Goal: Transaction & Acquisition: Purchase product/service

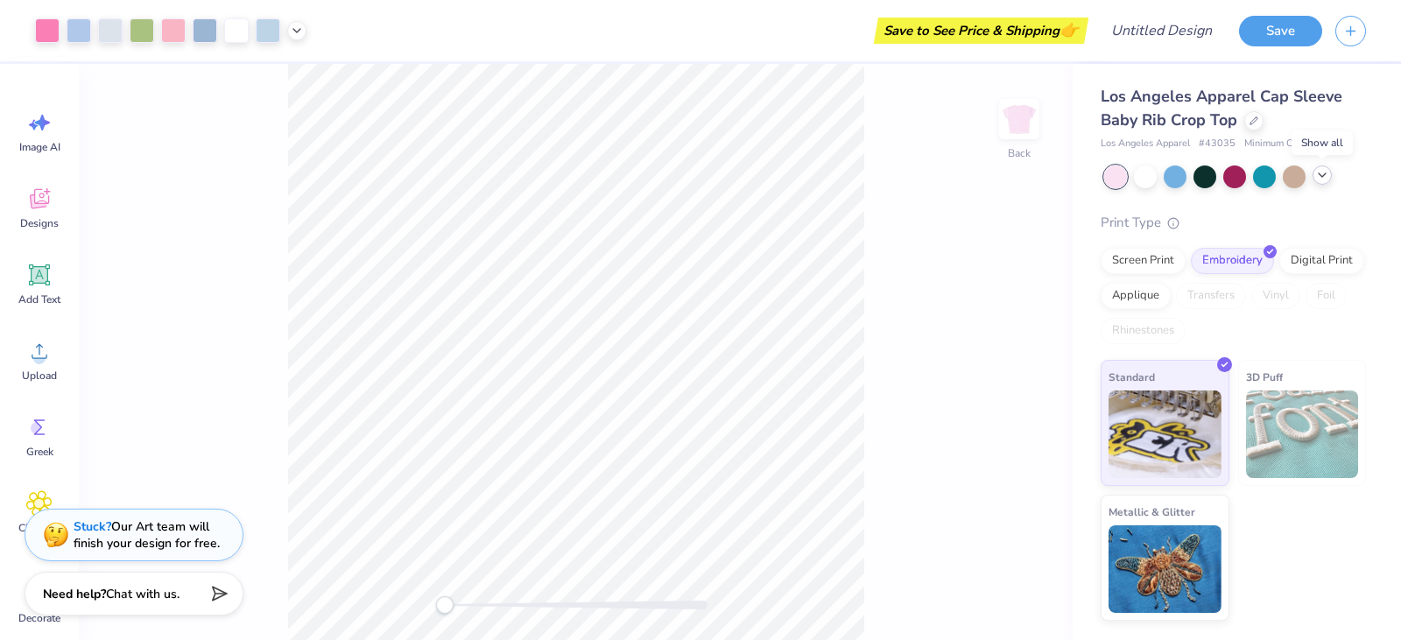
click at [1318, 174] on icon at bounding box center [1323, 175] width 14 height 14
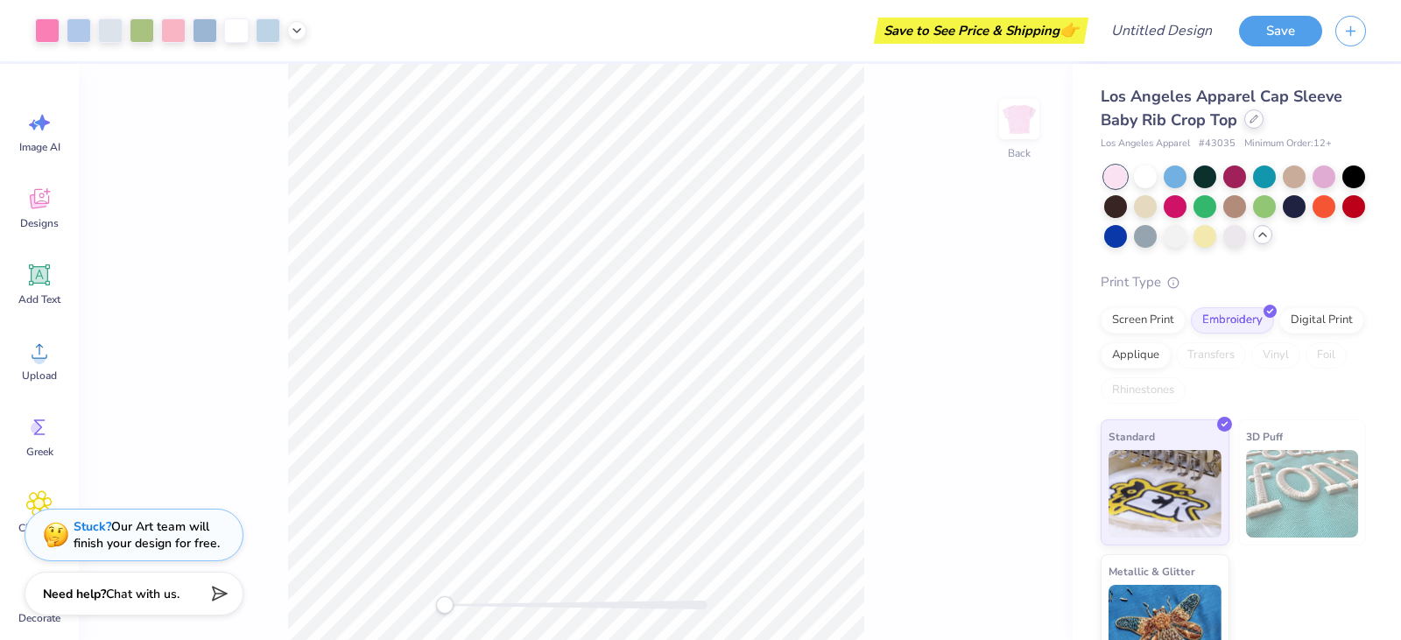
click at [1253, 126] on div at bounding box center [1254, 118] width 19 height 19
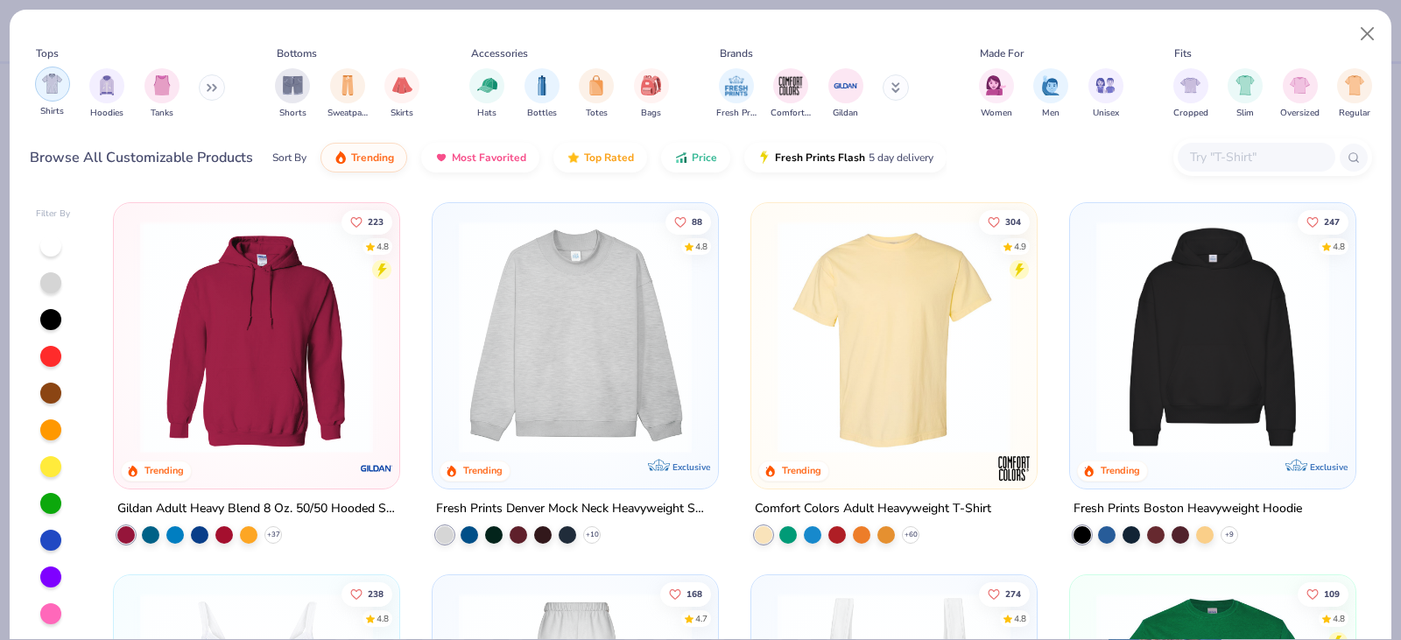
click at [48, 90] on img "filter for Shirts" at bounding box center [52, 84] width 20 height 20
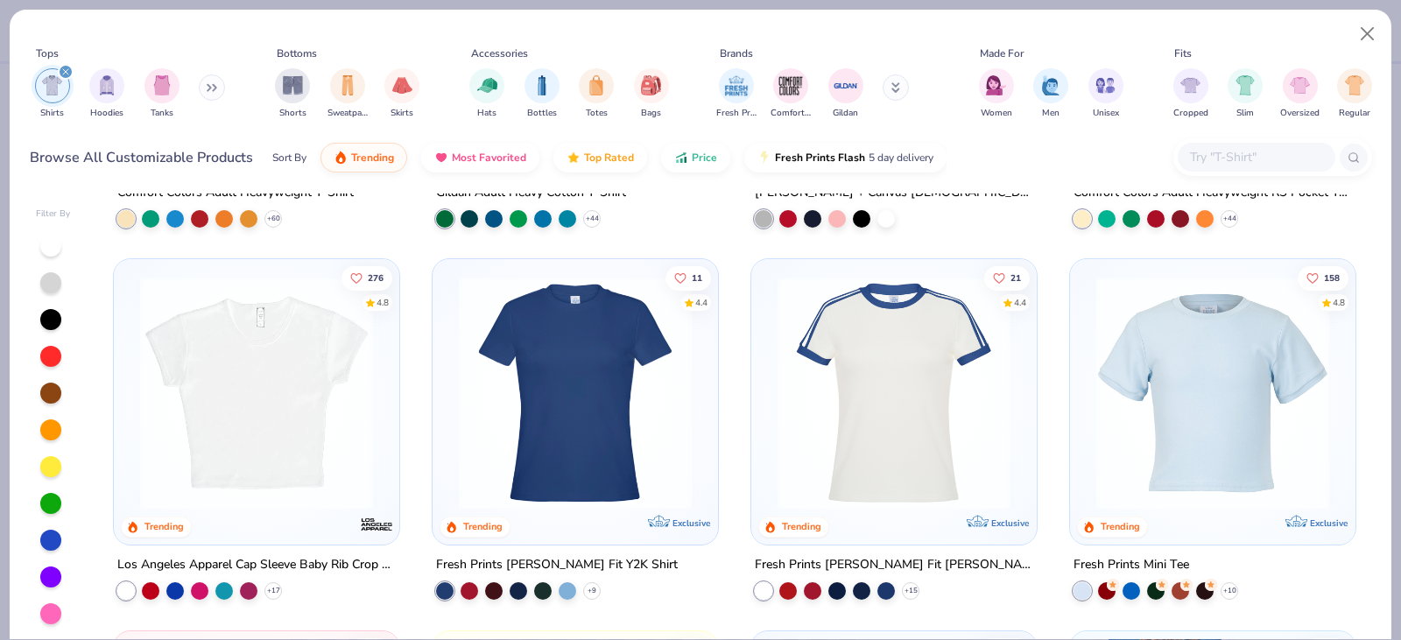
scroll to position [350, 0]
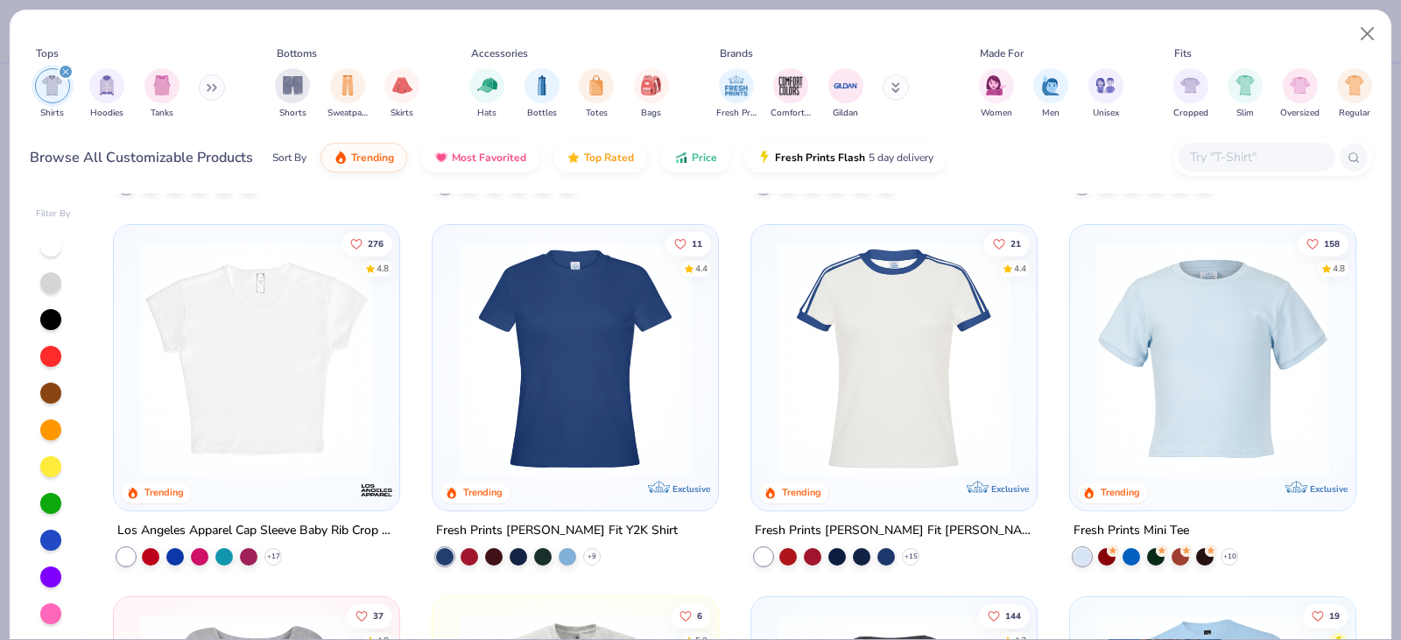
click at [898, 369] on img at bounding box center [894, 359] width 250 height 233
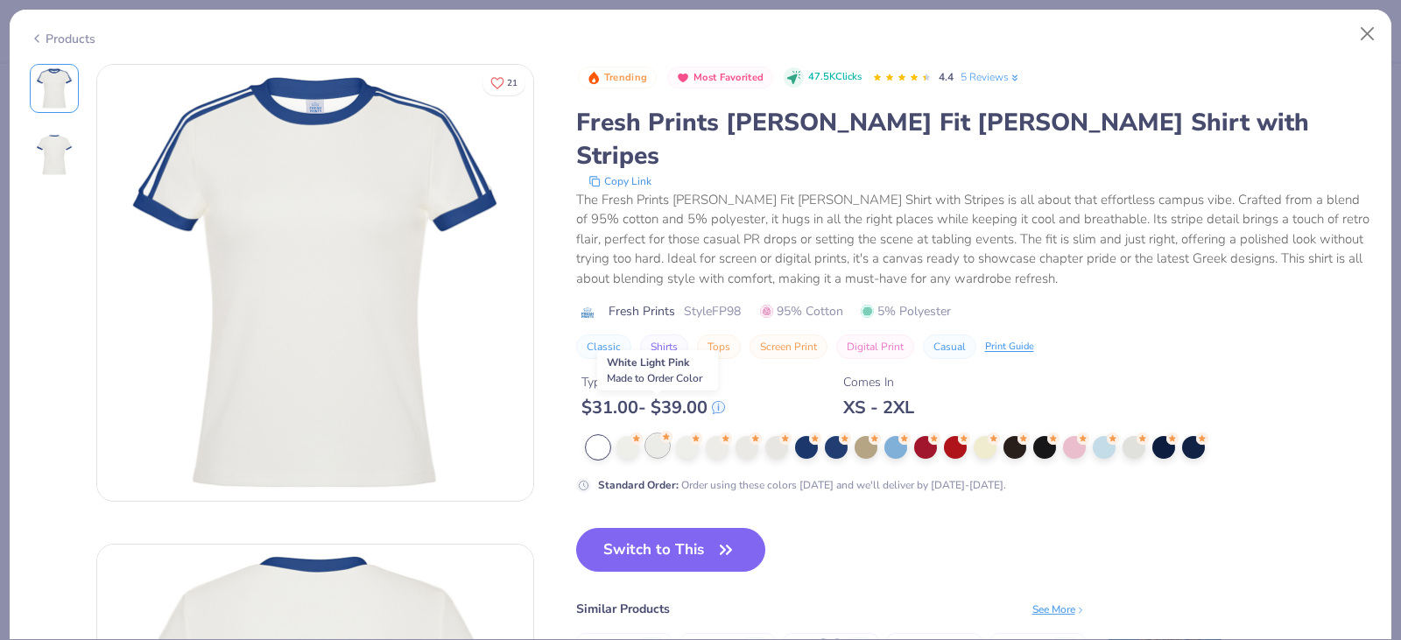
click at [658, 434] on div at bounding box center [657, 445] width 23 height 23
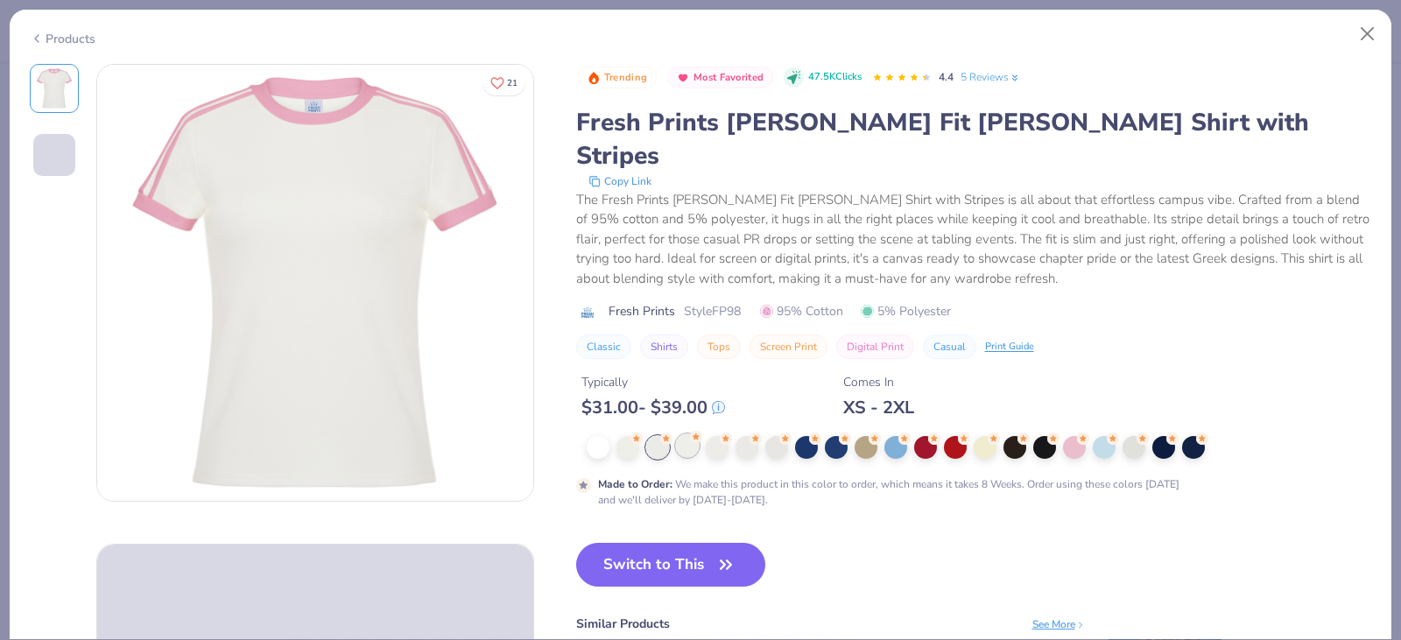
click at [682, 434] on div at bounding box center [687, 445] width 23 height 23
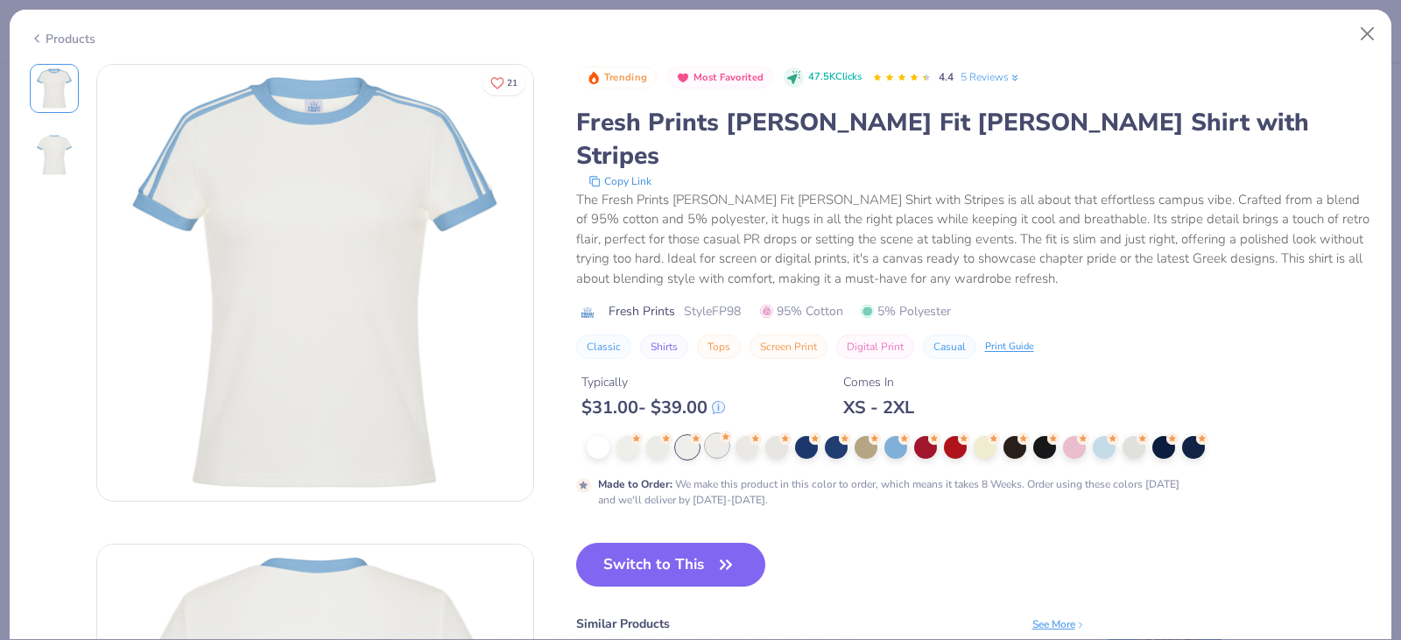
click at [720, 434] on div at bounding box center [717, 445] width 23 height 23
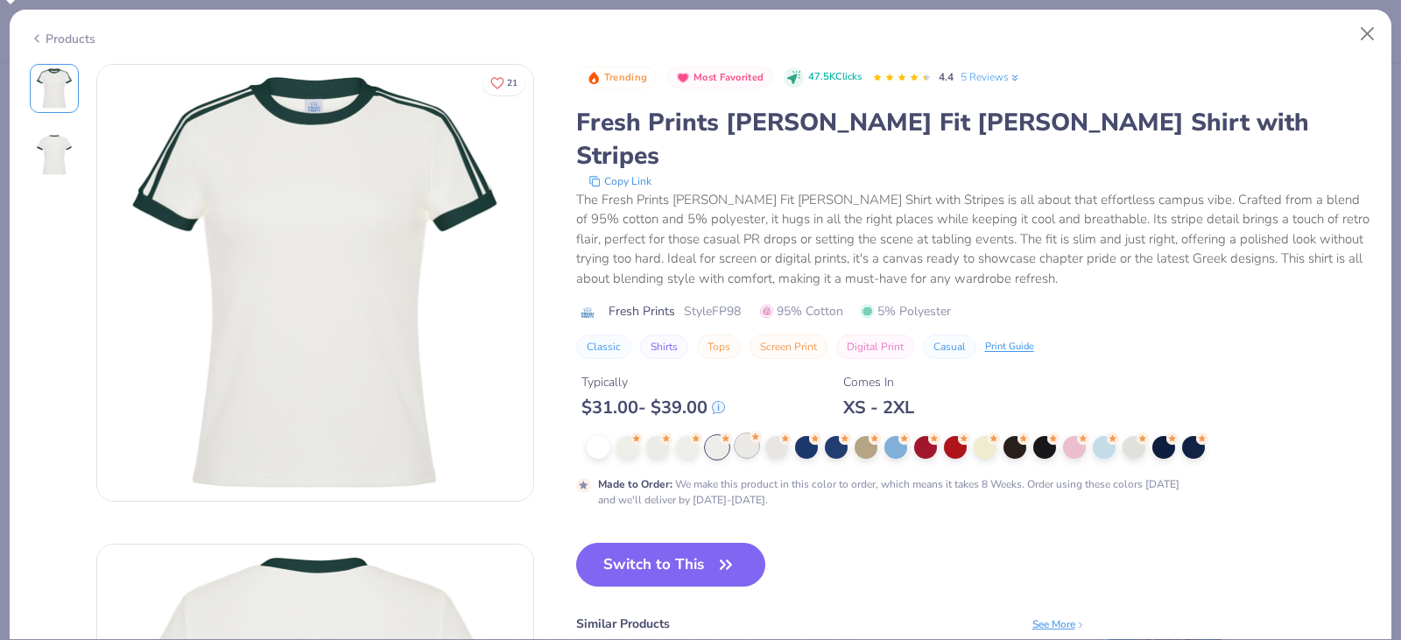
click at [747, 434] on div at bounding box center [747, 445] width 23 height 23
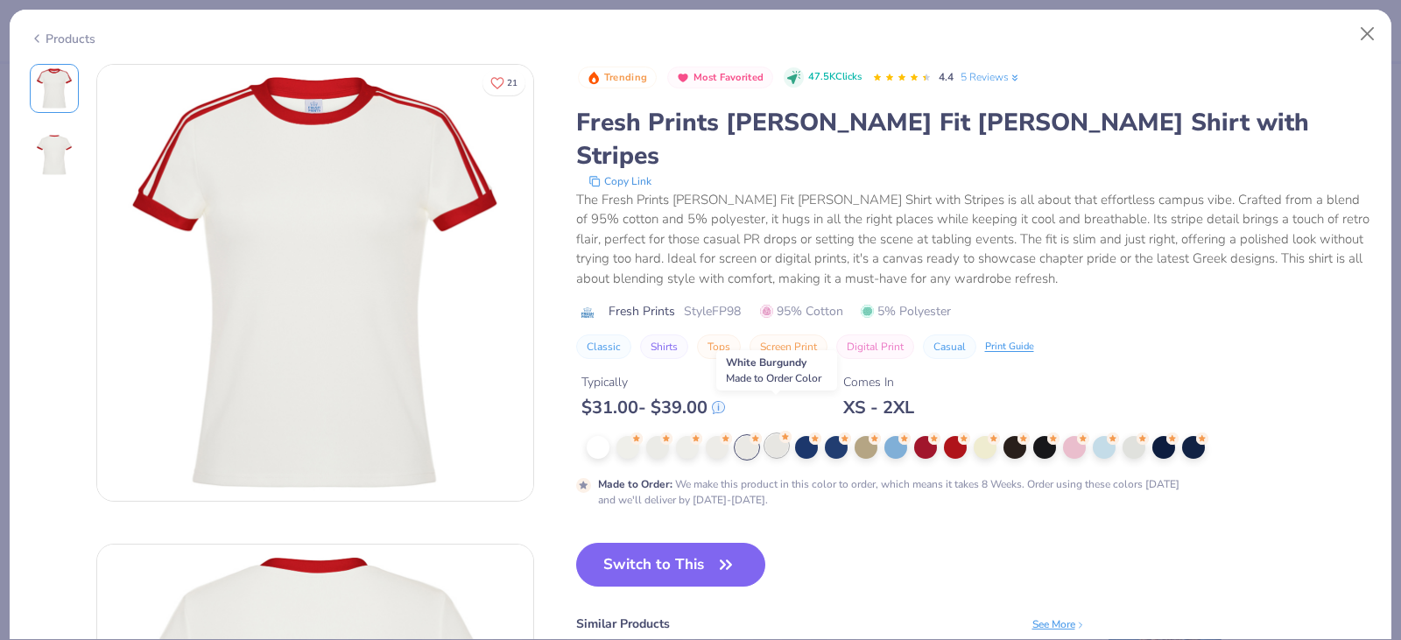
click at [776, 434] on div at bounding box center [776, 445] width 23 height 23
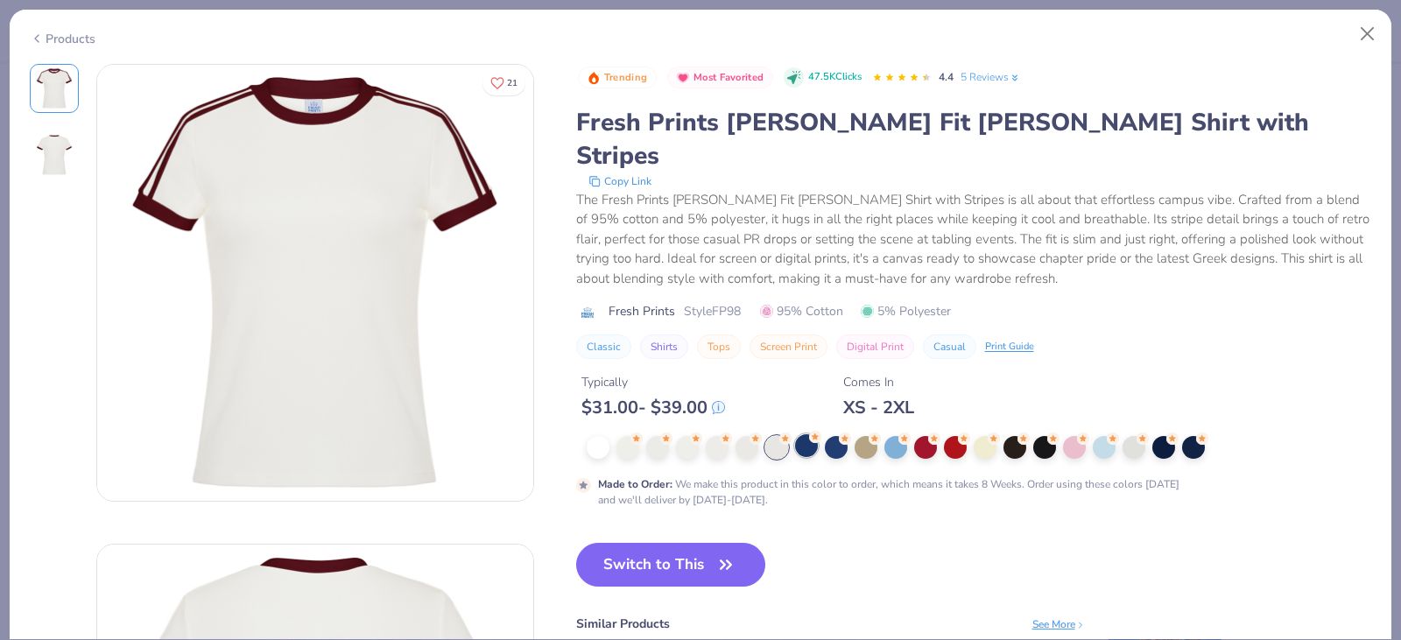
click at [808, 434] on div at bounding box center [806, 445] width 23 height 23
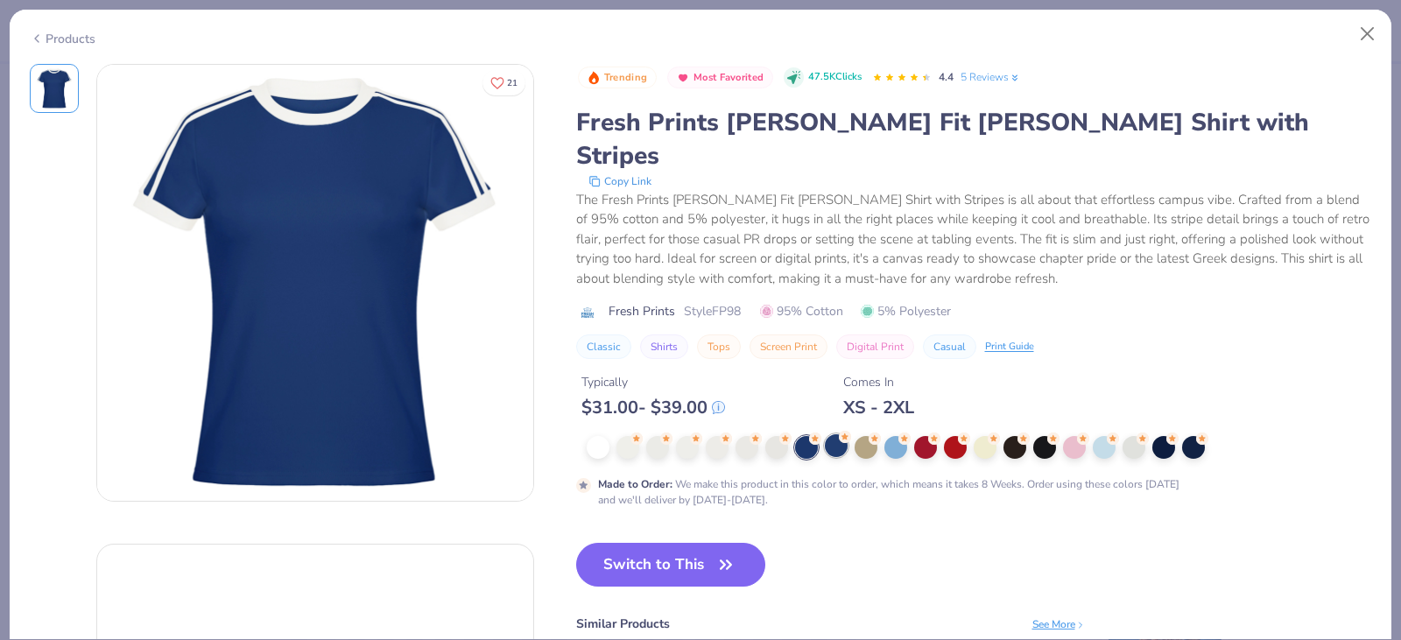
click at [829, 434] on div at bounding box center [836, 445] width 23 height 23
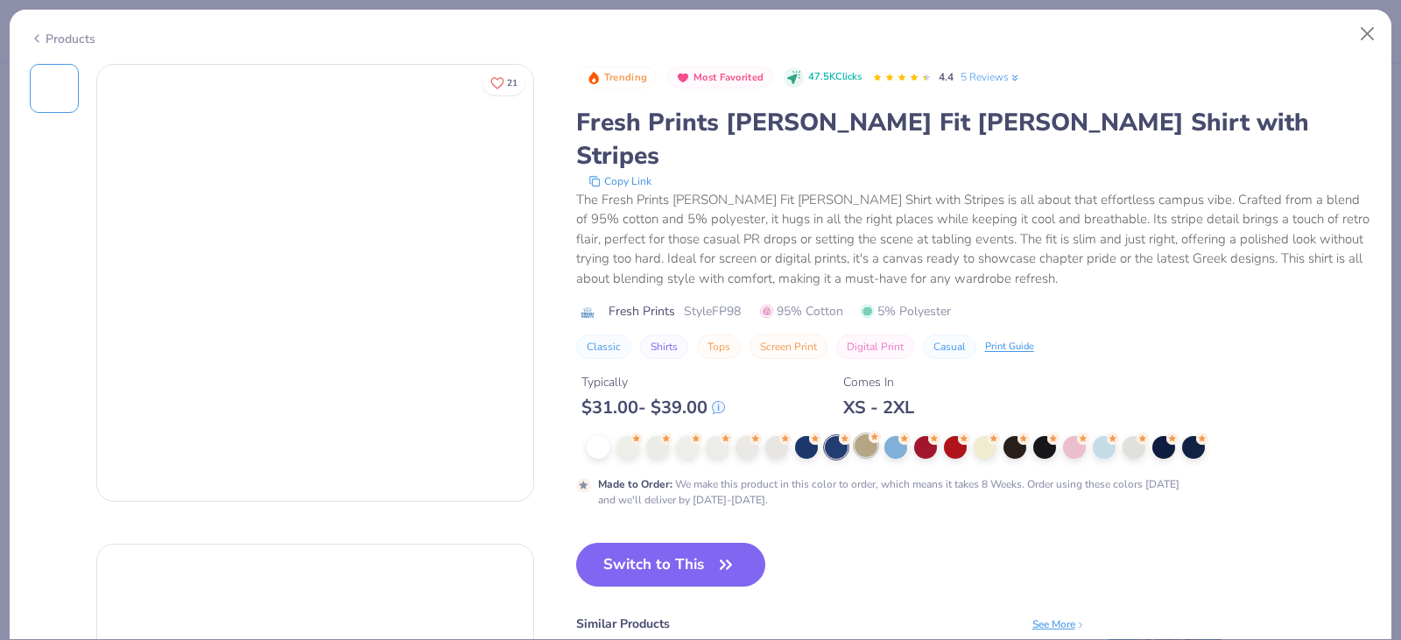
click at [864, 434] on div at bounding box center [866, 445] width 23 height 23
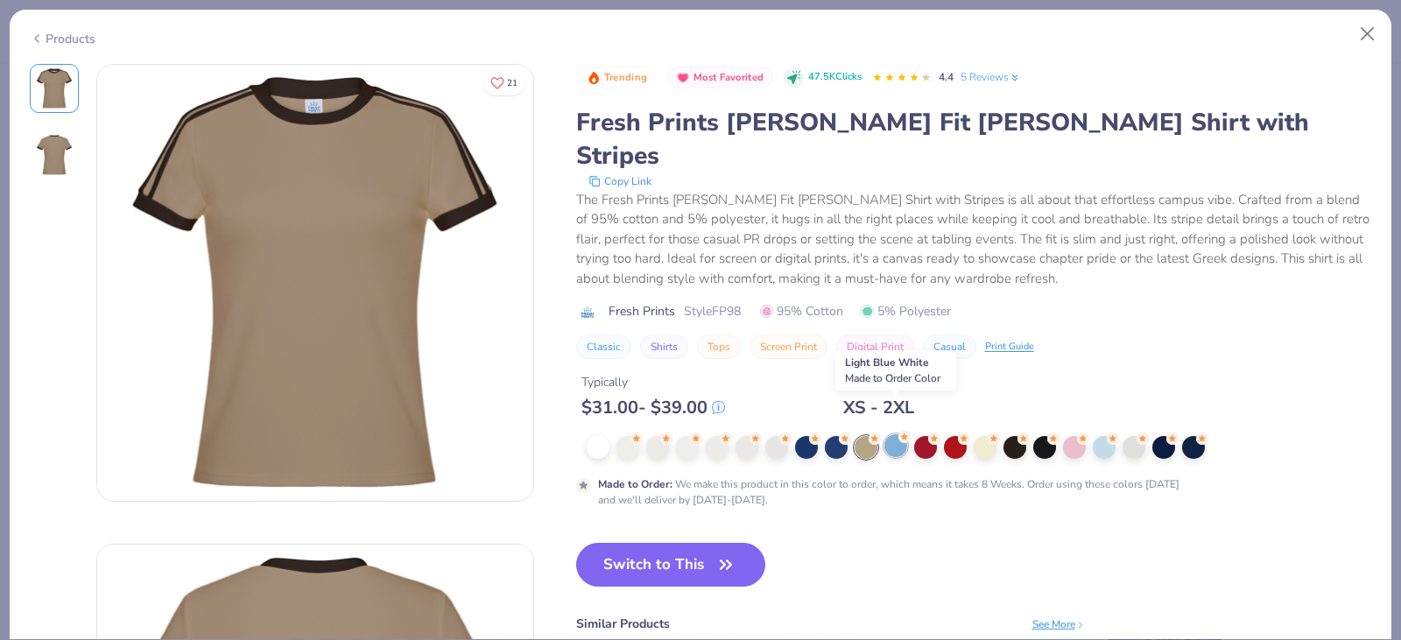
click at [893, 434] on div at bounding box center [896, 445] width 23 height 23
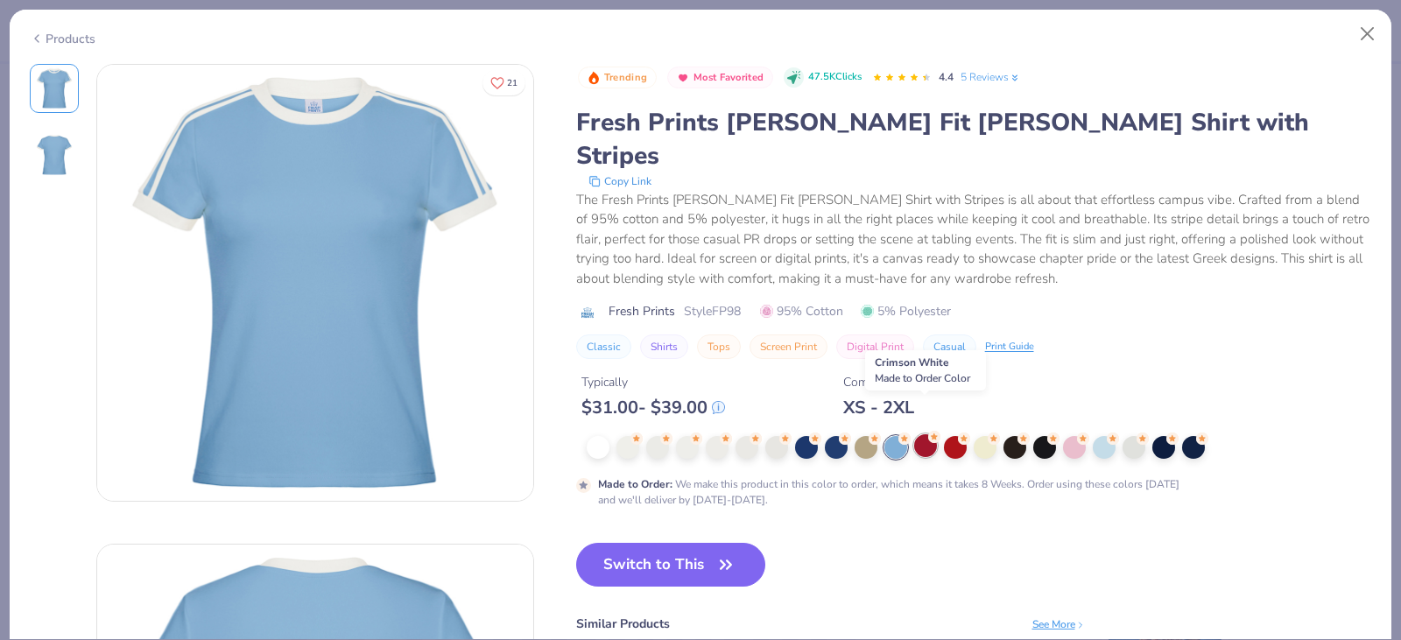
click at [929, 434] on div at bounding box center [925, 445] width 23 height 23
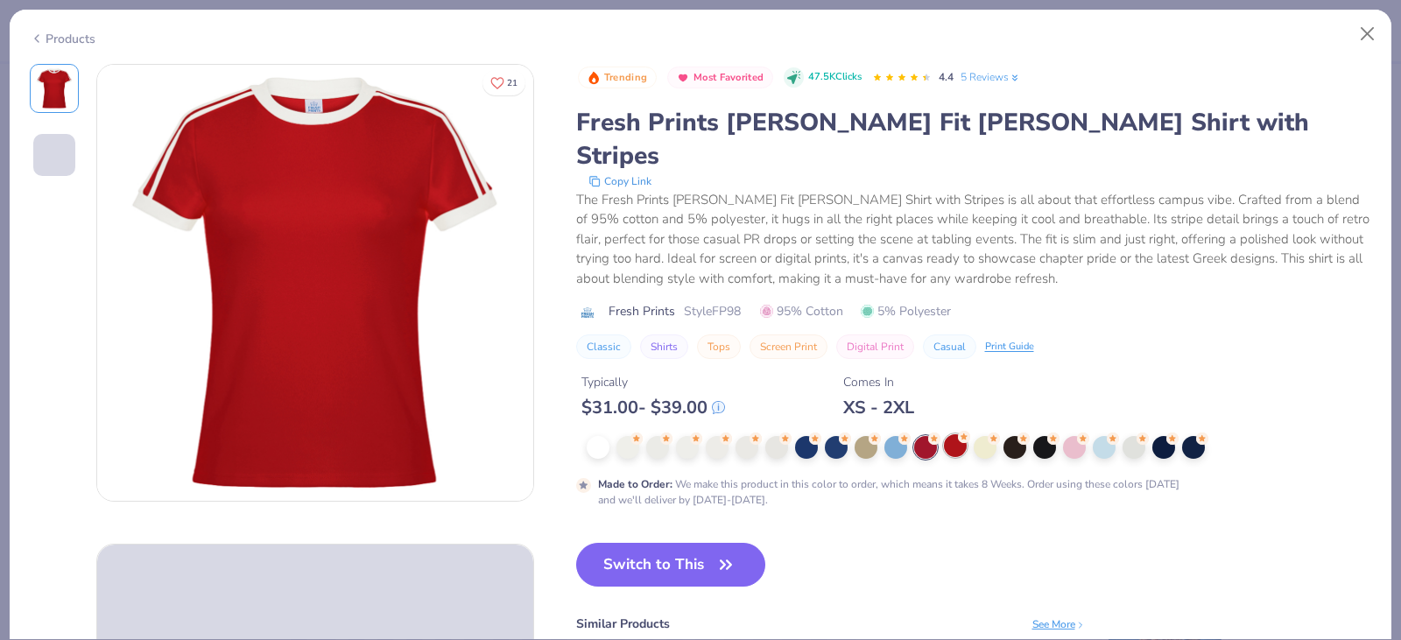
click at [955, 434] on div at bounding box center [955, 445] width 23 height 23
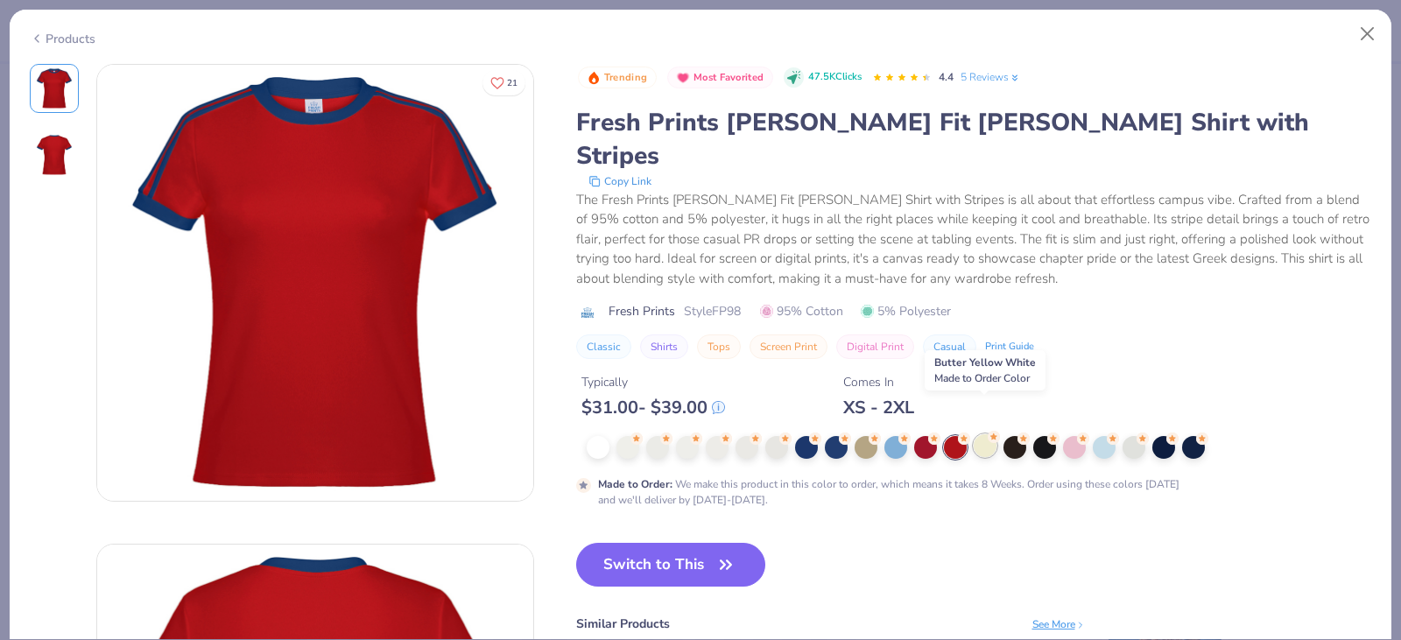
click at [984, 434] on div at bounding box center [985, 445] width 23 height 23
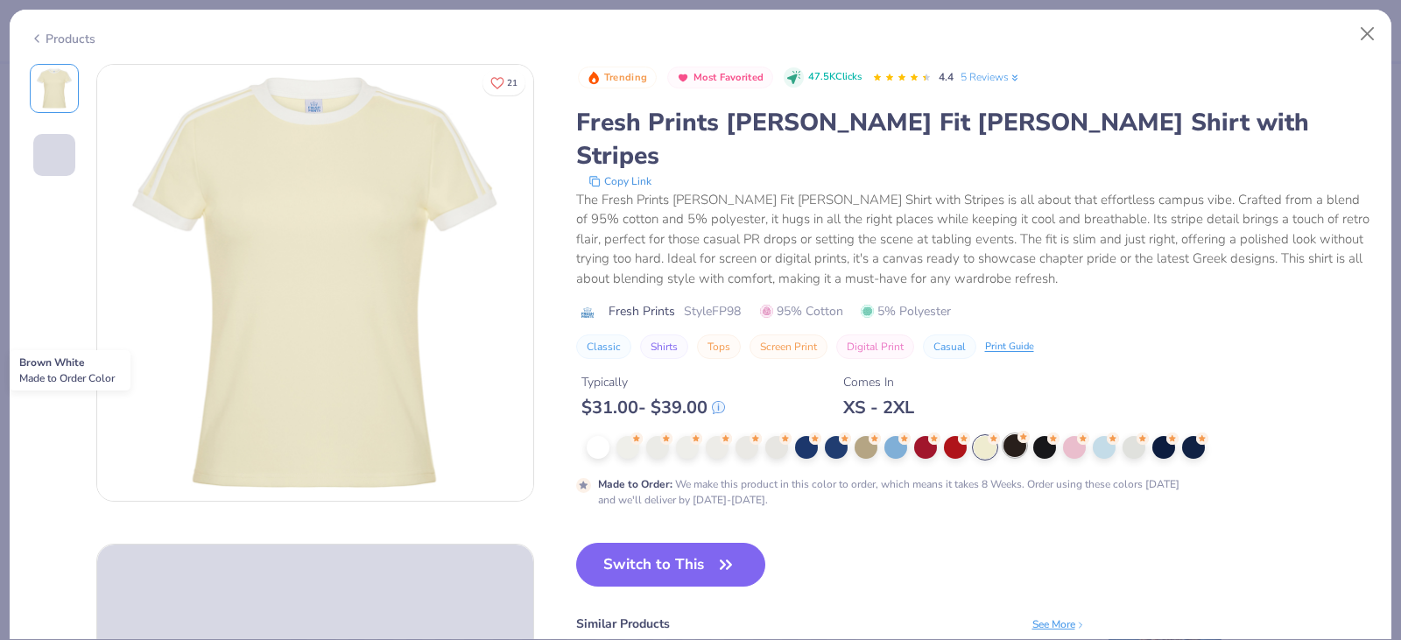
click at [1012, 434] on div at bounding box center [1015, 445] width 23 height 23
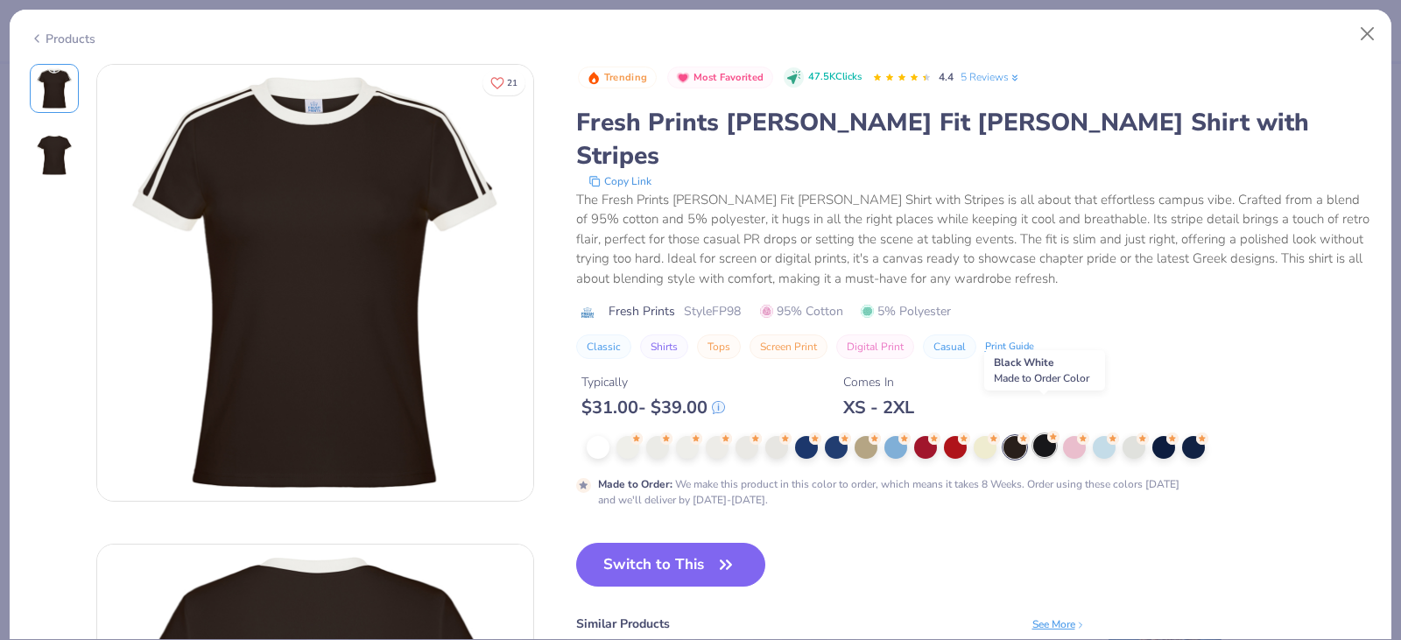
click at [1036, 434] on div at bounding box center [1045, 445] width 23 height 23
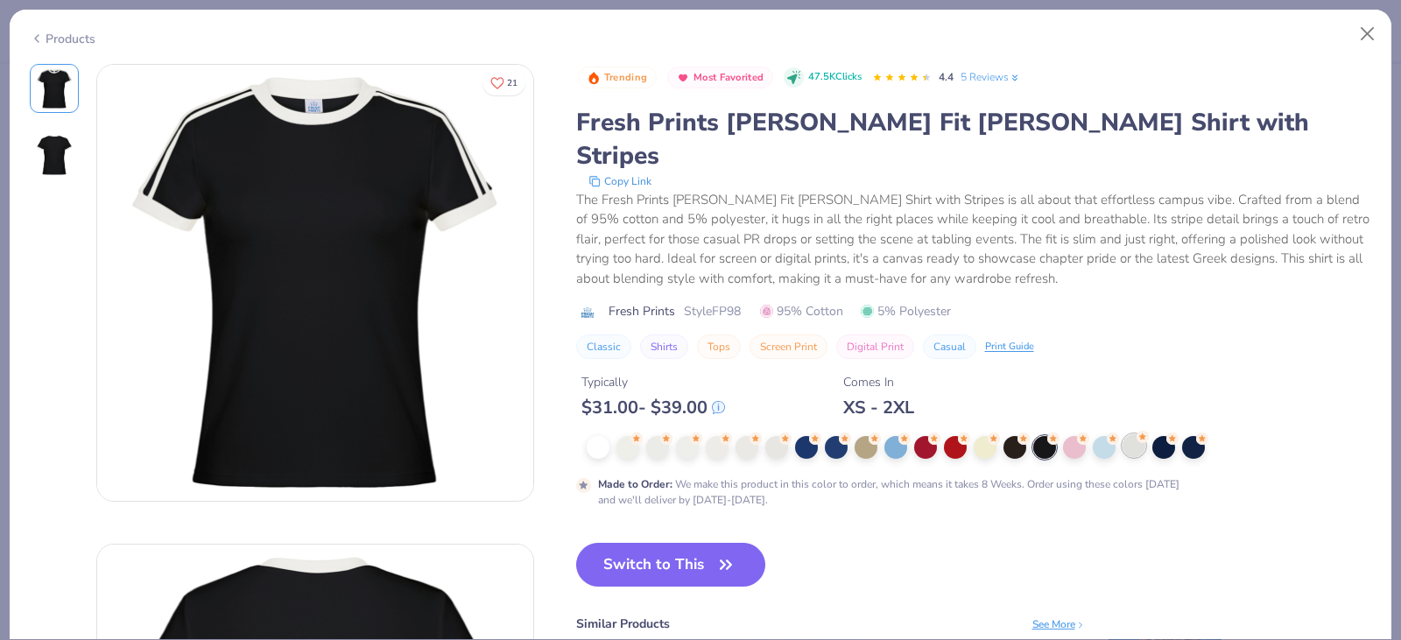
click at [1128, 434] on div at bounding box center [1134, 445] width 23 height 23
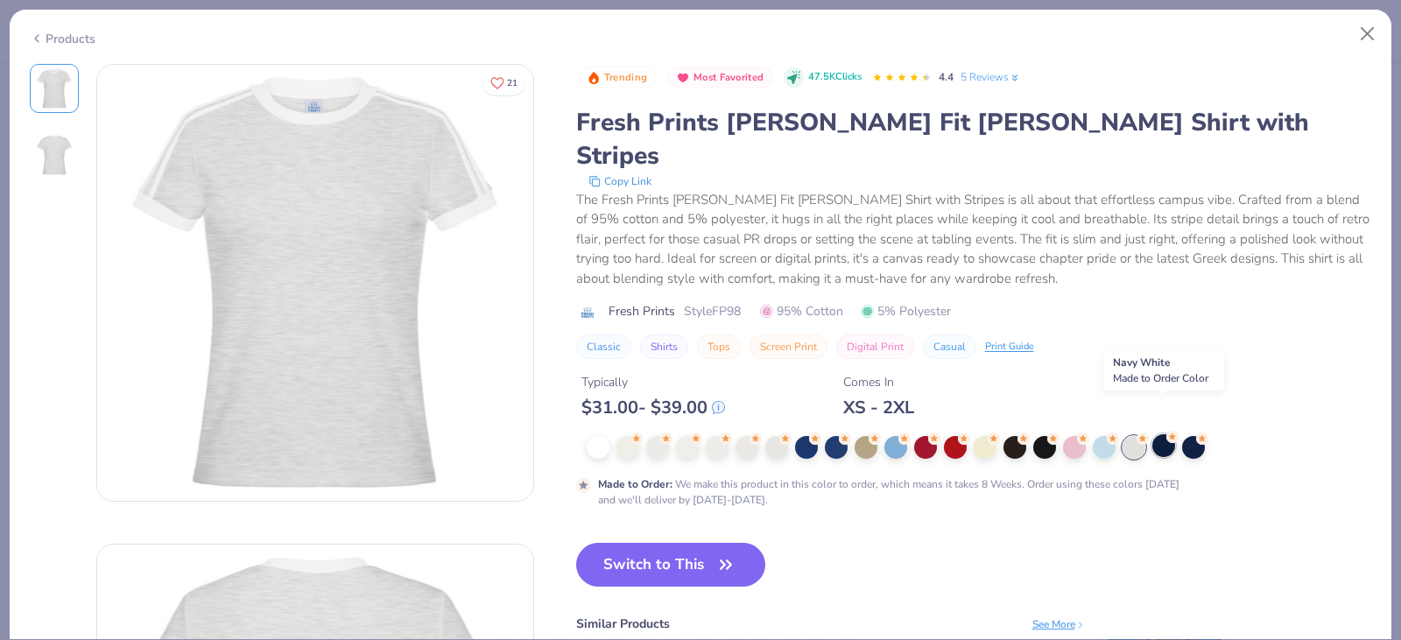
click at [1167, 434] on div at bounding box center [1164, 445] width 23 height 23
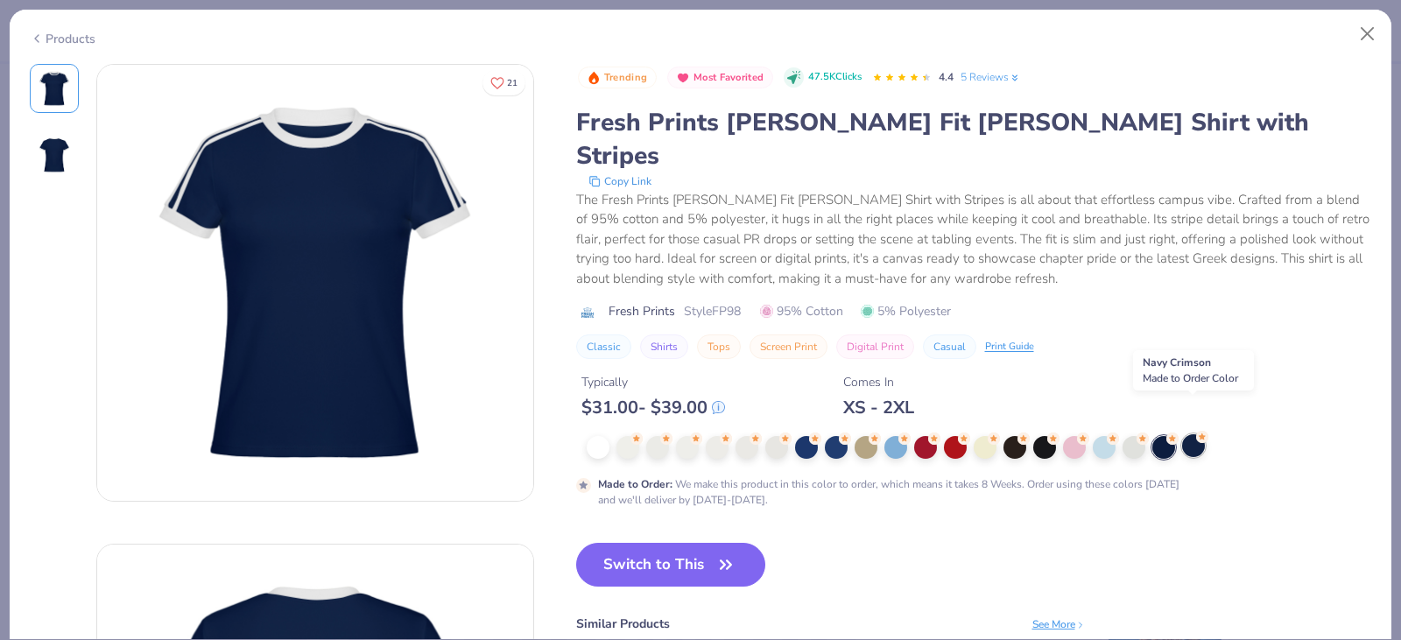
click at [1194, 434] on div at bounding box center [1193, 445] width 23 height 23
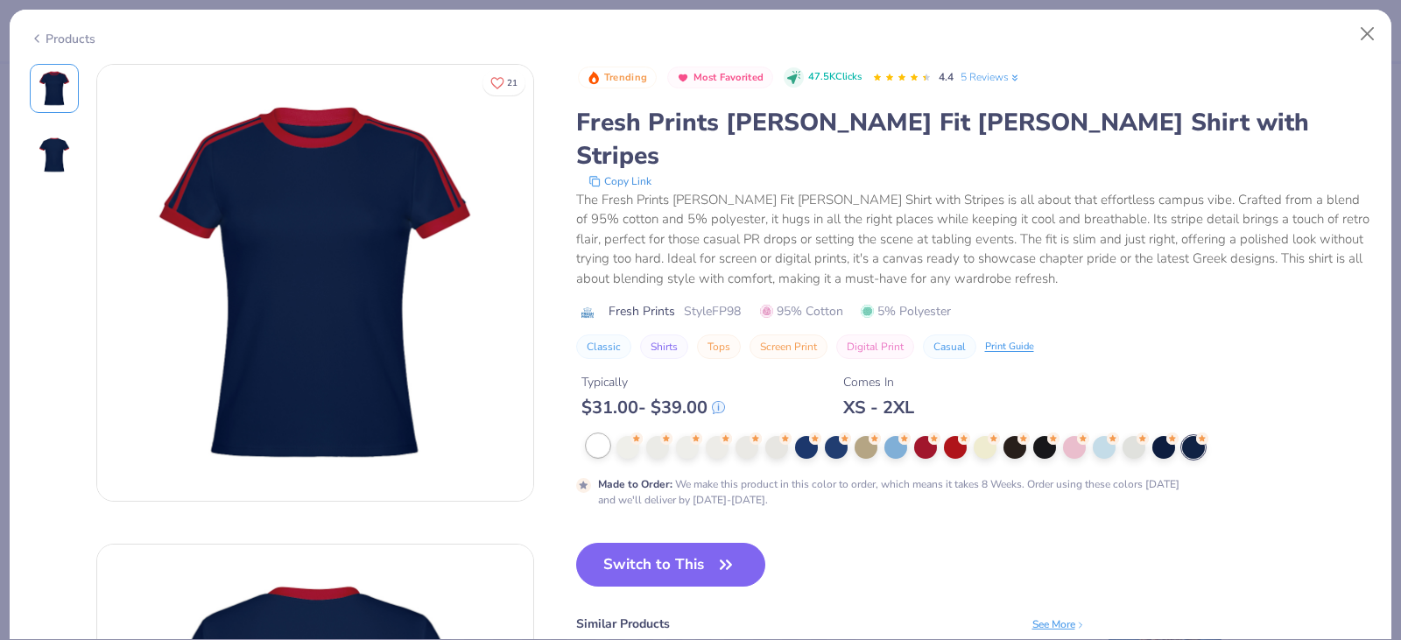
click at [605, 434] on div at bounding box center [598, 445] width 23 height 23
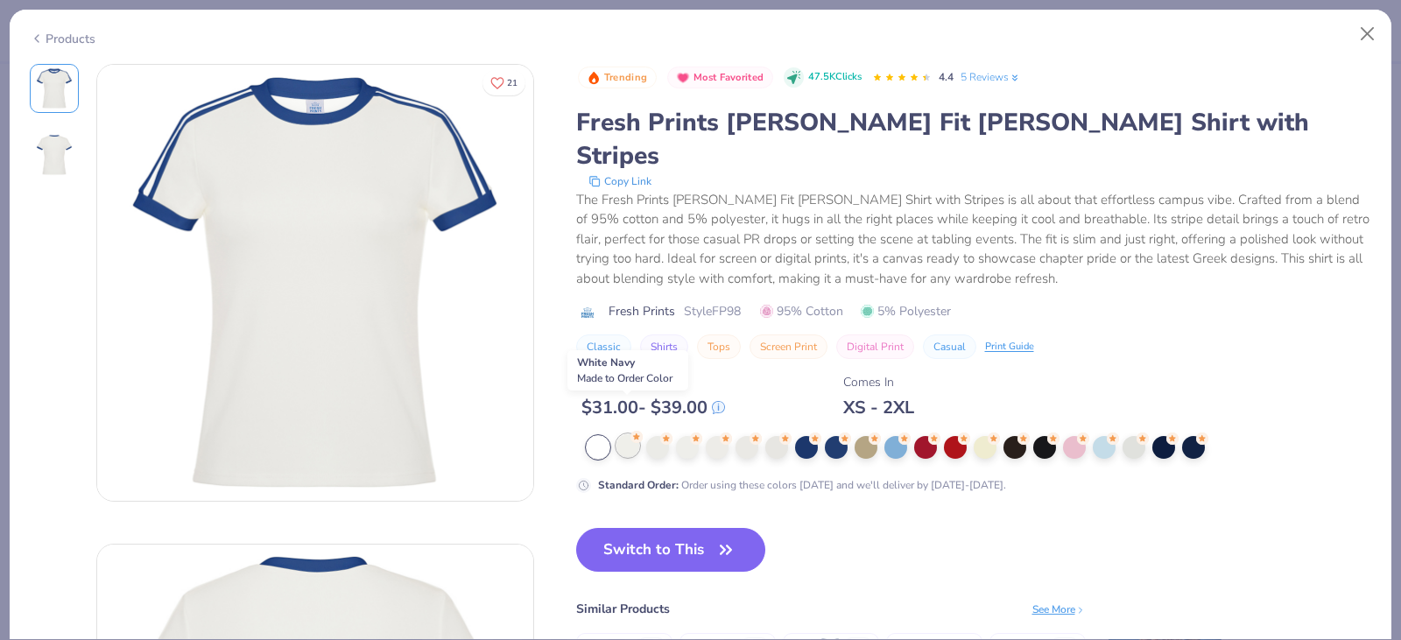
click at [631, 431] on icon at bounding box center [637, 437] width 12 height 12
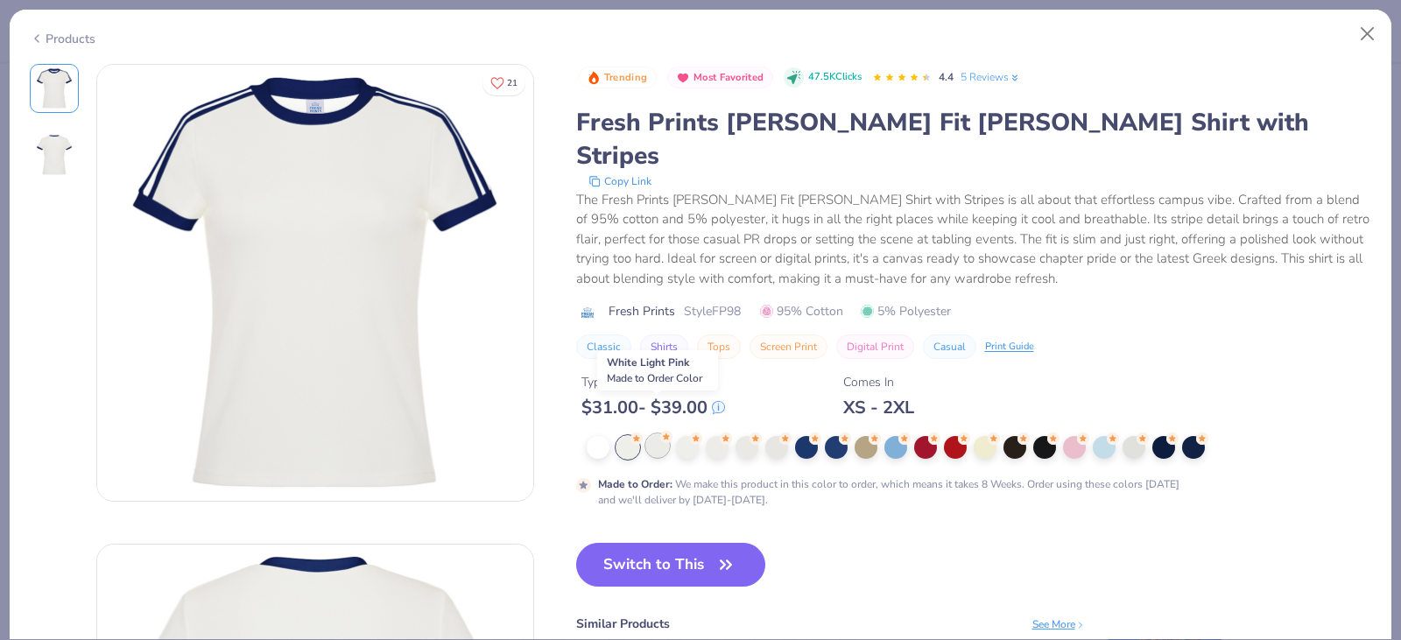
click at [662, 434] on div at bounding box center [657, 445] width 23 height 23
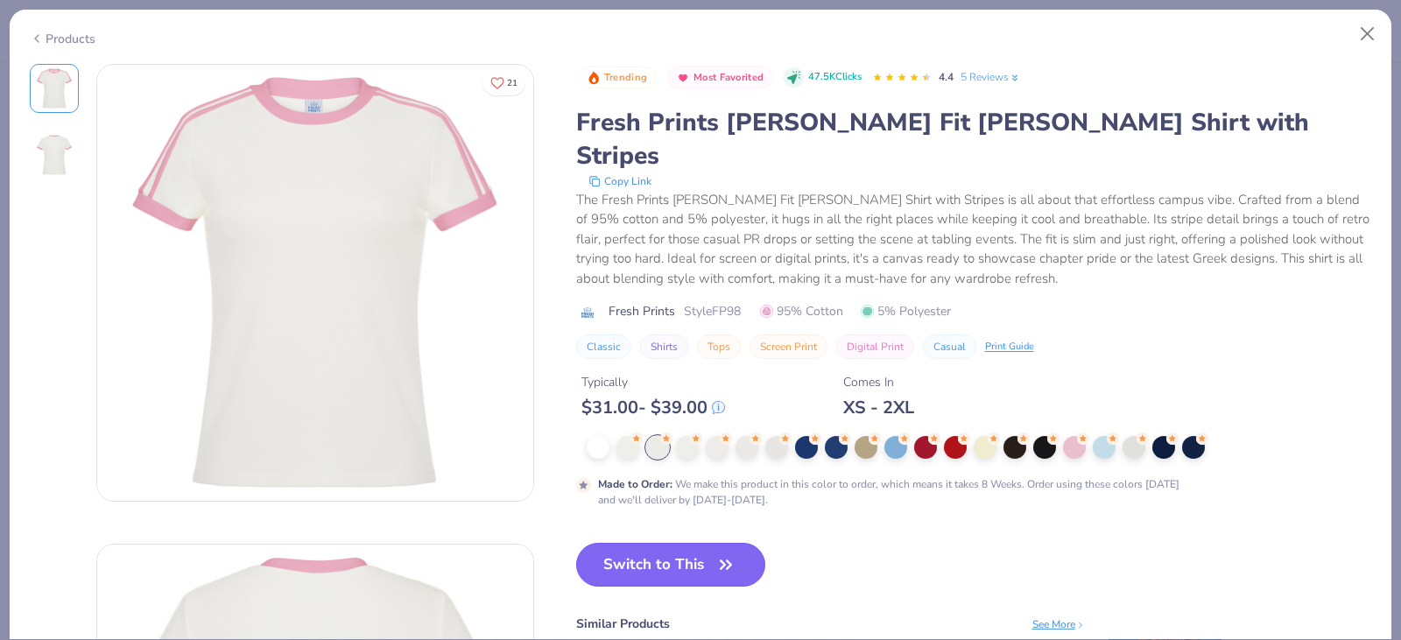
click at [711, 543] on button "Switch to This" at bounding box center [671, 565] width 190 height 44
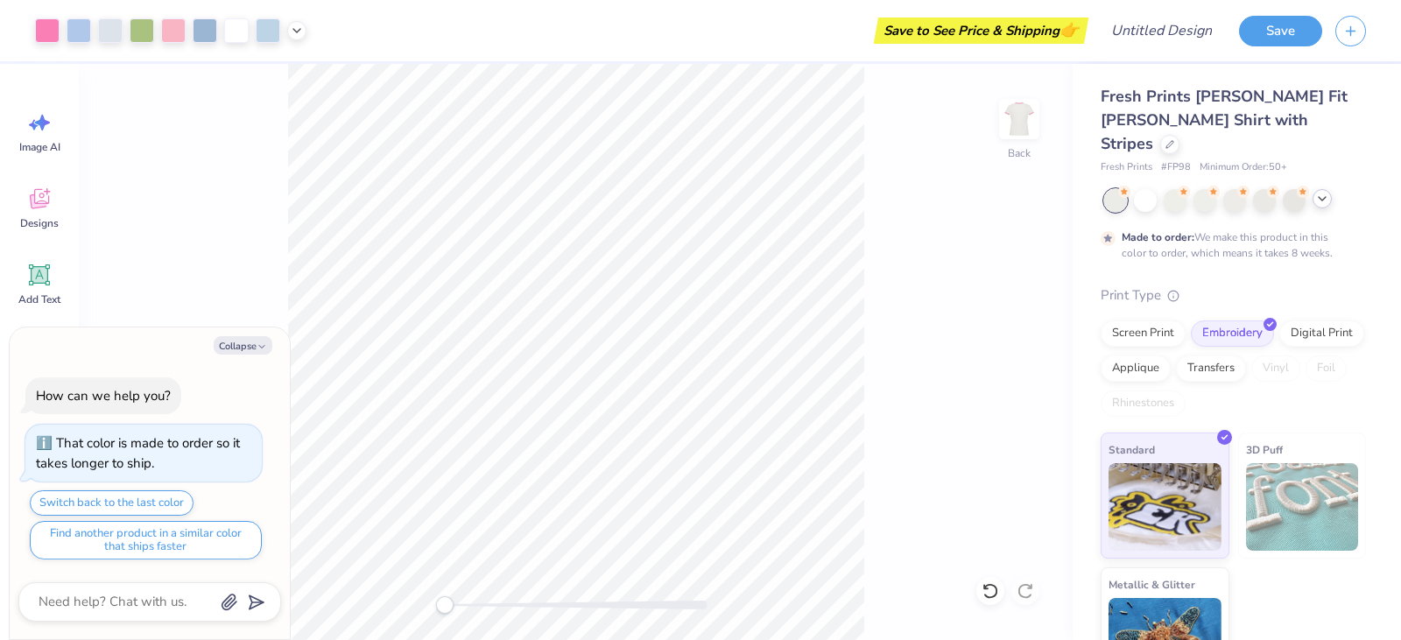
click at [1225, 229] on div "Made to order: We make this product in this color to order, which means it take…" at bounding box center [1229, 245] width 215 height 32
click at [42, 204] on icon at bounding box center [39, 201] width 17 height 14
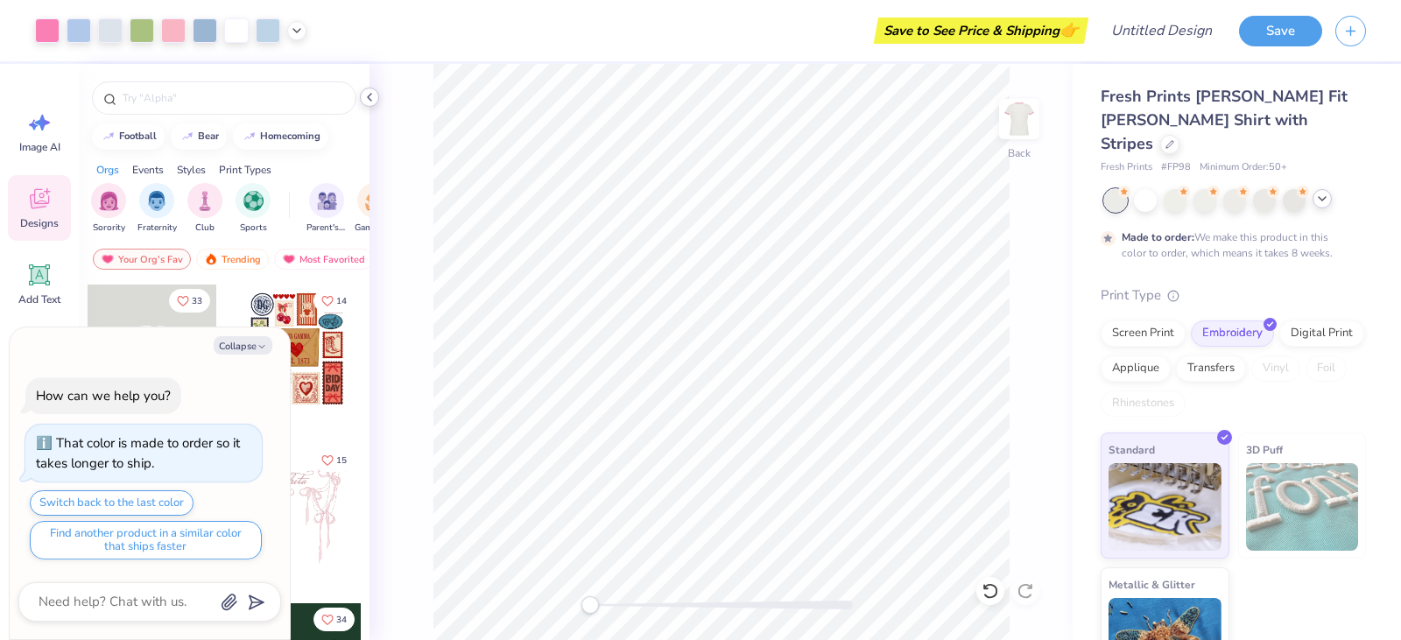
click at [372, 98] on icon at bounding box center [370, 97] width 14 height 14
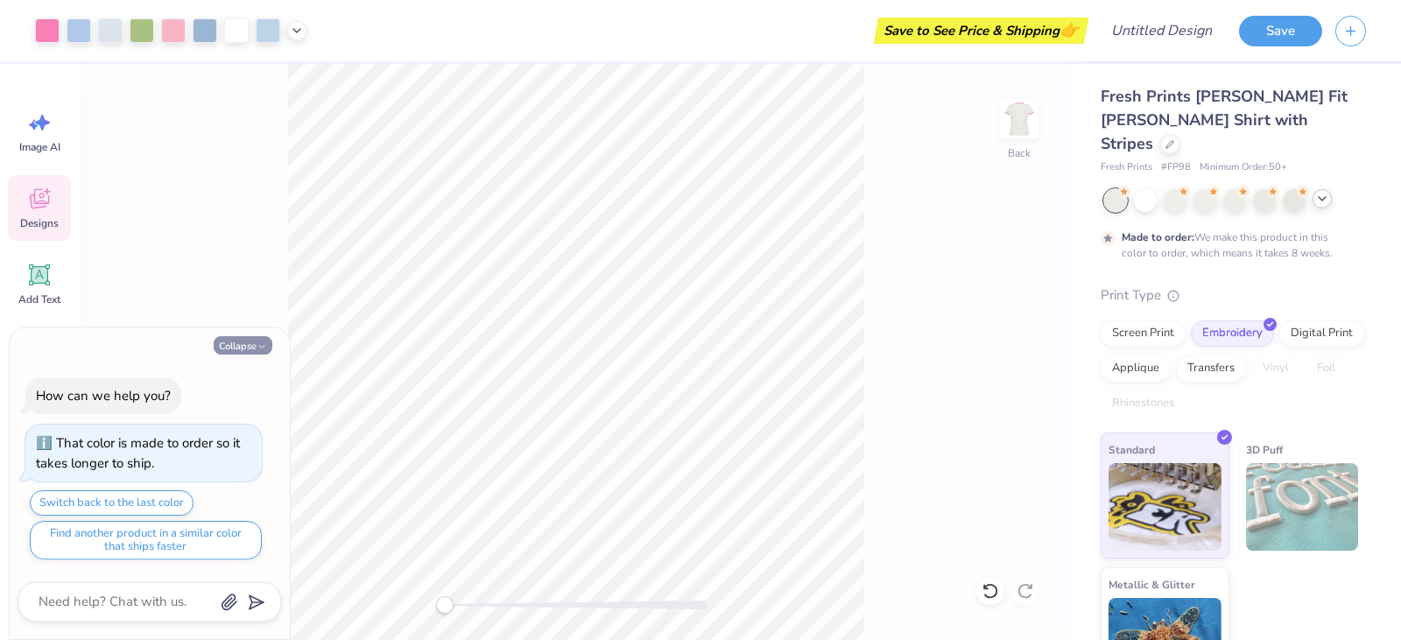
click at [238, 342] on button "Collapse" at bounding box center [243, 345] width 59 height 18
type textarea "x"
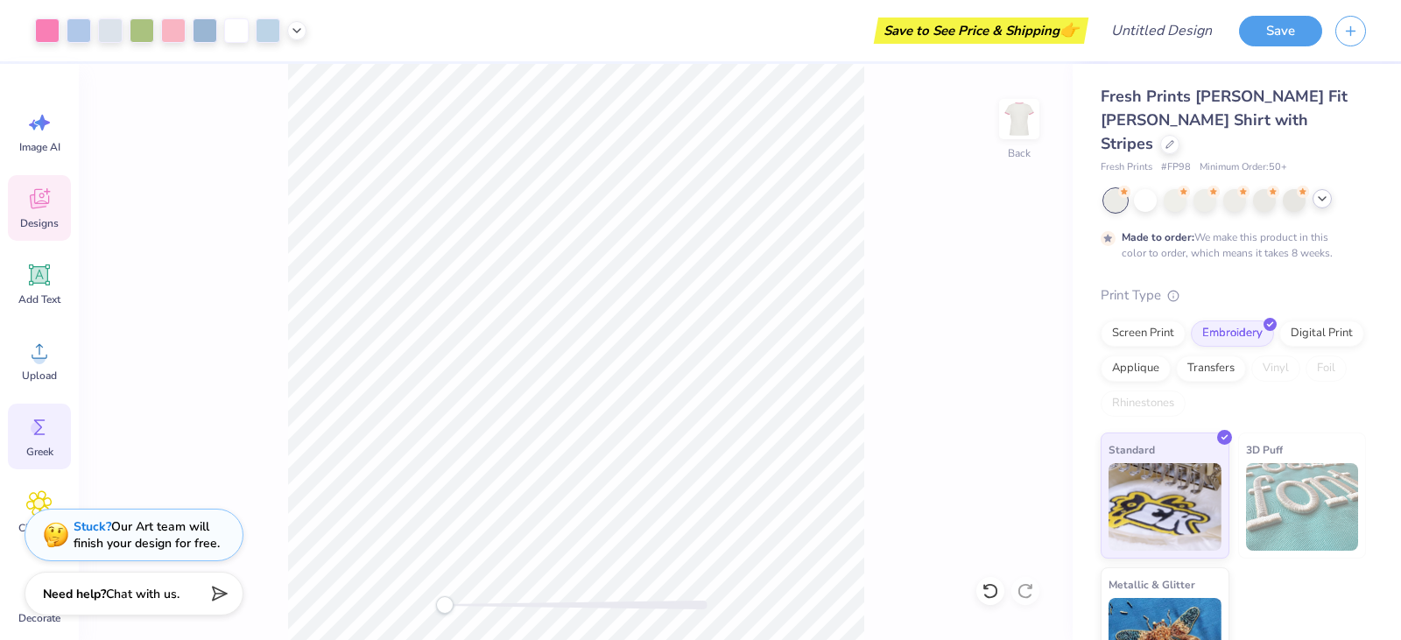
click at [45, 430] on icon at bounding box center [39, 427] width 26 height 26
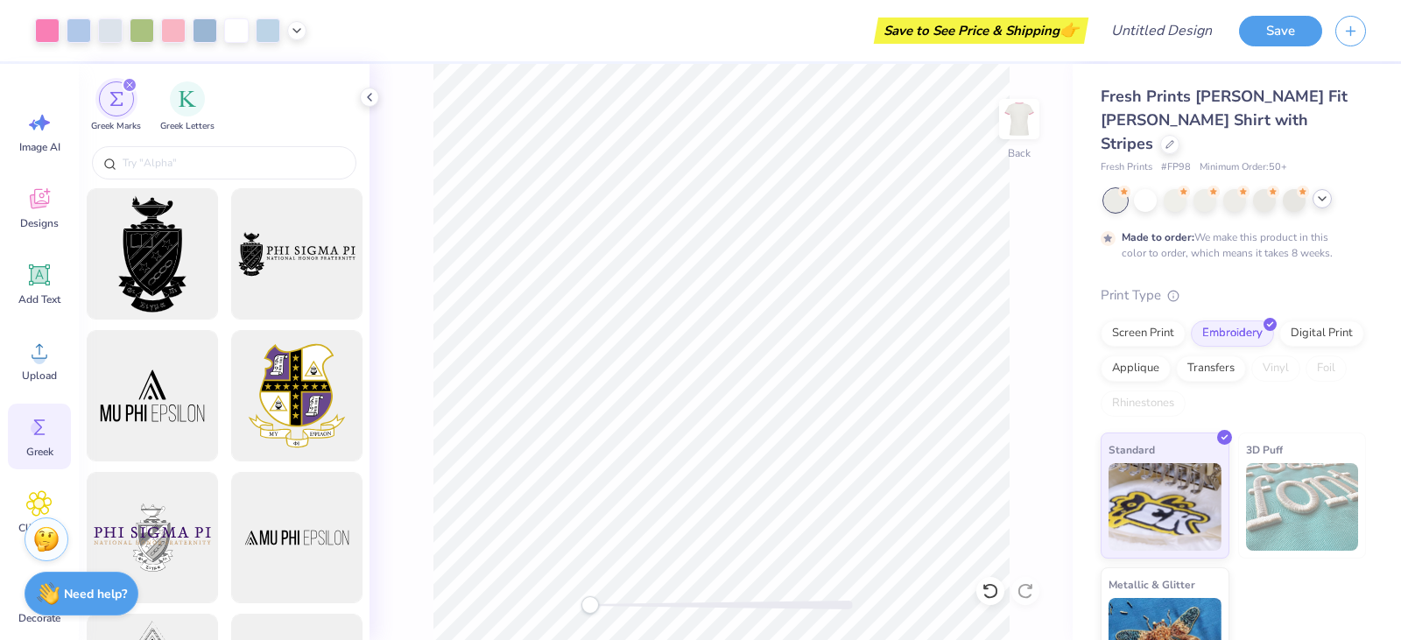
click at [46, 427] on icon at bounding box center [39, 427] width 26 height 26
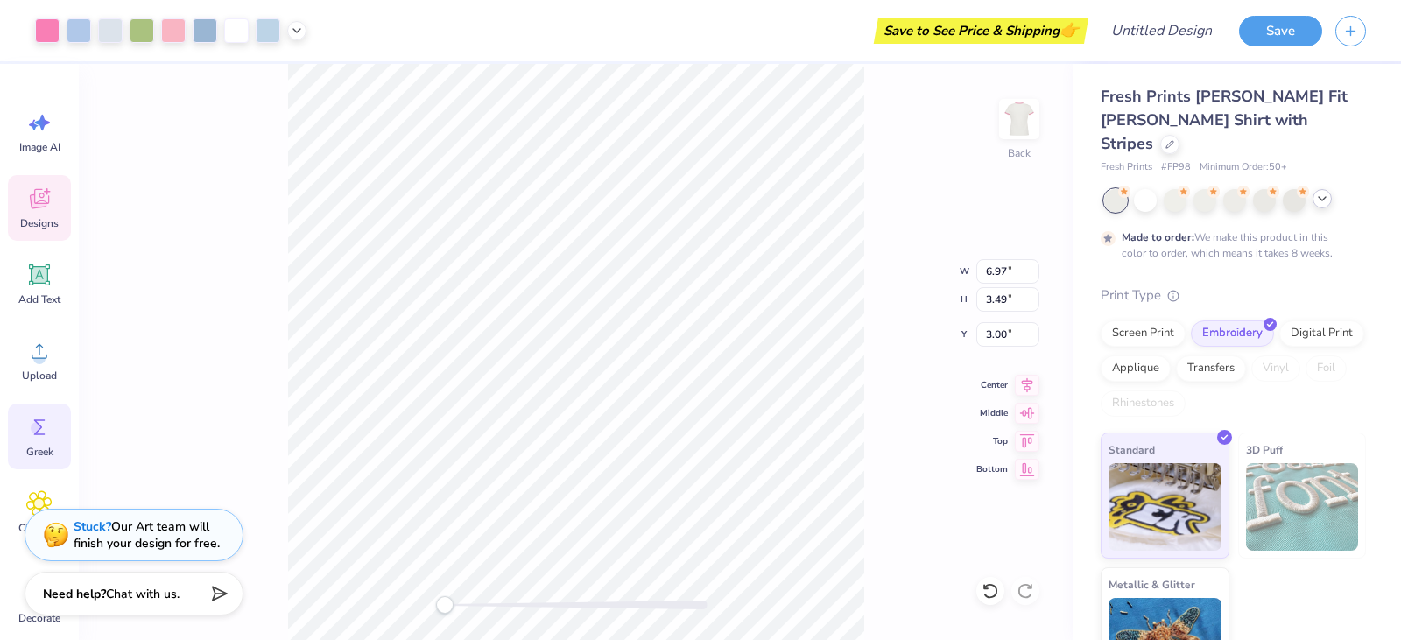
click at [36, 436] on icon at bounding box center [39, 427] width 26 height 26
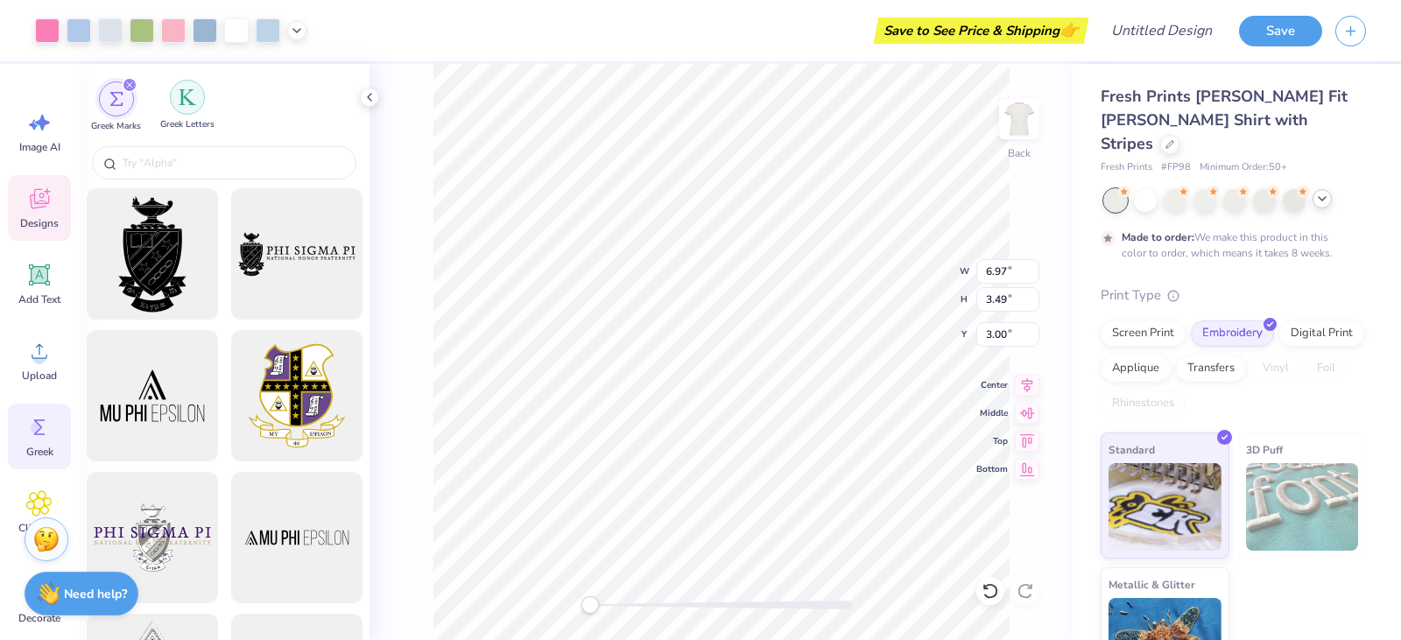
click at [190, 89] on img "filter for Greek Letters" at bounding box center [188, 97] width 18 height 18
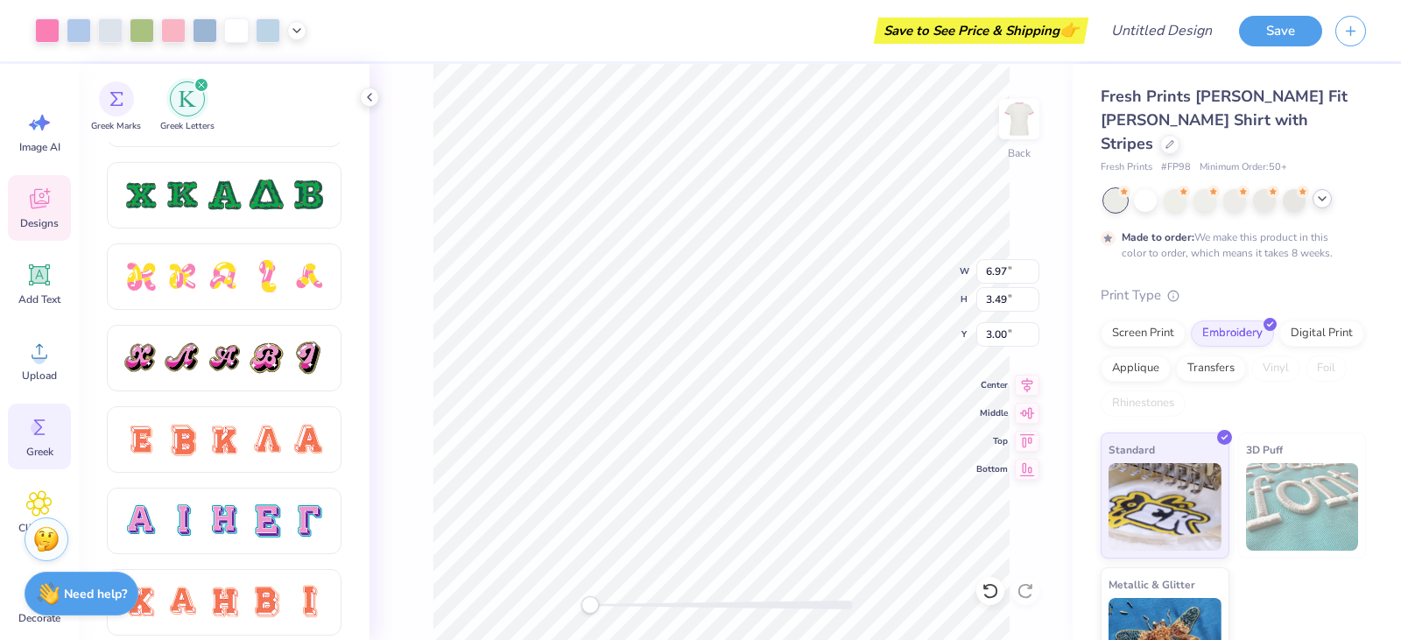
scroll to position [988, 0]
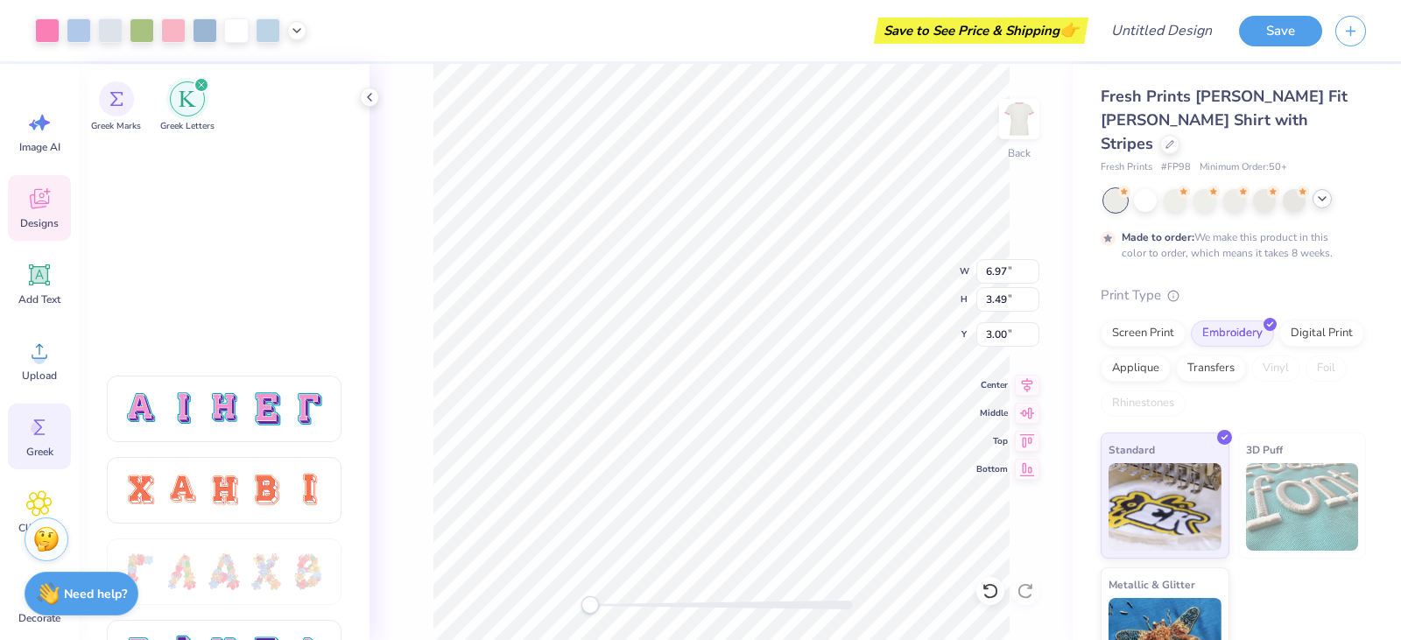
click at [42, 210] on icon at bounding box center [39, 199] width 26 height 26
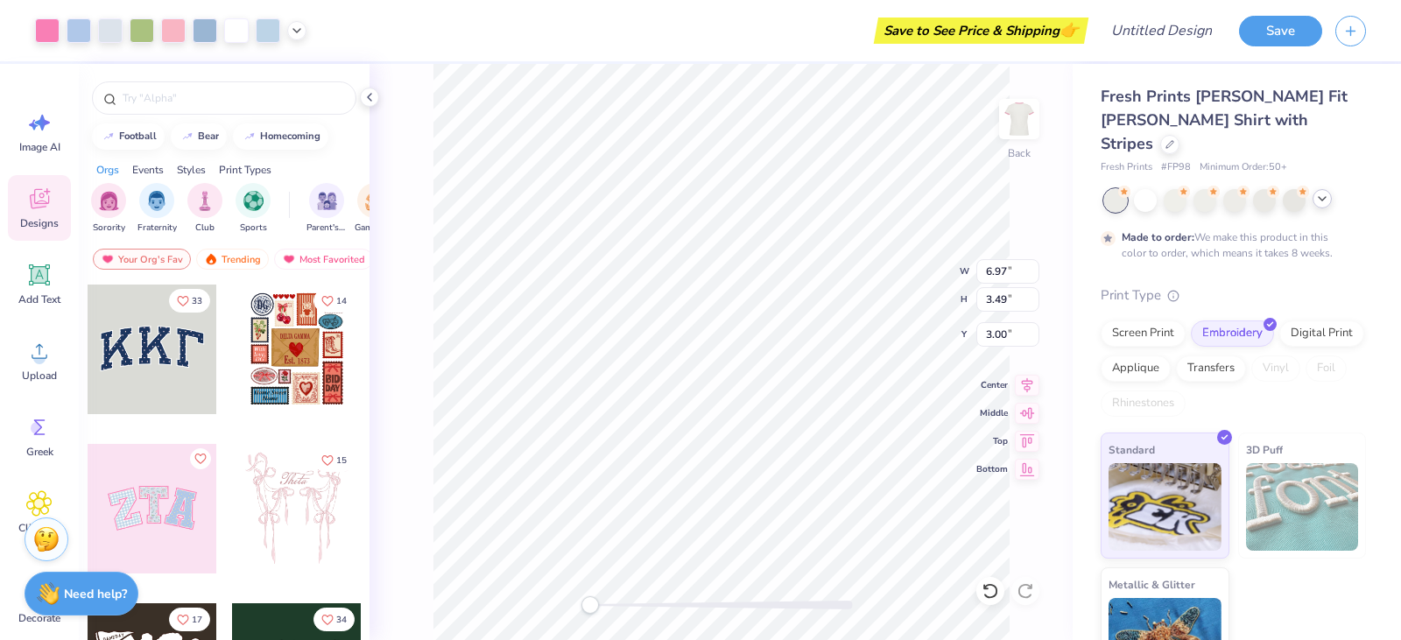
click at [265, 358] on div at bounding box center [297, 350] width 130 height 130
type input "8.80"
type input "10.66"
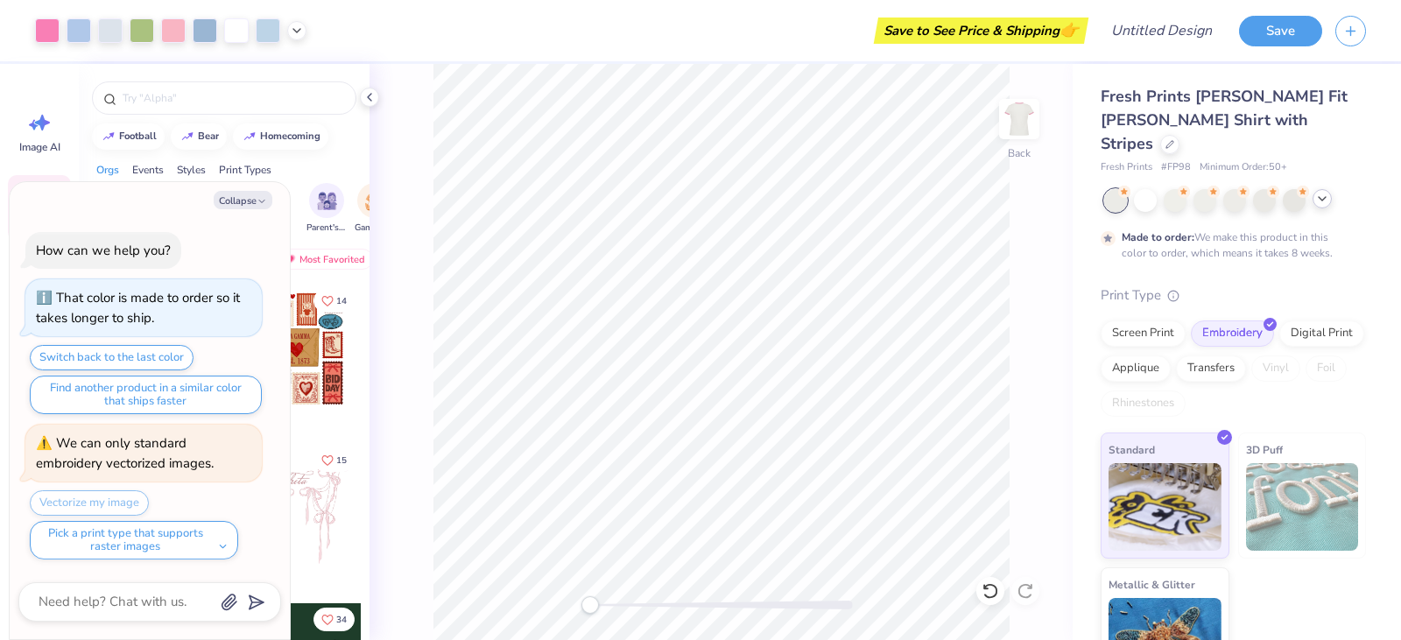
type textarea "x"
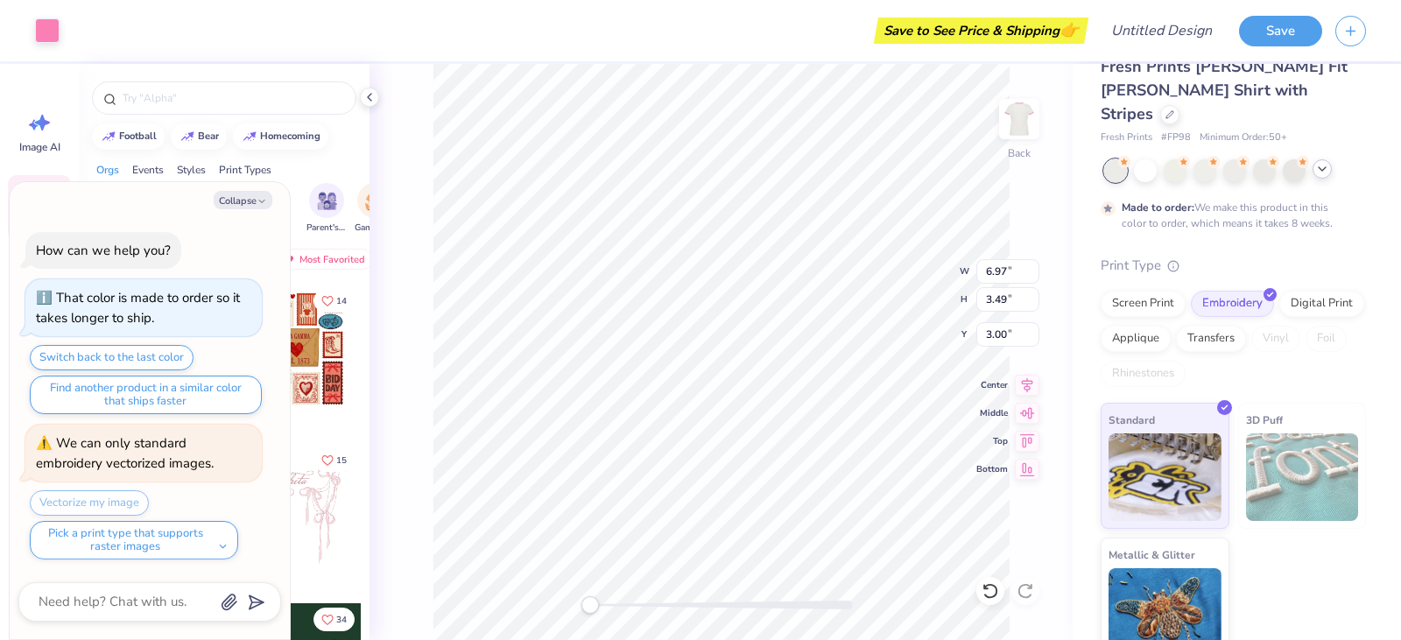
scroll to position [0, 0]
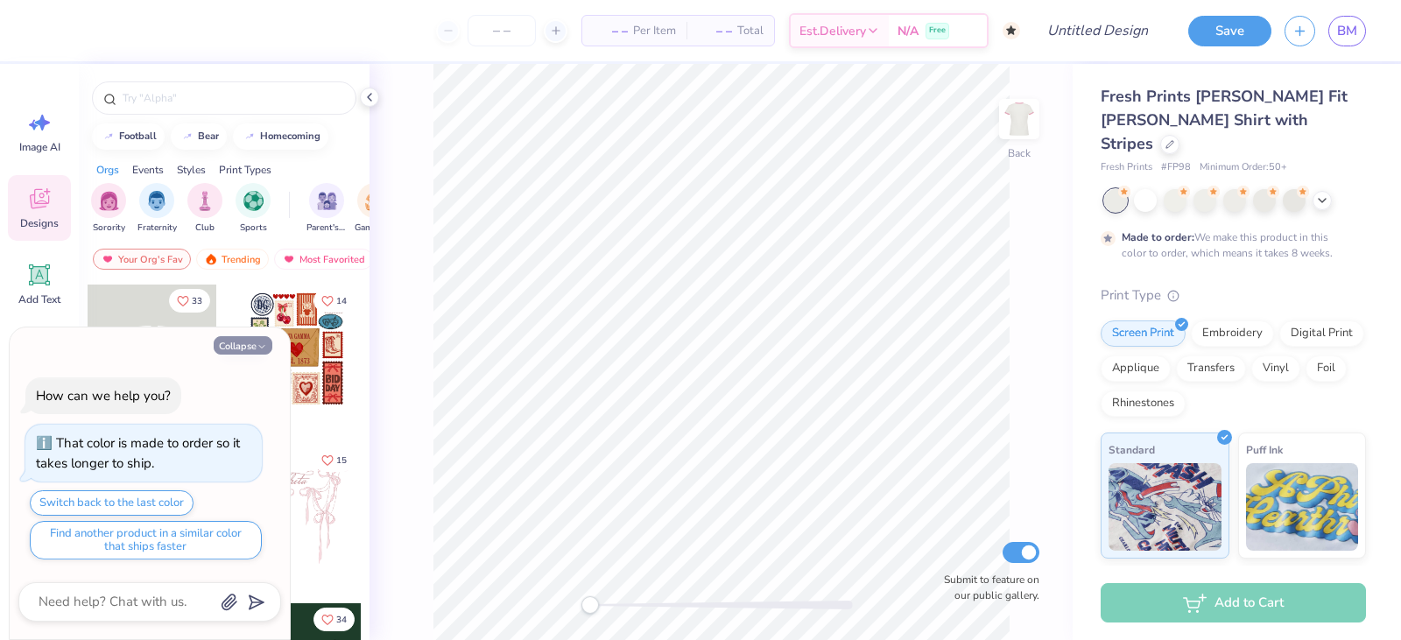
click at [250, 347] on button "Collapse" at bounding box center [243, 345] width 59 height 18
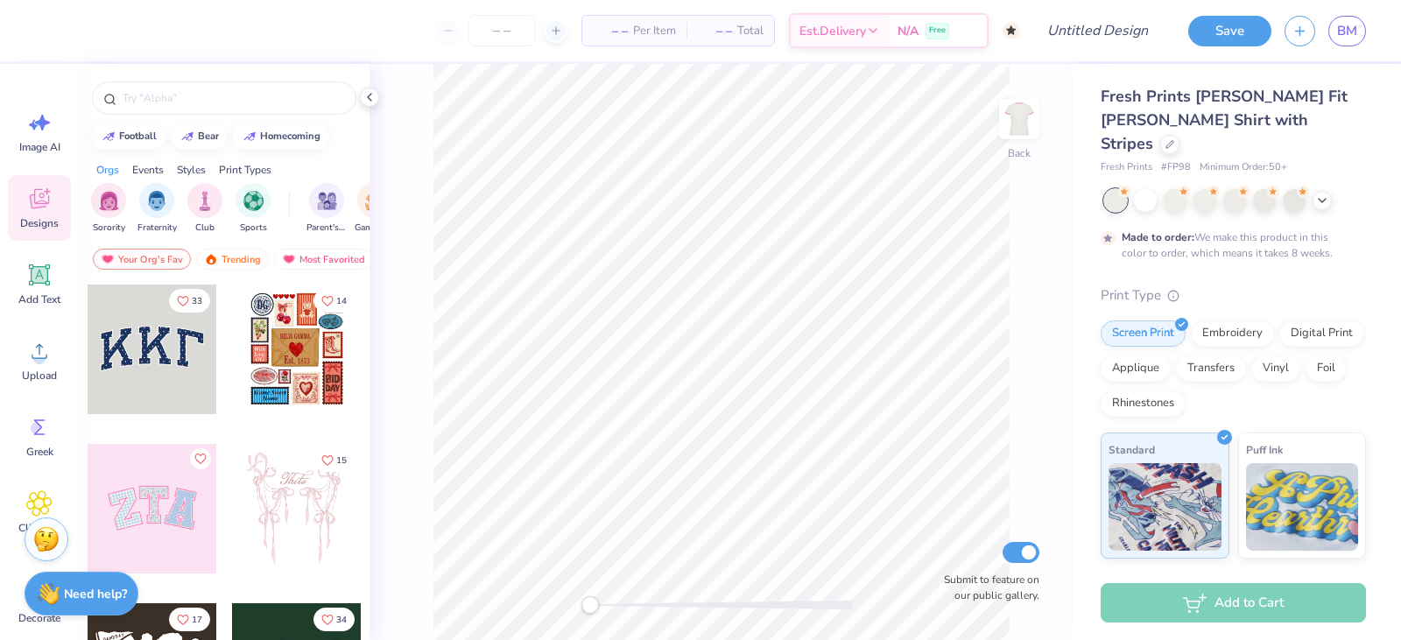
click at [159, 504] on div at bounding box center [153, 509] width 130 height 130
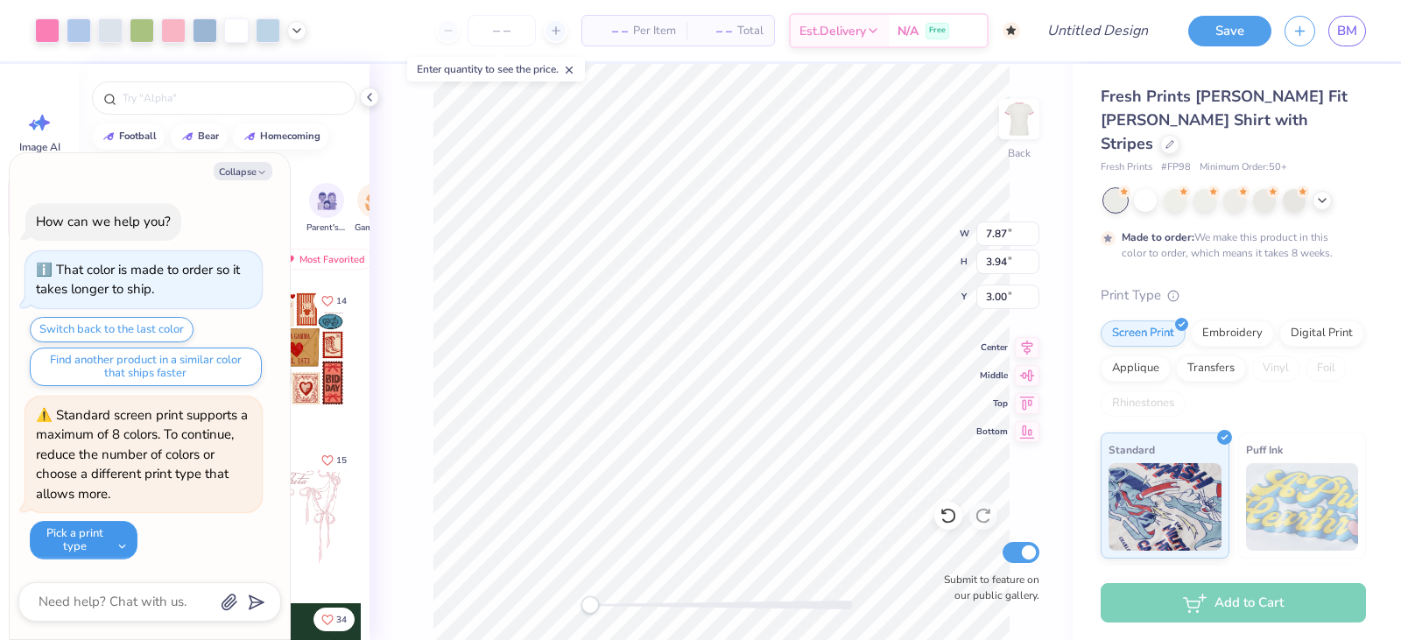
click at [120, 538] on button "Pick a print type" at bounding box center [84, 540] width 108 height 39
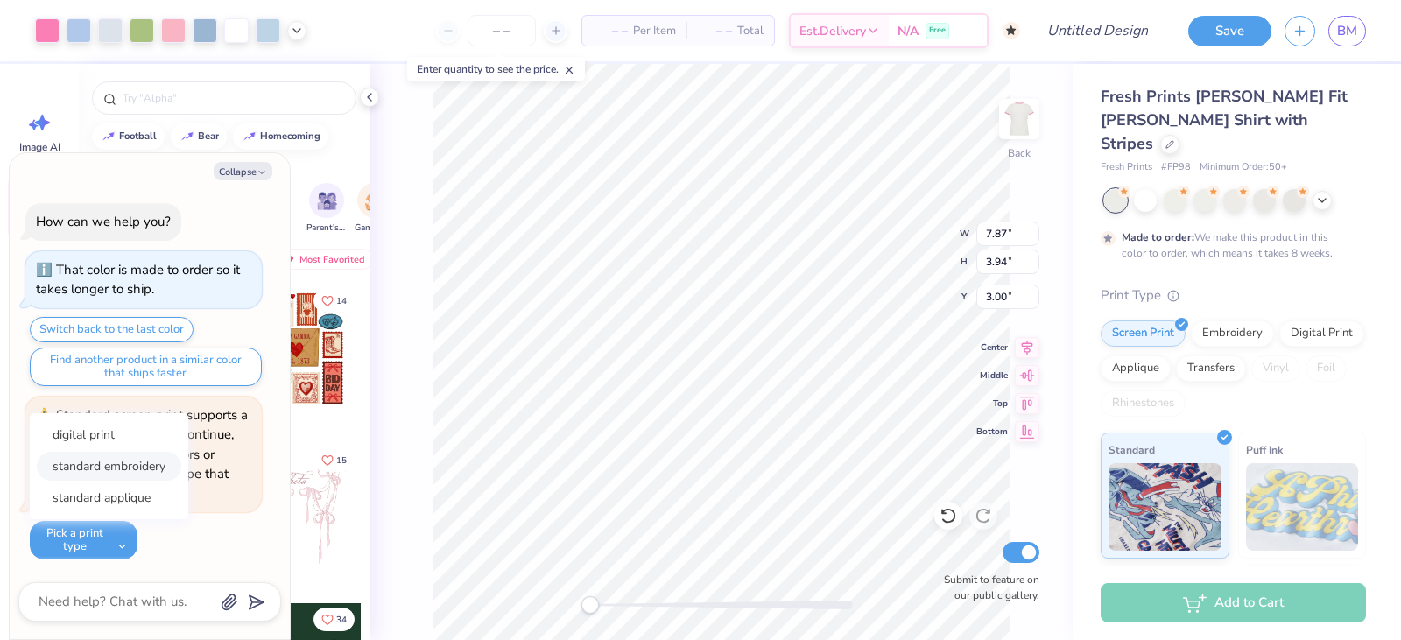
click at [132, 473] on button "standard embroidery" at bounding box center [109, 466] width 145 height 29
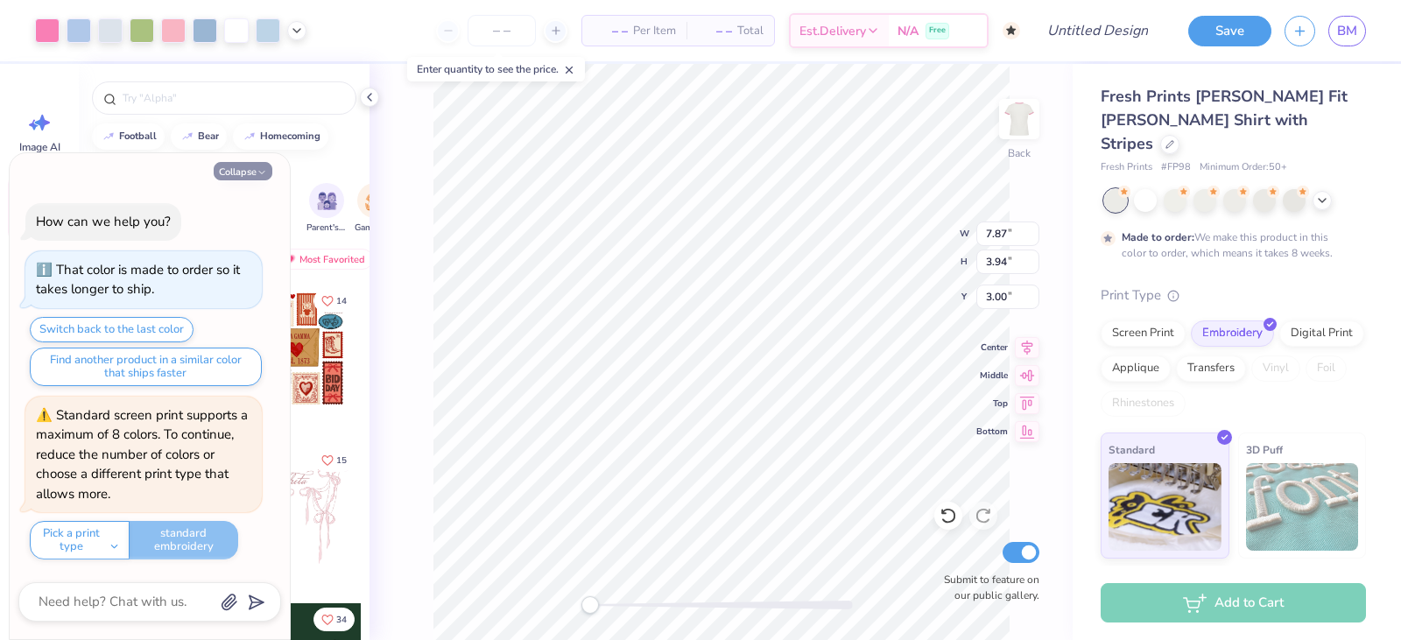
click at [255, 168] on button "Collapse" at bounding box center [243, 171] width 59 height 18
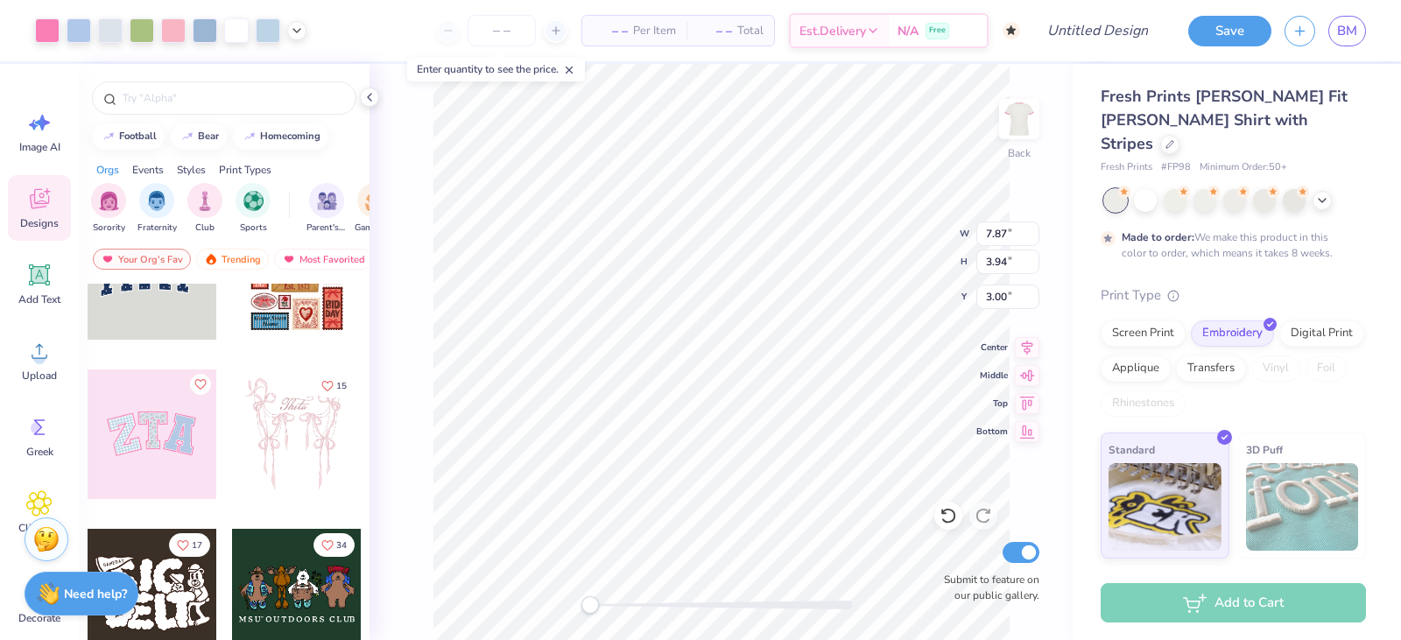
scroll to position [350, 0]
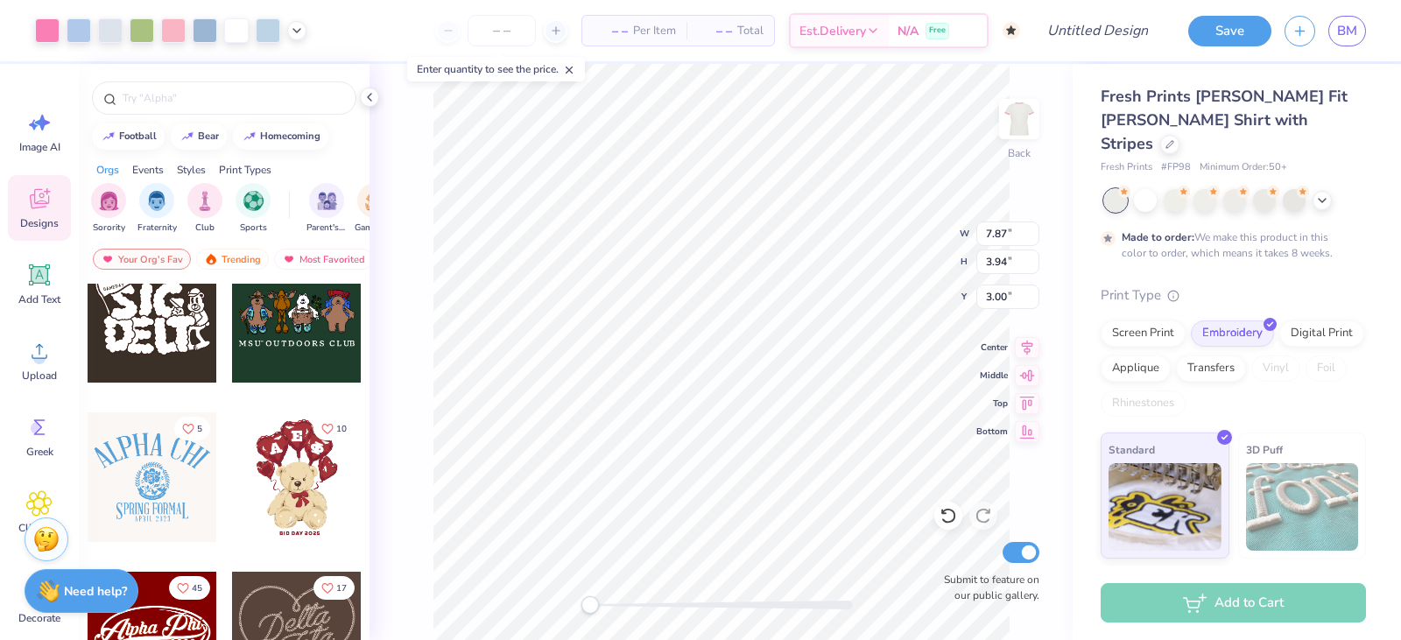
click at [75, 603] on div "Need help? Chat with us." at bounding box center [82, 591] width 114 height 44
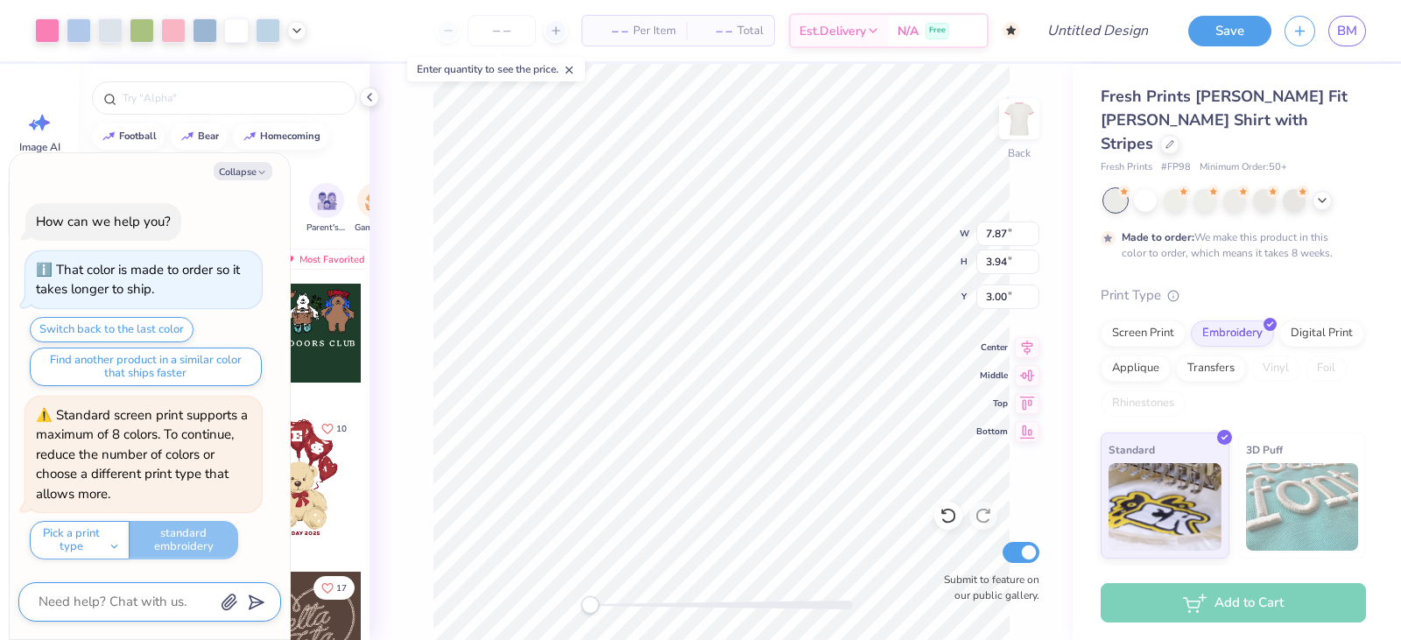
click at [149, 600] on textarea at bounding box center [126, 602] width 178 height 24
type textarea "x"
type textarea "h"
type textarea "x"
type textarea "ho"
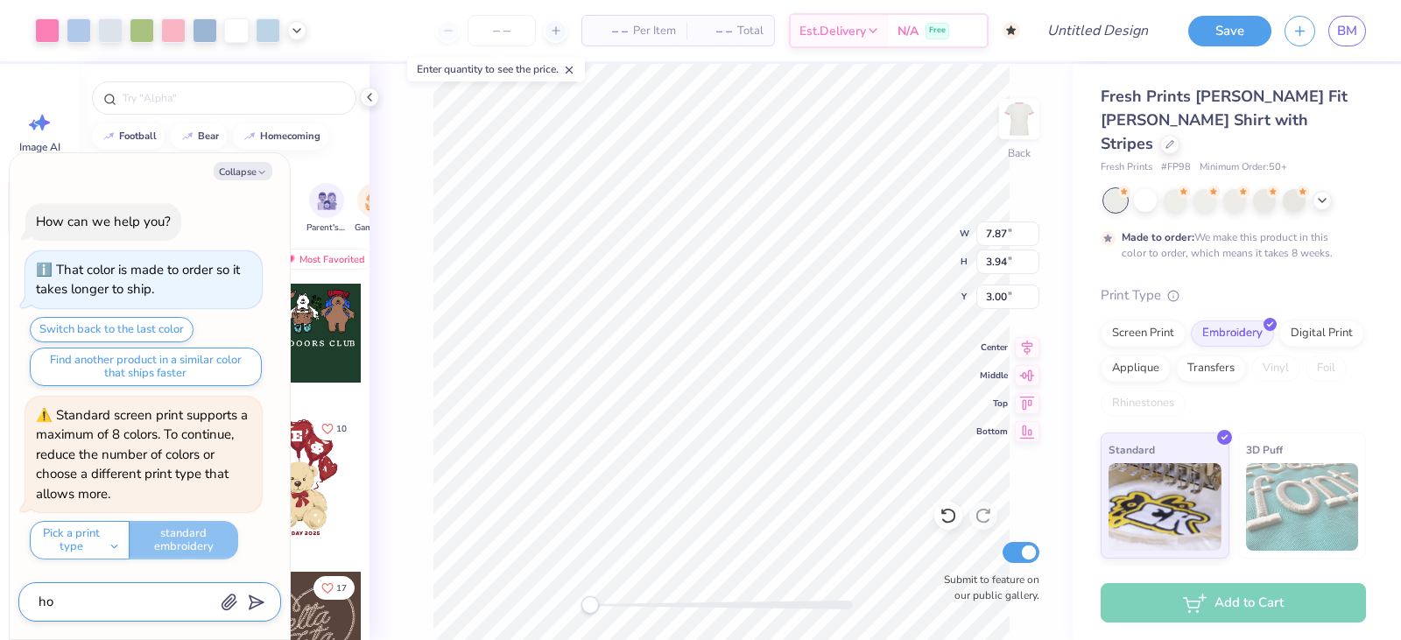
type textarea "x"
type textarea "how"
type textarea "x"
type textarea "how"
type textarea "x"
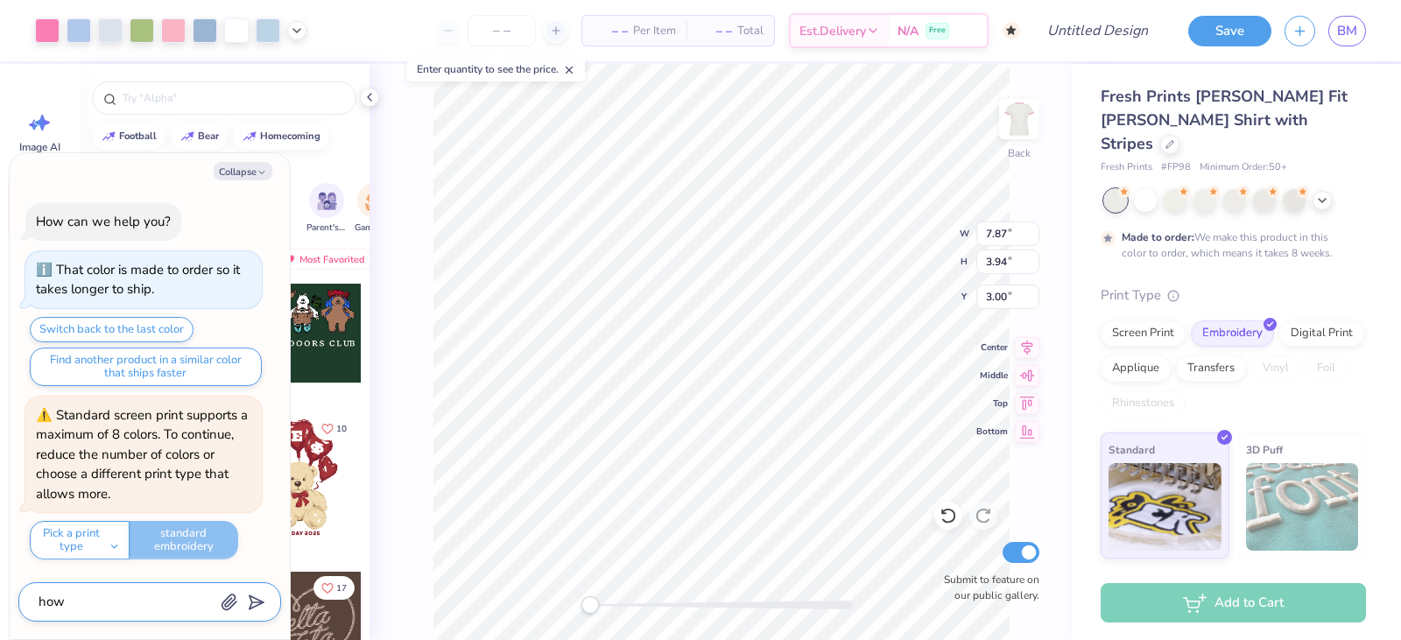
type textarea "how t"
type textarea "x"
type textarea "how to"
type textarea "x"
type textarea "how to"
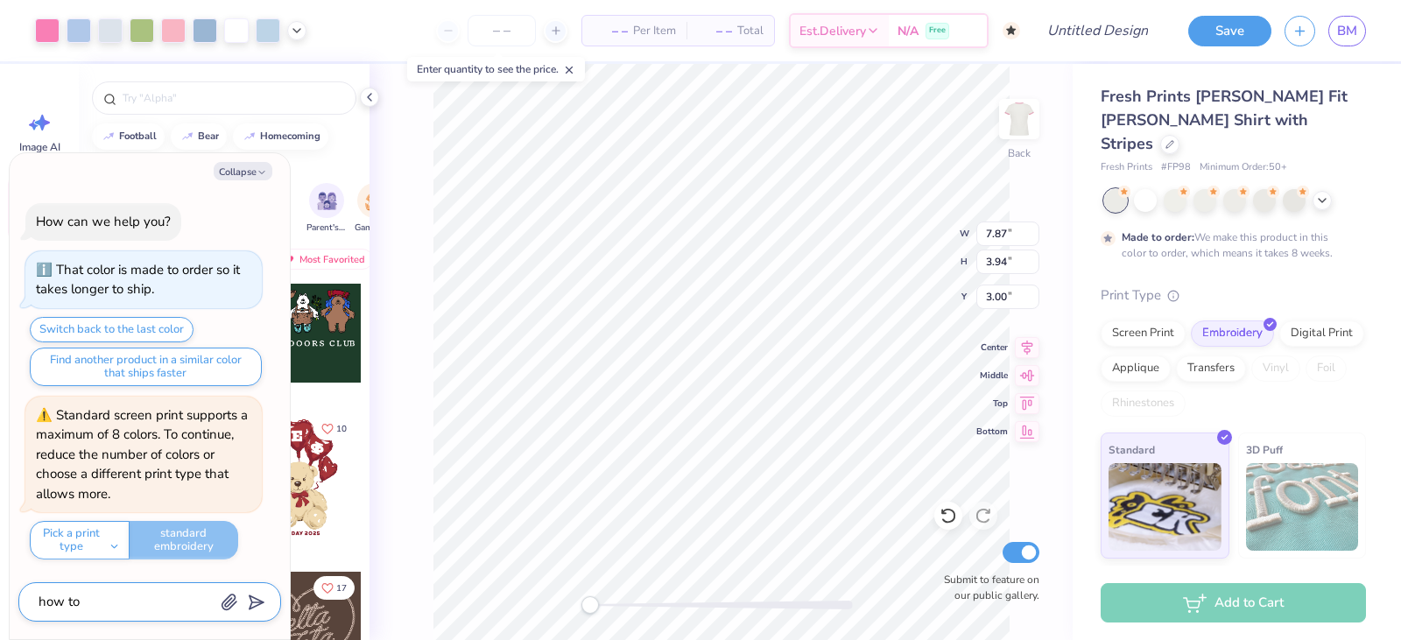
type textarea "x"
type textarea "how to c"
type textarea "x"
type textarea "how to cu"
type textarea "x"
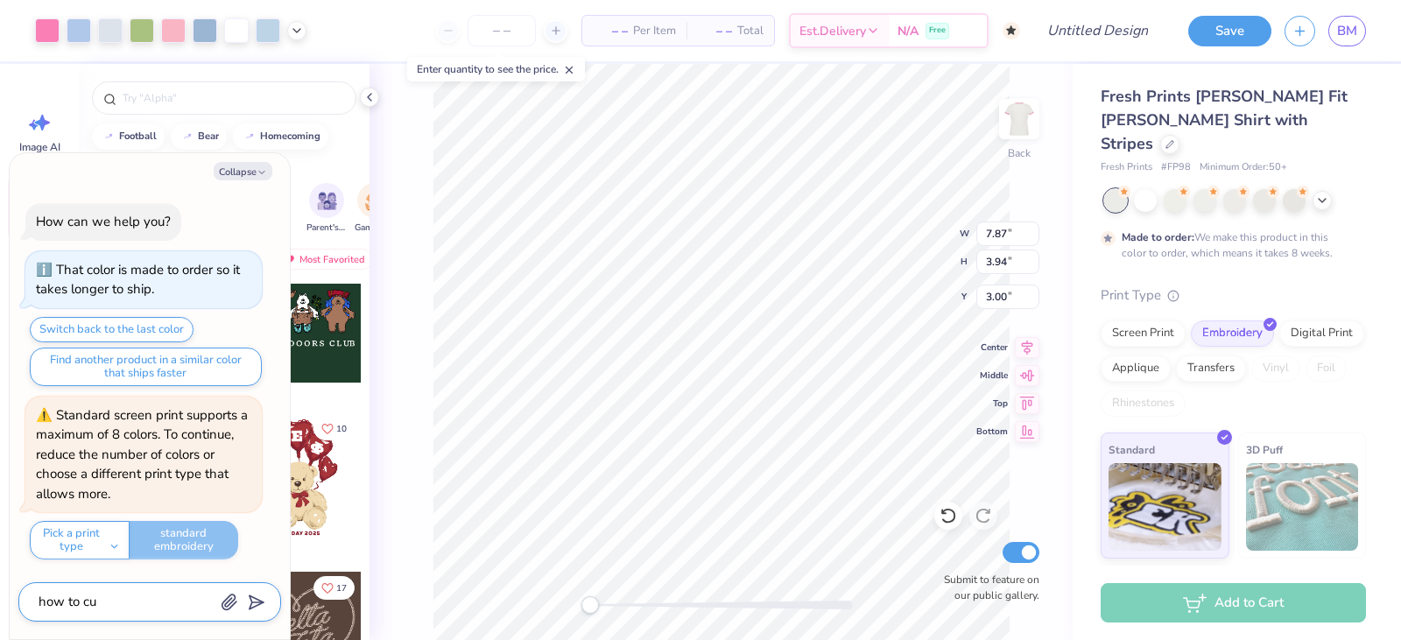
type textarea "how to cus"
type textarea "x"
type textarea "how to cust"
type textarea "x"
type textarea "how to custo"
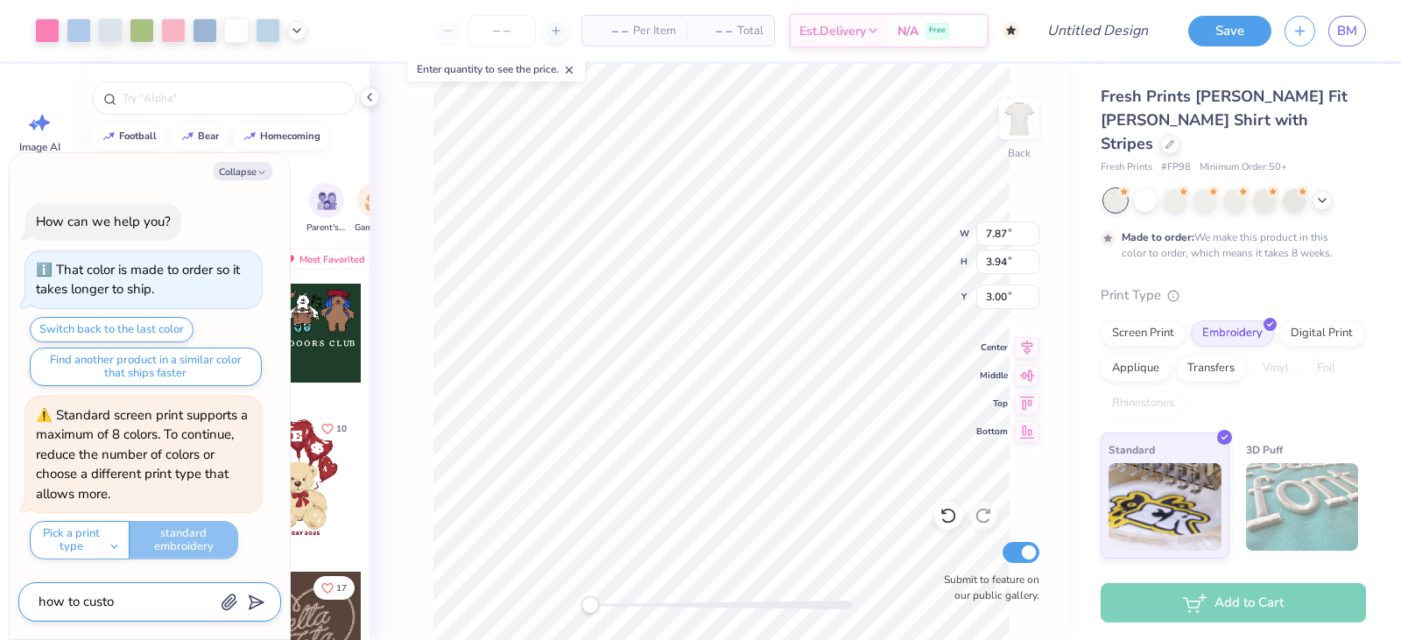
type textarea "x"
type textarea "how to custom"
type textarea "x"
type textarea "how to customi"
type textarea "x"
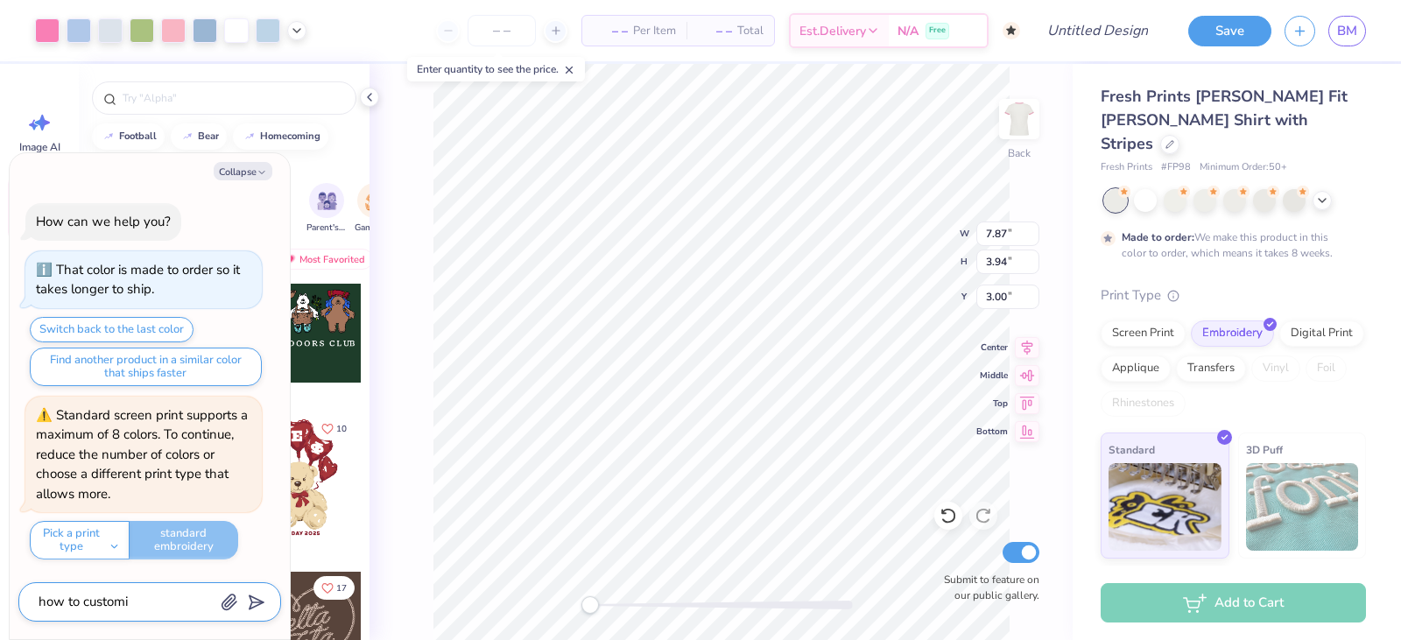
type textarea "how to customiz"
type textarea "x"
type textarea "how to customizr"
type textarea "x"
type textarea "how to customizr"
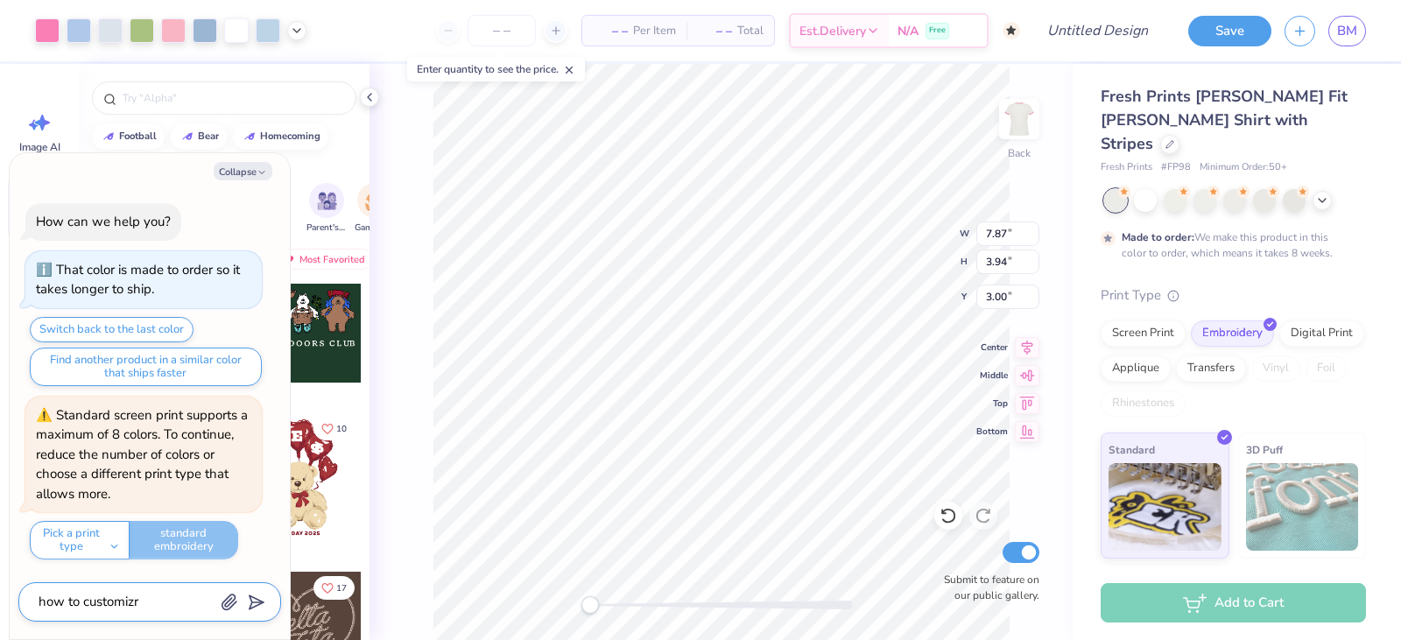
type textarea "x"
type textarea "how to customizr"
type textarea "x"
type textarea "how to customiz"
type textarea "x"
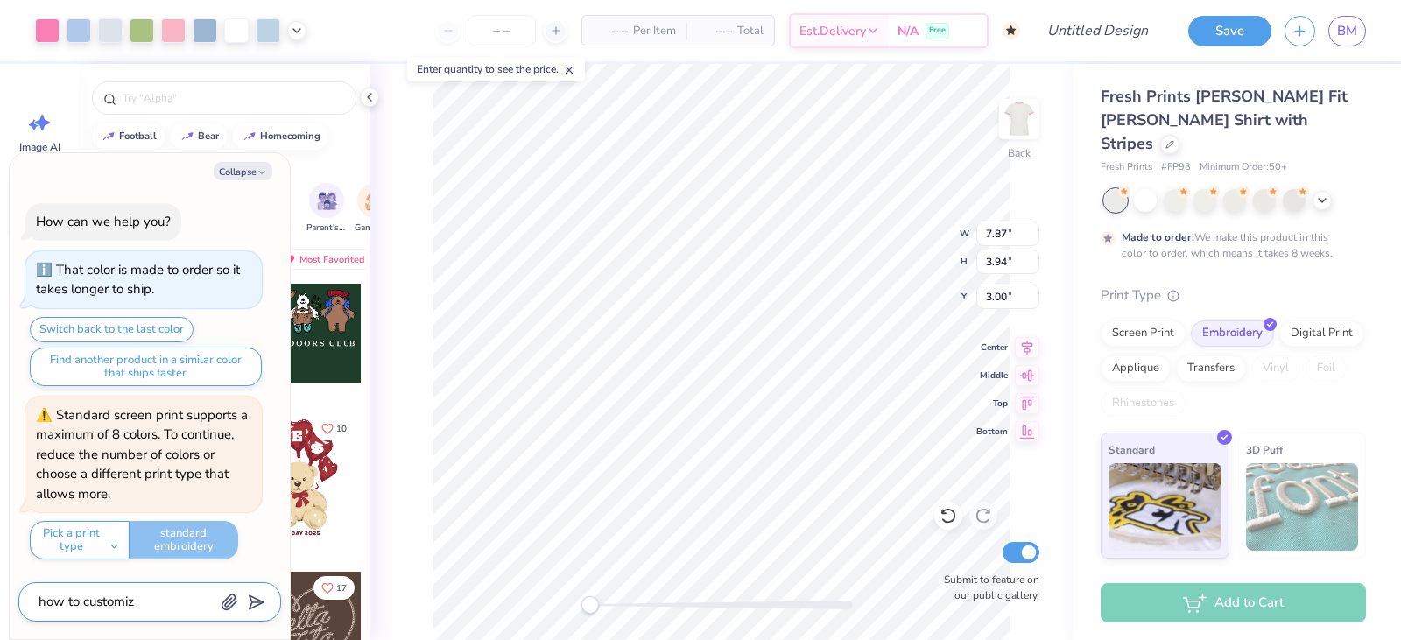
type textarea "how to customize"
type textarea "x"
type textarea "how to customize"
type textarea "x"
type textarea "how to customize l"
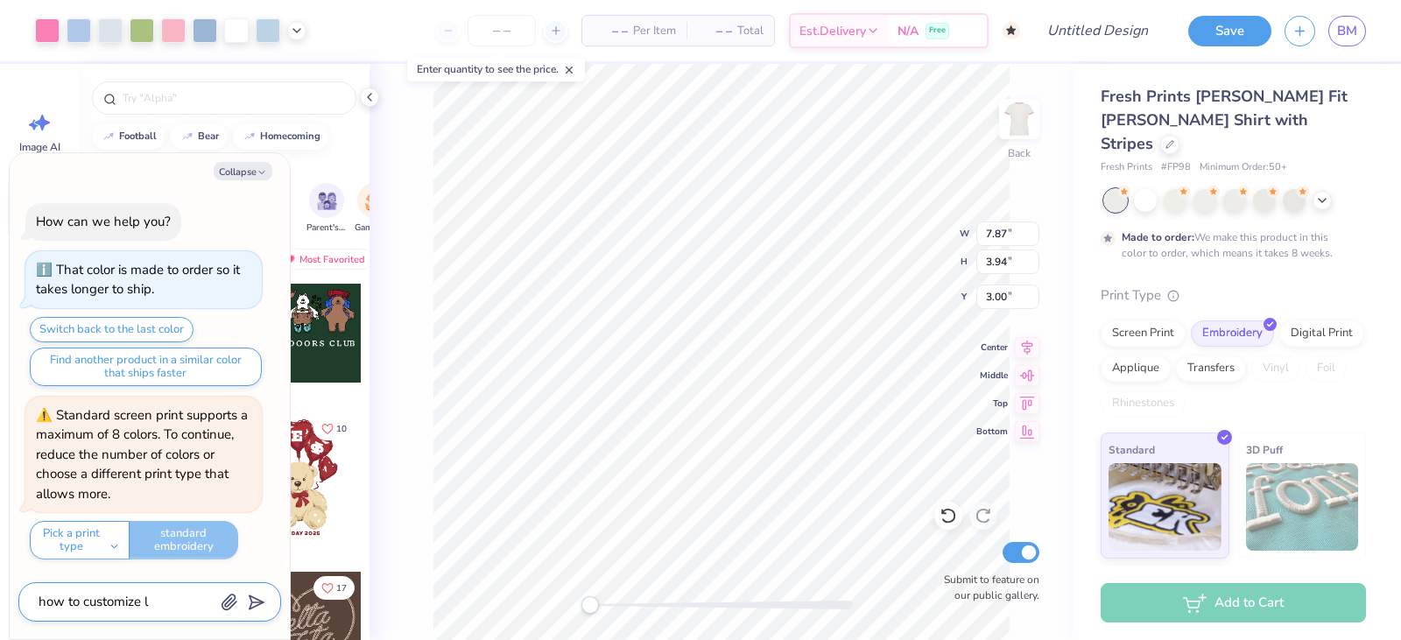
type textarea "x"
type textarea "how to customize le"
type textarea "x"
type textarea "how to customize let"
type textarea "x"
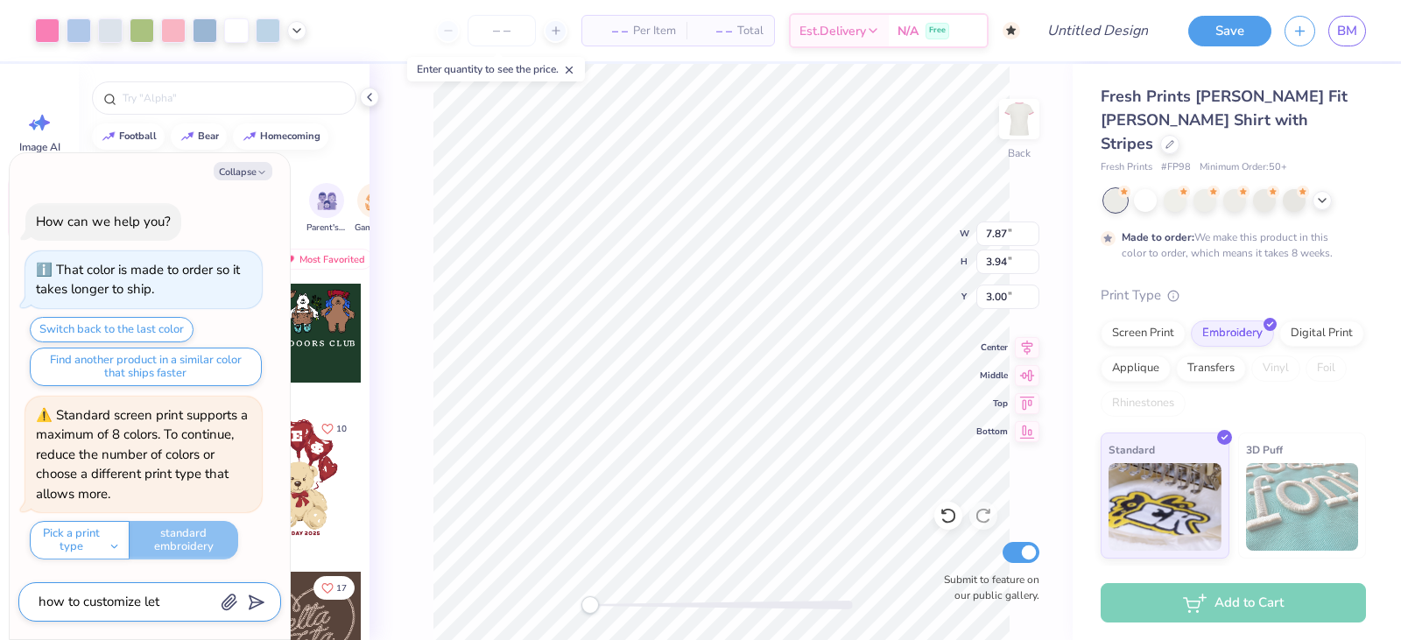
type textarea "how to customize lett"
type textarea "x"
type textarea "how to customize lette"
type textarea "x"
type textarea "how to customize letter"
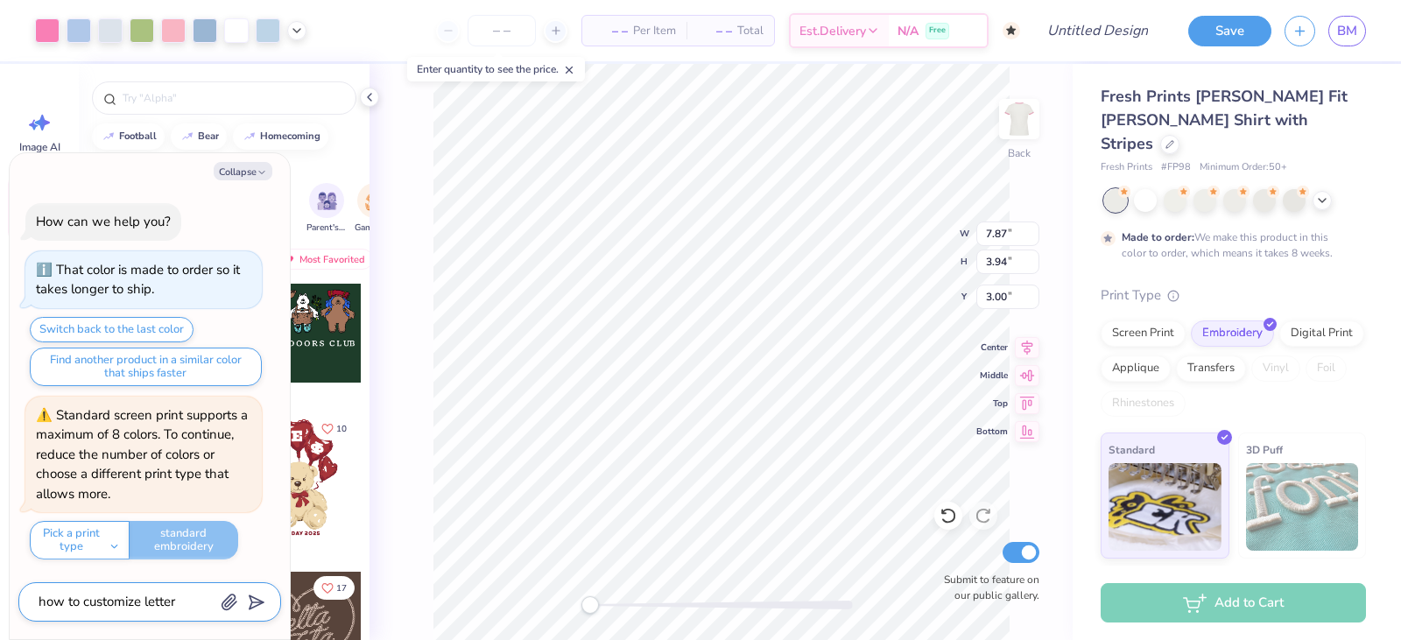
type textarea "x"
type textarea "how to customize letters"
click at [259, 597] on icon "submit" at bounding box center [253, 602] width 25 height 25
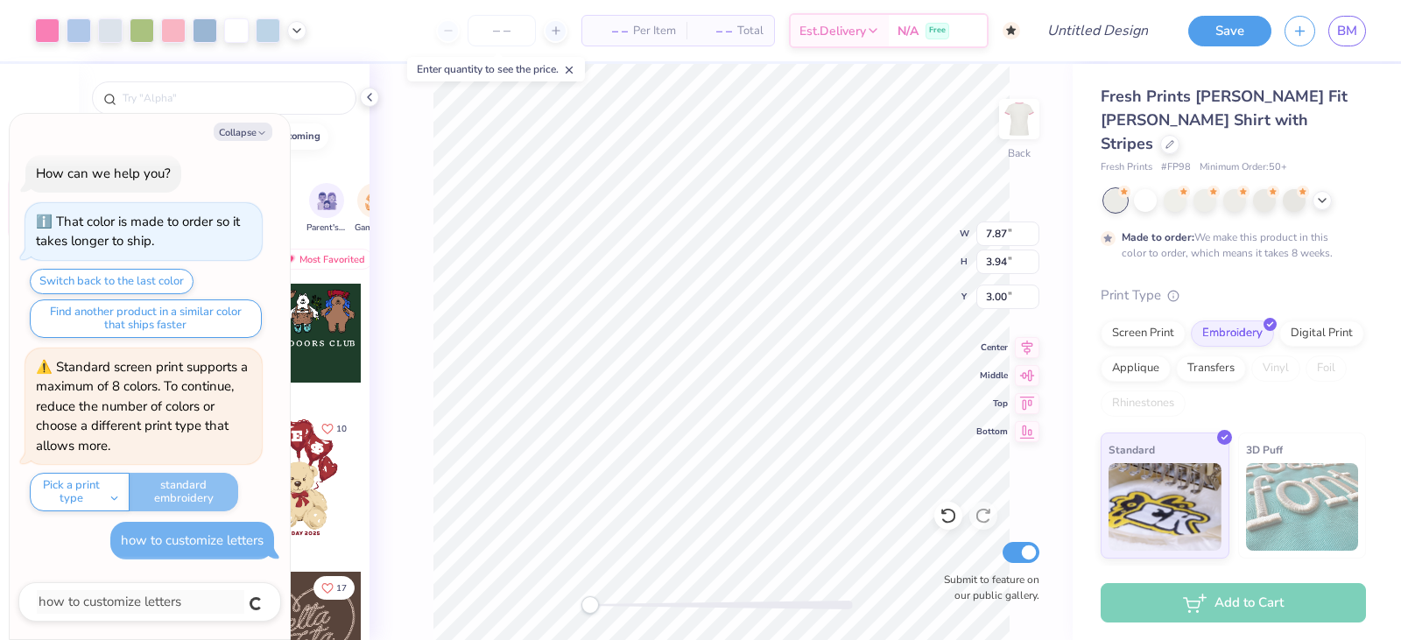
type textarea "x"
click at [155, 607] on textarea at bounding box center [126, 602] width 178 height 24
click at [251, 129] on button "Collapse" at bounding box center [243, 132] width 59 height 18
type textarea "x"
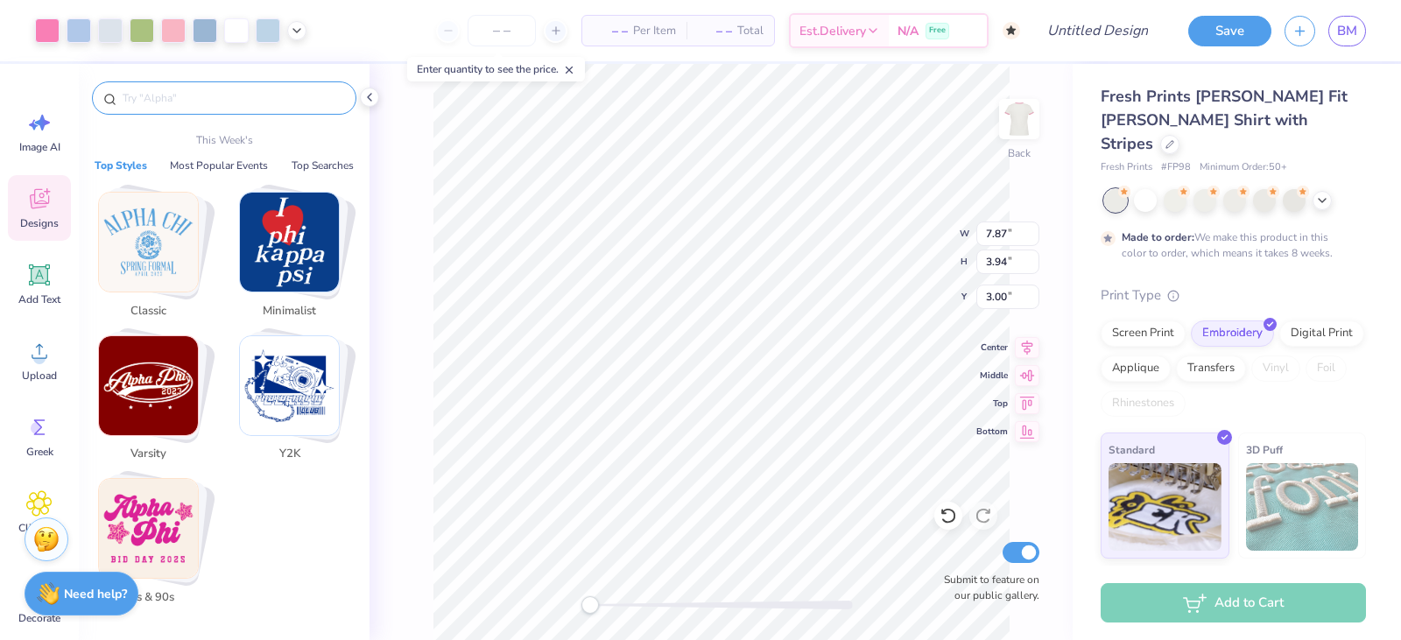
click at [191, 94] on input "text" at bounding box center [233, 98] width 224 height 18
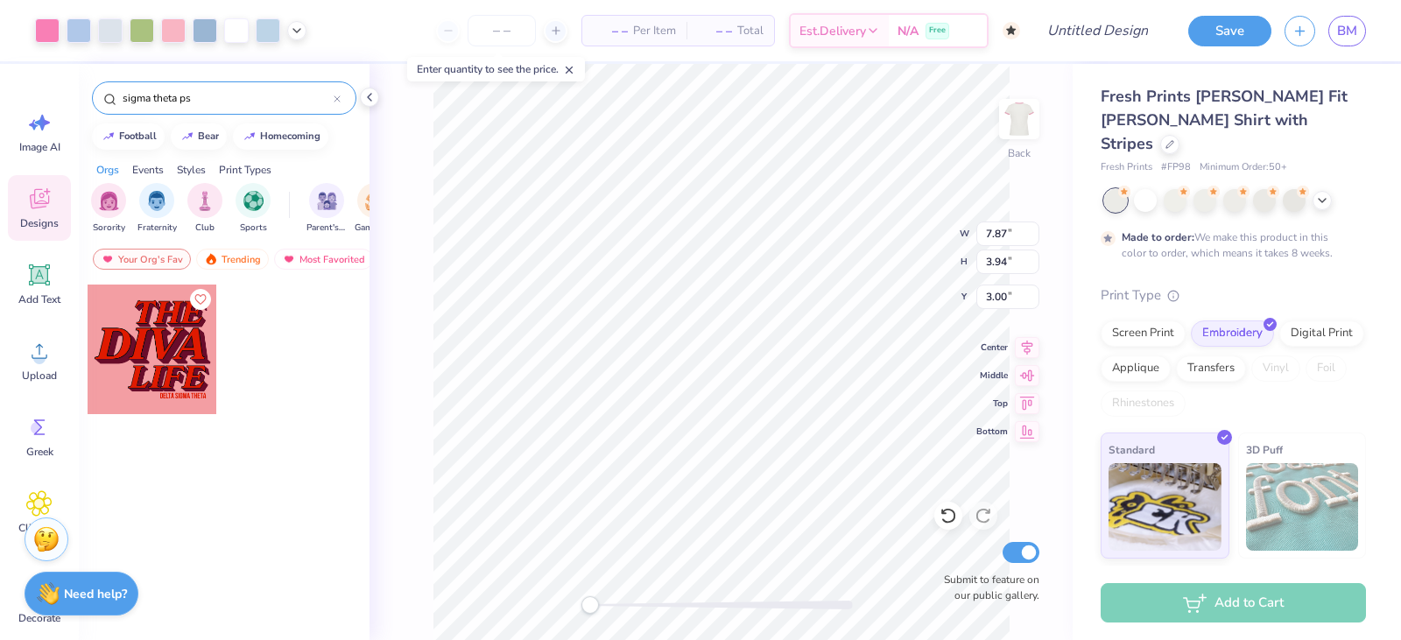
type input "sigma theta psi"
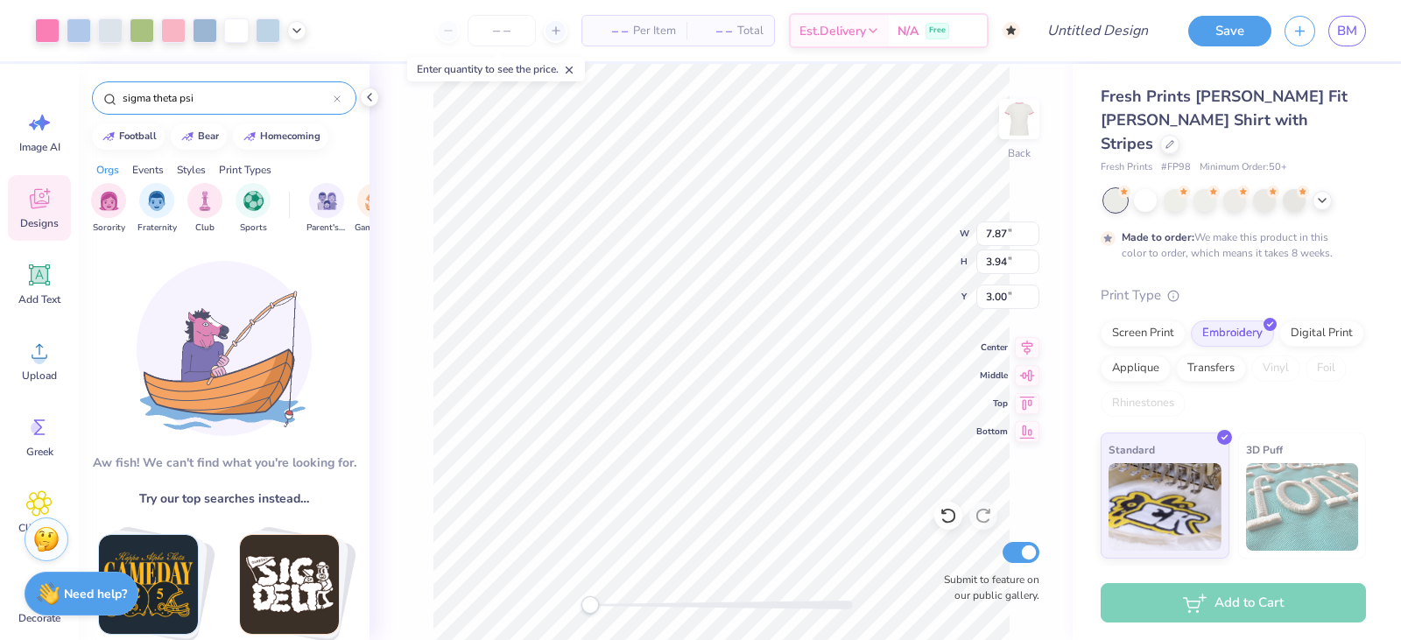
click at [194, 89] on input "sigma theta psi" at bounding box center [227, 98] width 213 height 18
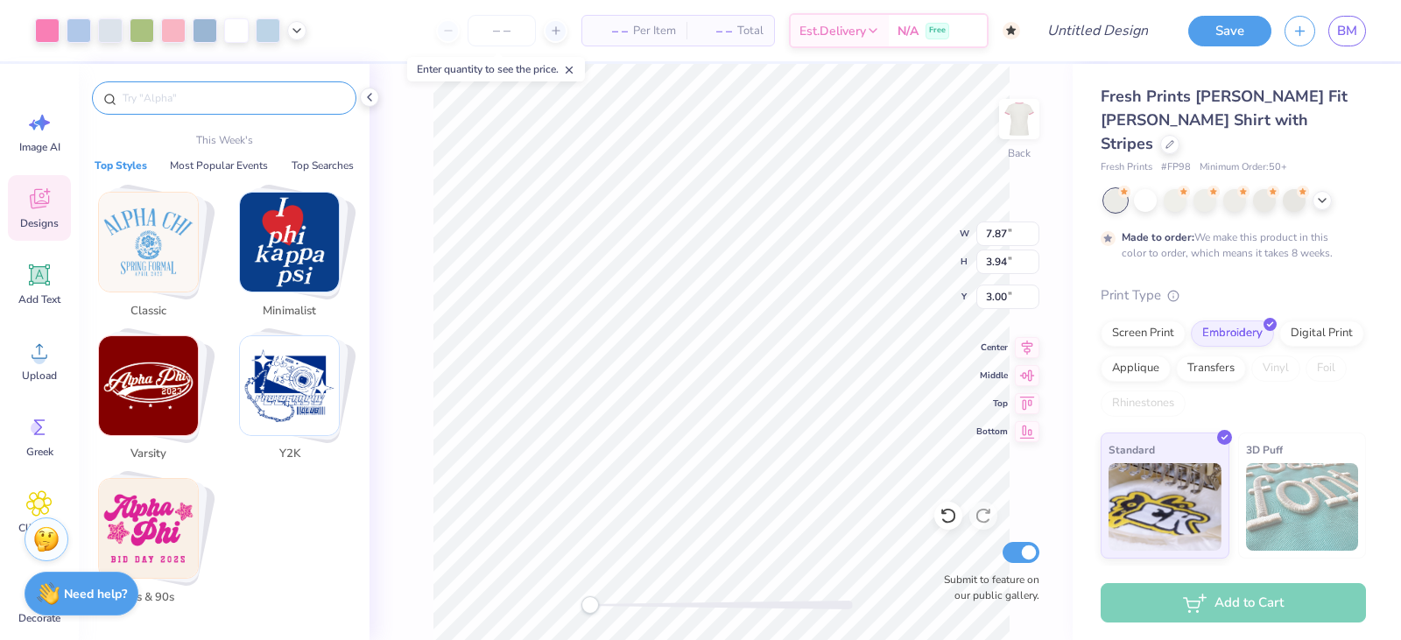
click at [265, 238] on img "Stack Card Button Minimalist" at bounding box center [289, 242] width 99 height 99
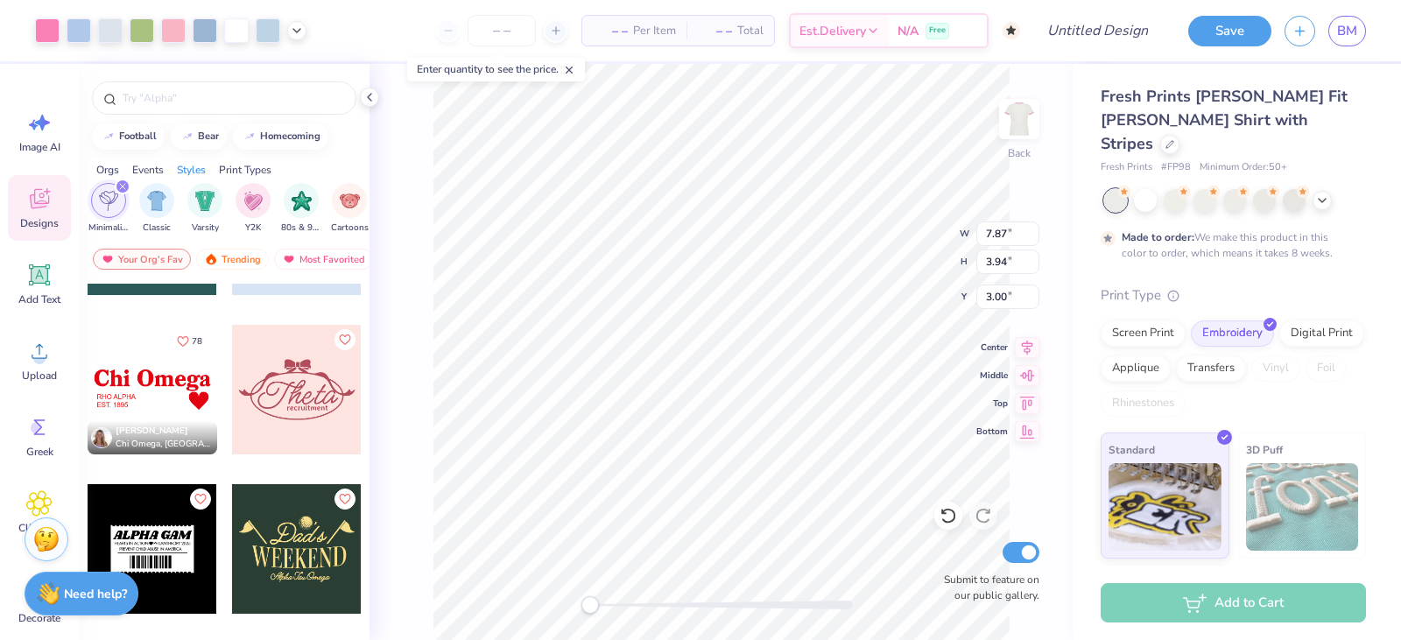
scroll to position [0, 0]
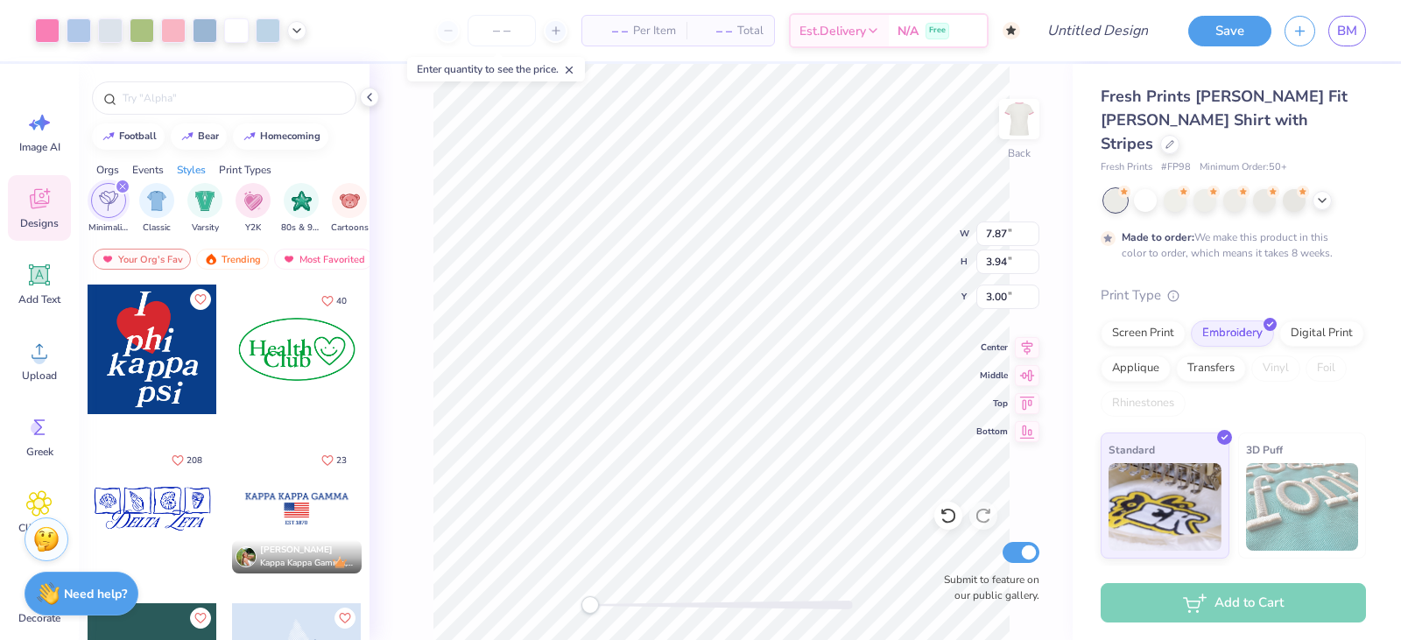
click at [121, 185] on icon "filter for Minimalist" at bounding box center [122, 186] width 5 height 5
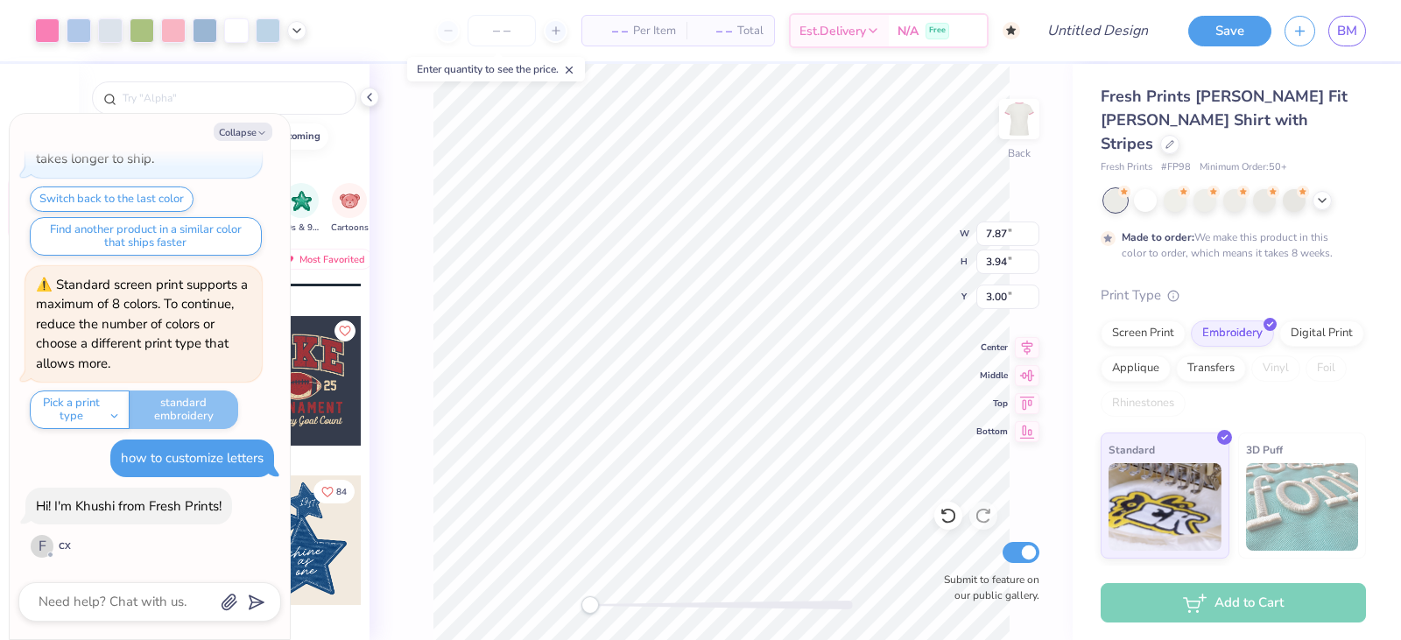
scroll to position [1314, 0]
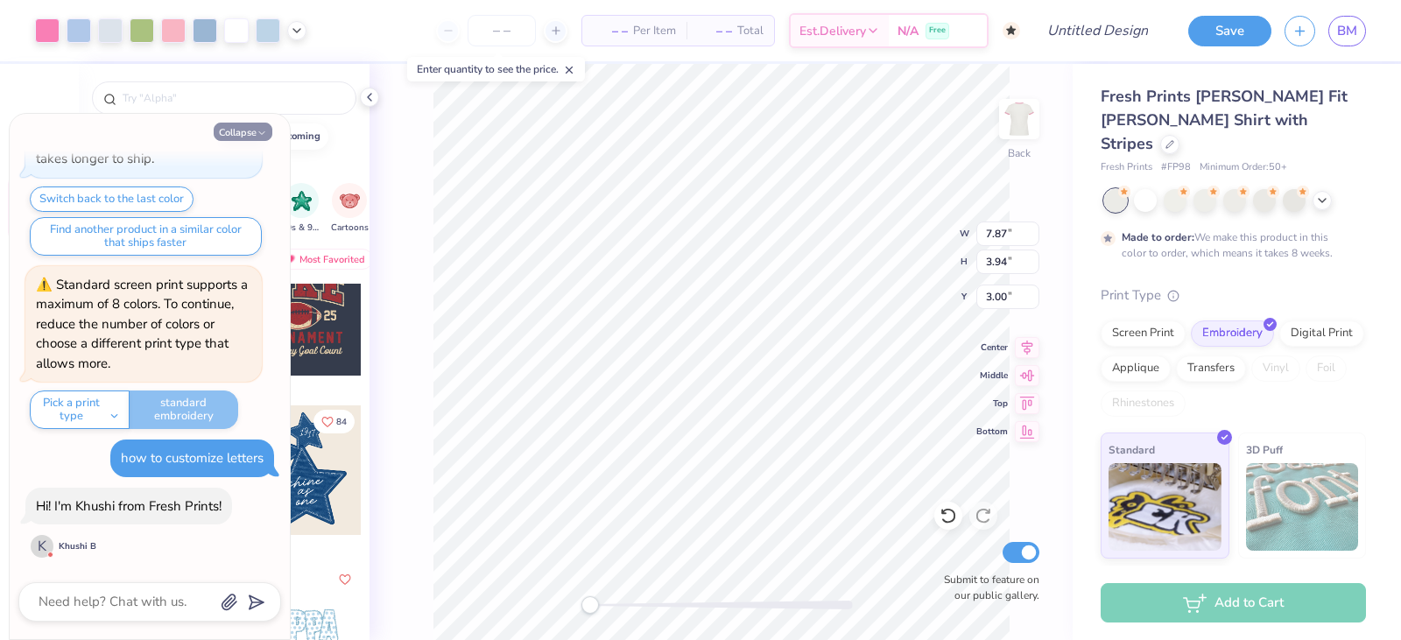
click at [226, 136] on button "Collapse" at bounding box center [243, 132] width 59 height 18
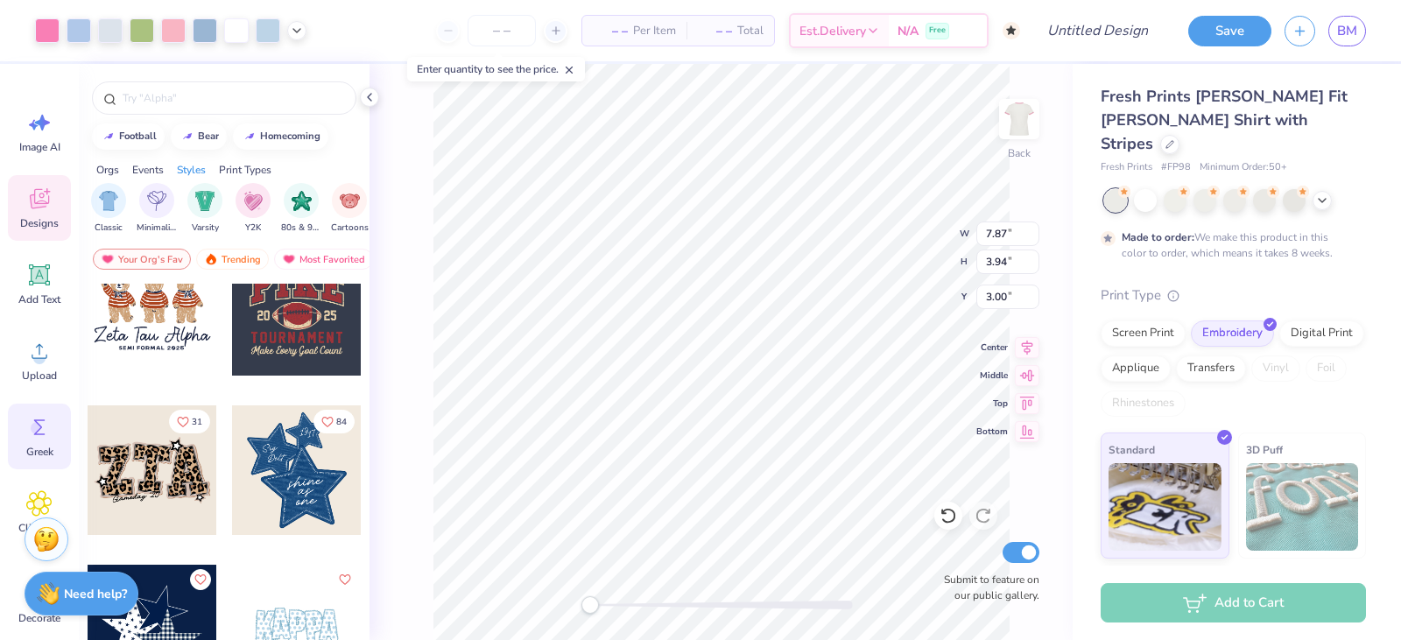
click at [33, 436] on icon at bounding box center [39, 427] width 26 height 26
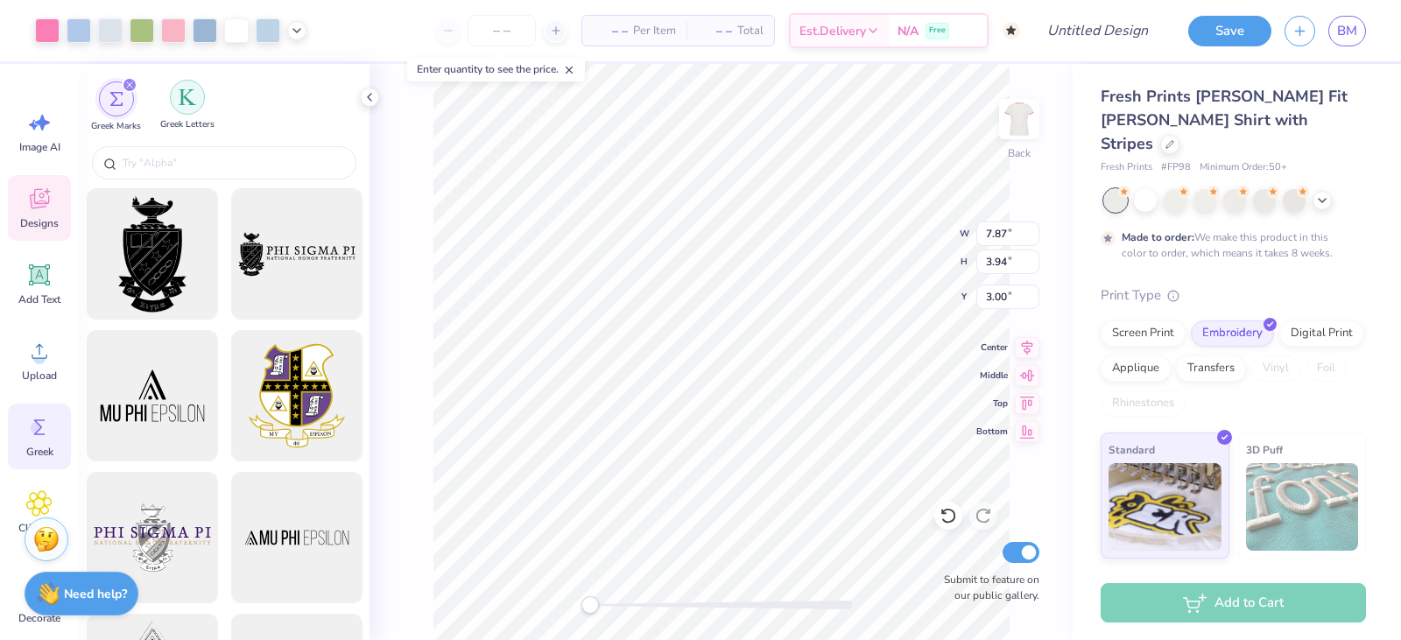
click at [197, 92] on div "filter for Greek Letters" at bounding box center [187, 97] width 35 height 35
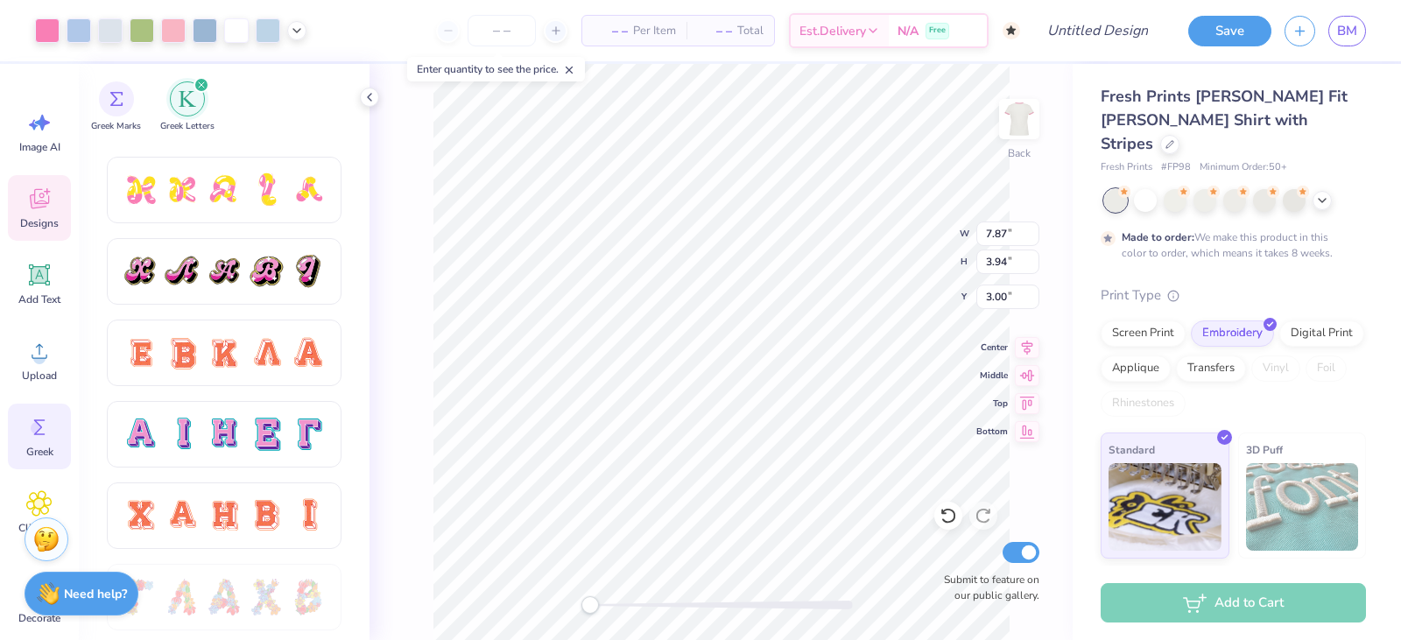
scroll to position [899, 0]
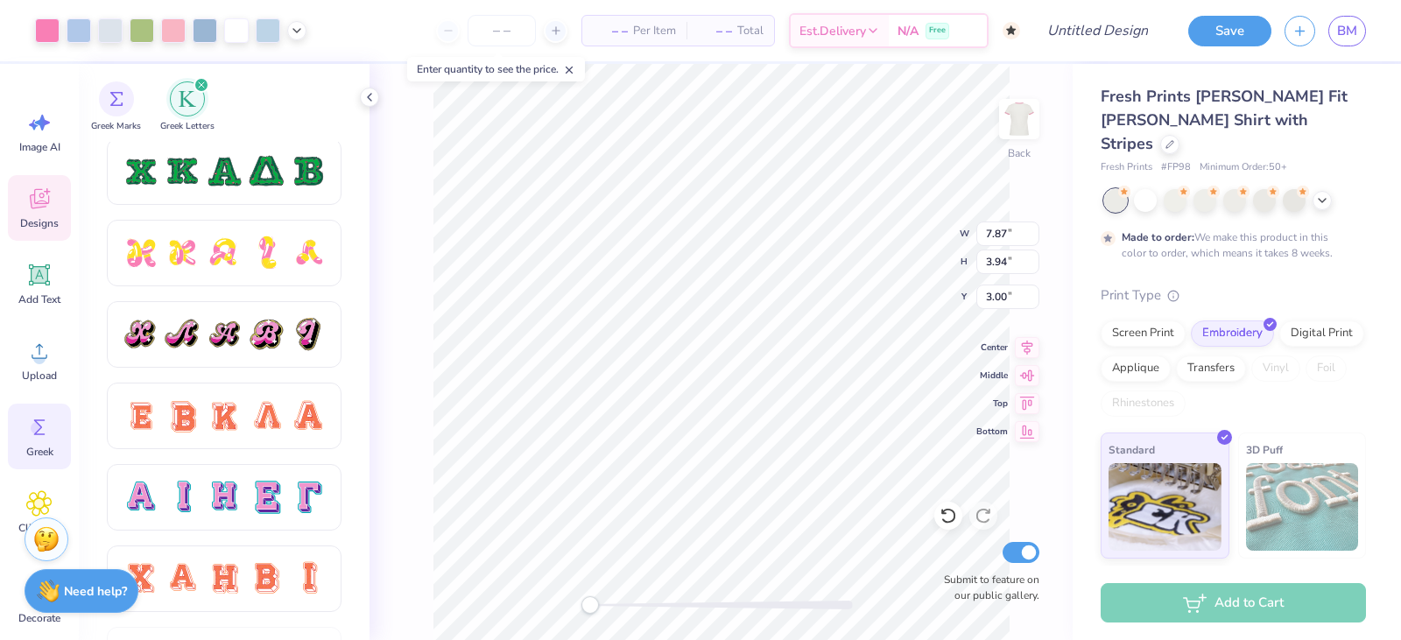
click at [111, 586] on strong "Need help?" at bounding box center [95, 591] width 63 height 17
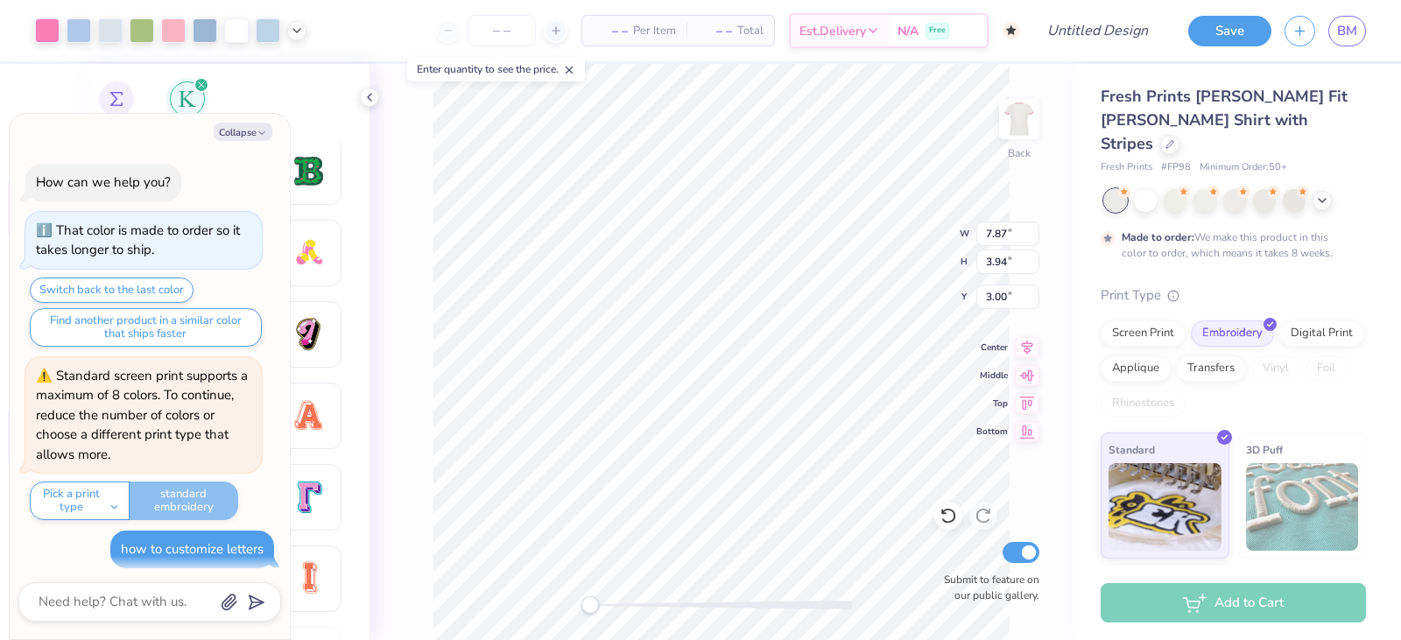
scroll to position [91, 0]
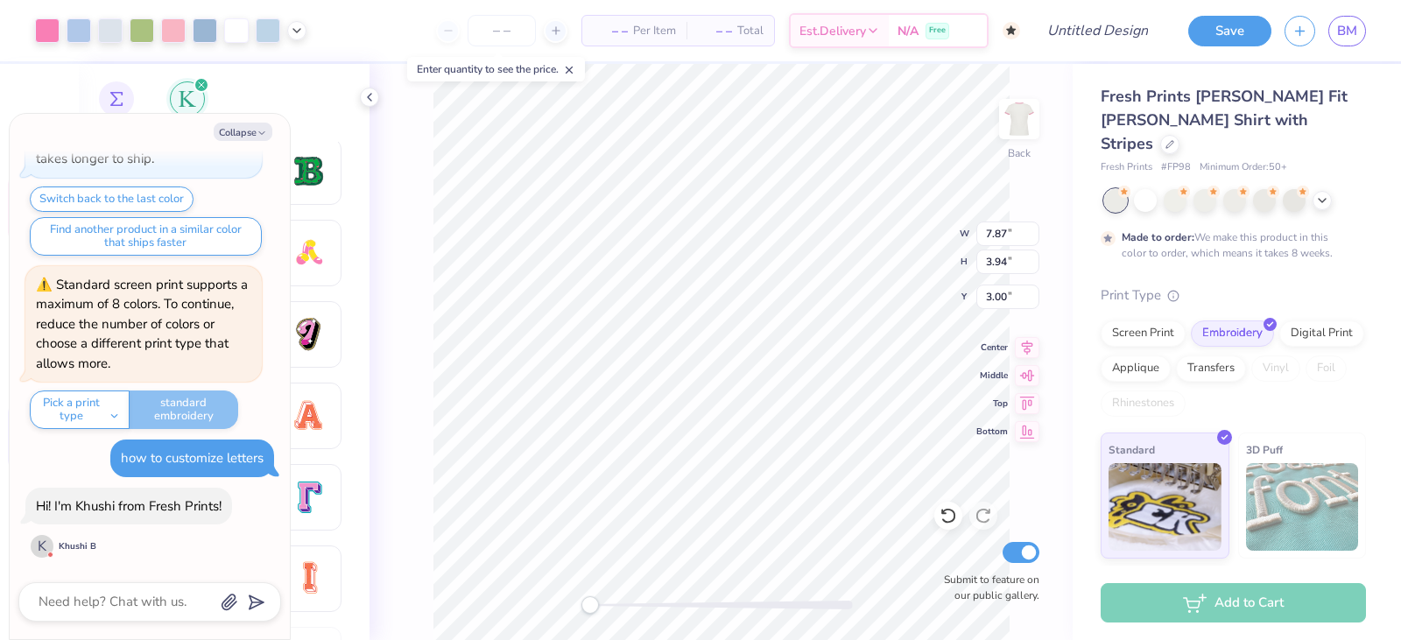
click at [79, 547] on div "Khushi B" at bounding box center [78, 546] width 38 height 13
click at [258, 128] on icon "button" at bounding box center [262, 133] width 11 height 11
type textarea "x"
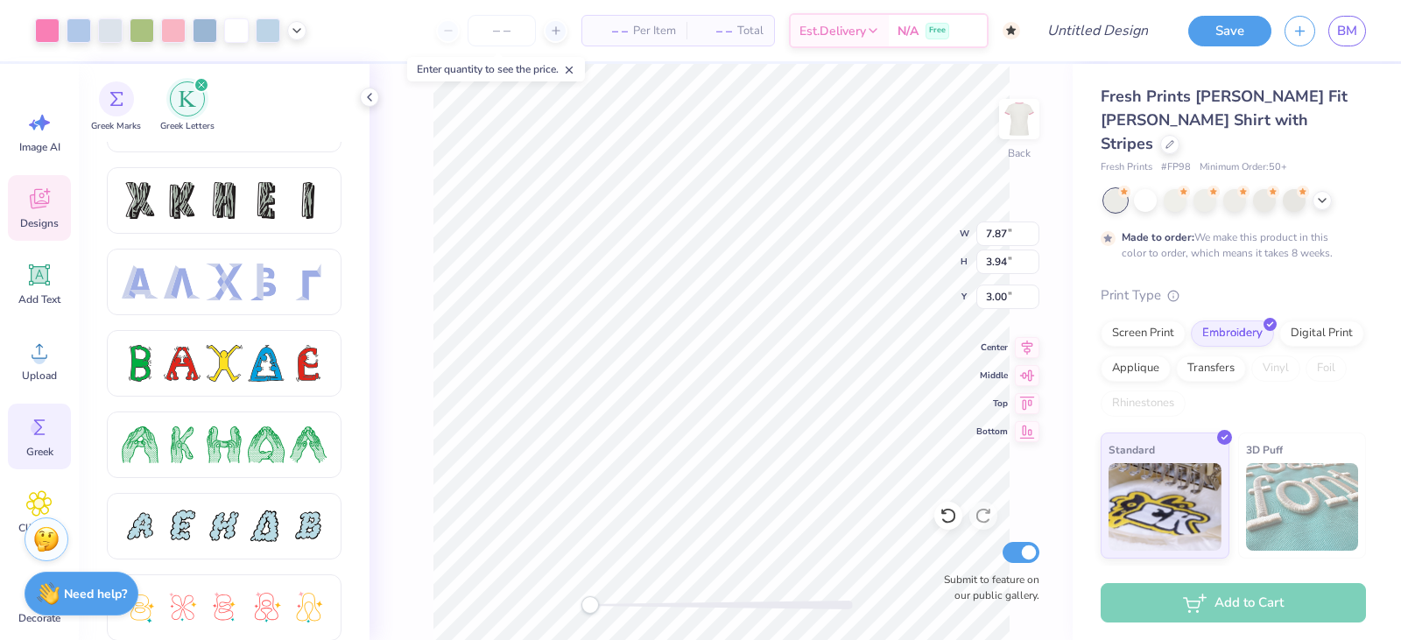
scroll to position [0, 0]
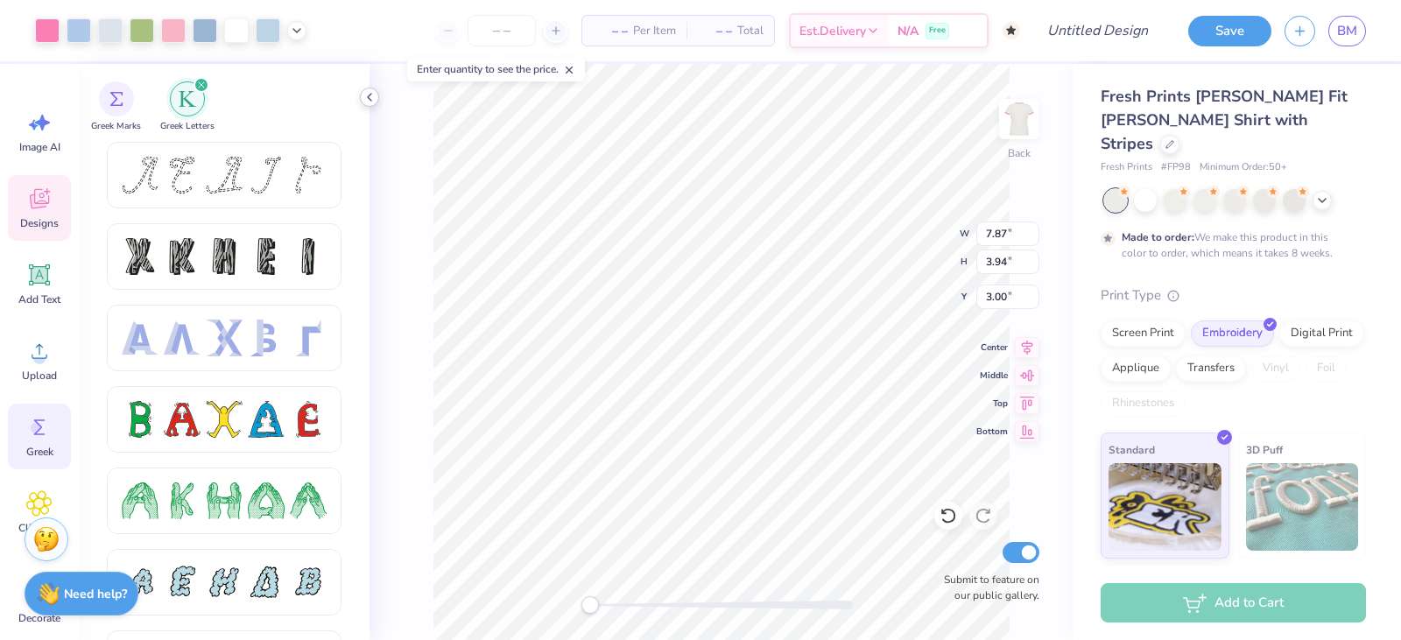
click at [367, 92] on icon at bounding box center [370, 97] width 14 height 14
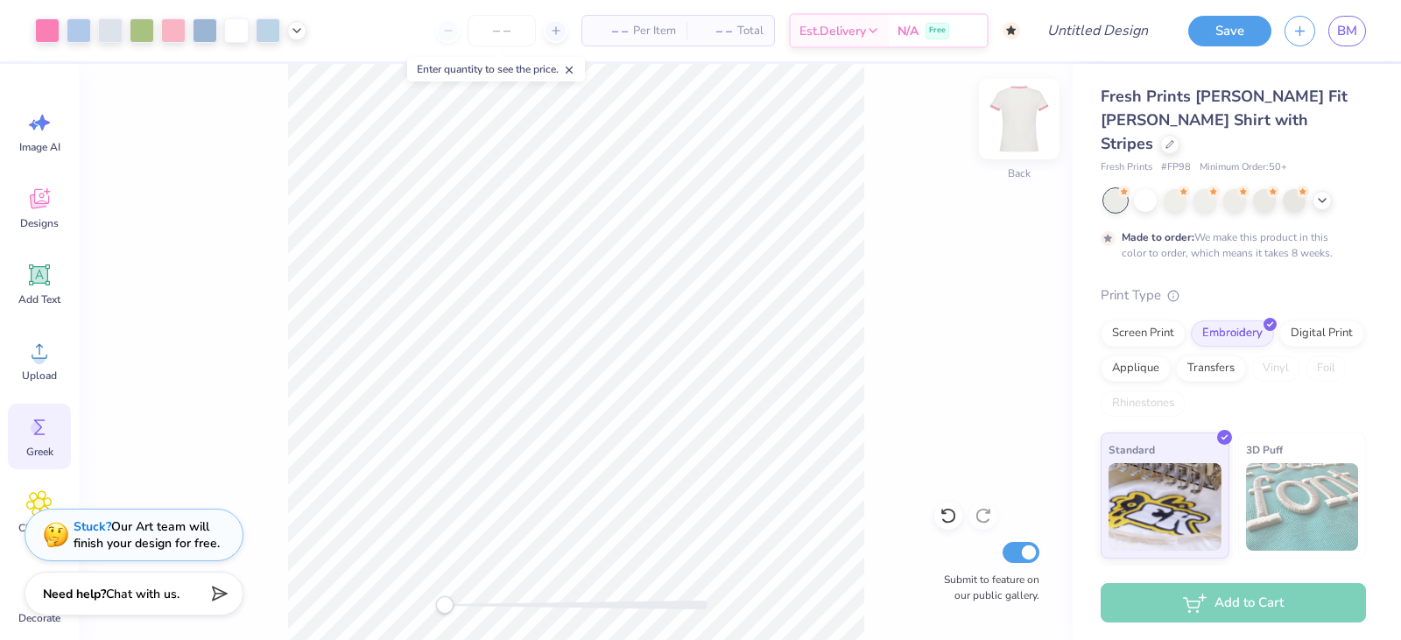
click at [1011, 107] on img at bounding box center [1019, 119] width 70 height 70
drag, startPoint x: 1011, startPoint y: 107, endPoint x: 1014, endPoint y: 135, distance: 28.2
click at [1014, 135] on img at bounding box center [1019, 119] width 70 height 70
click at [1014, 135] on img at bounding box center [1019, 119] width 35 height 35
click at [1023, 117] on img at bounding box center [1019, 119] width 70 height 70
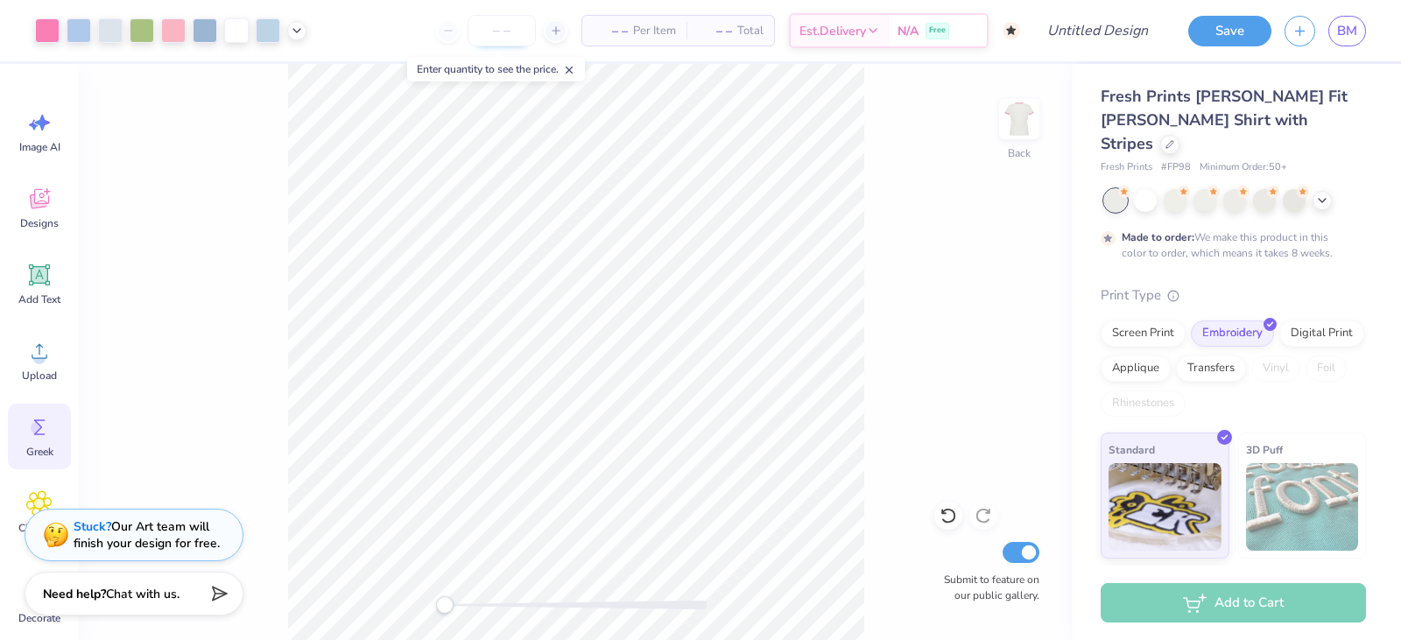
click at [483, 39] on input "number" at bounding box center [502, 31] width 68 height 32
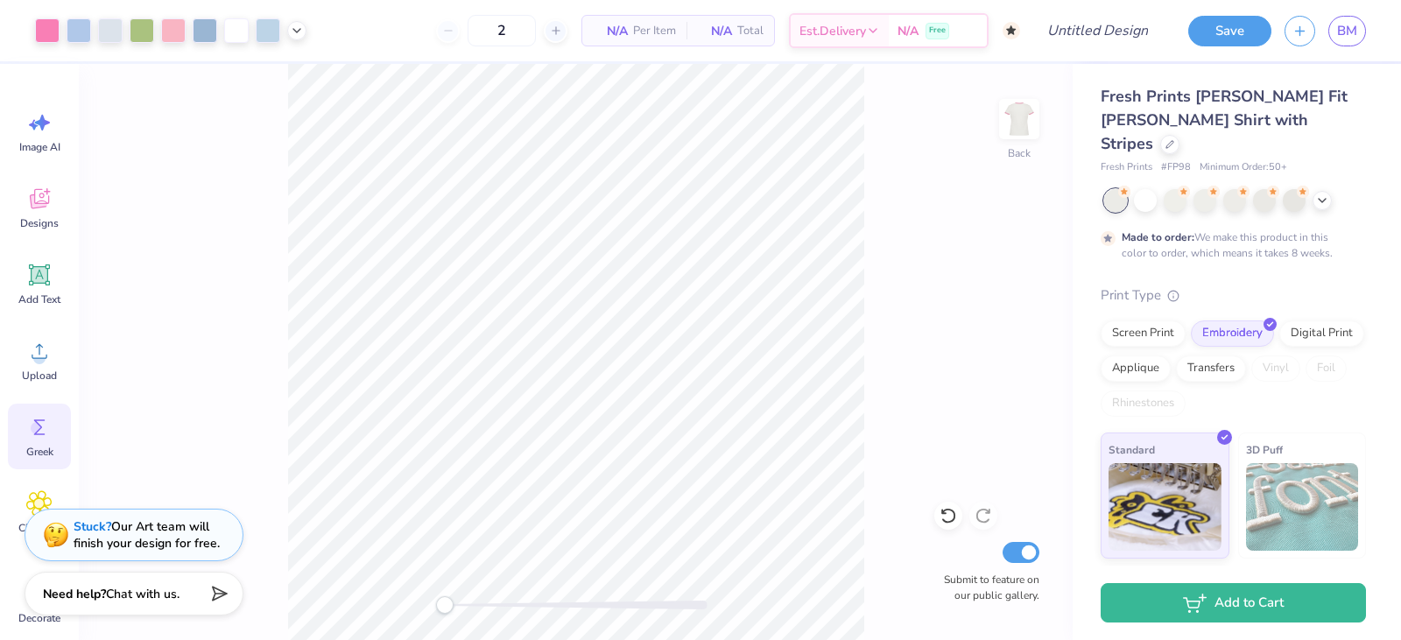
type input "50"
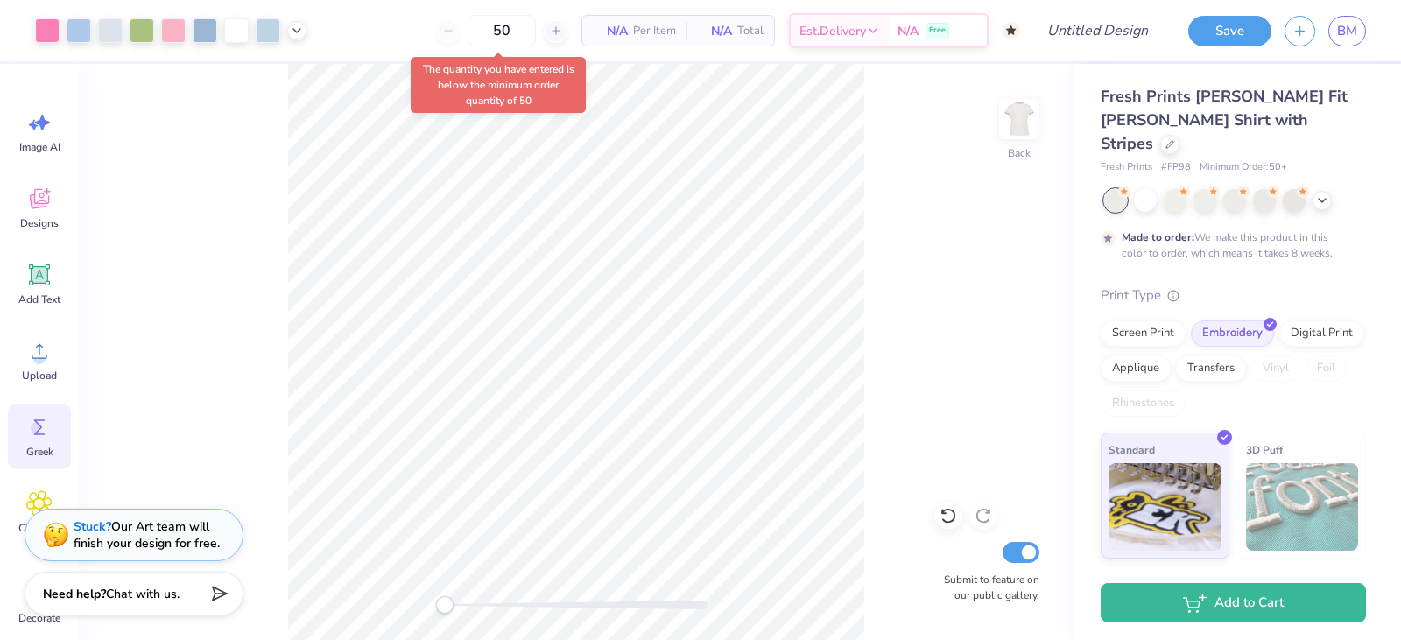
click at [299, 39] on div at bounding box center [171, 30] width 272 height 25
click at [469, 34] on input "50" at bounding box center [435, 31] width 68 height 32
